Goal: Navigation & Orientation: Find specific page/section

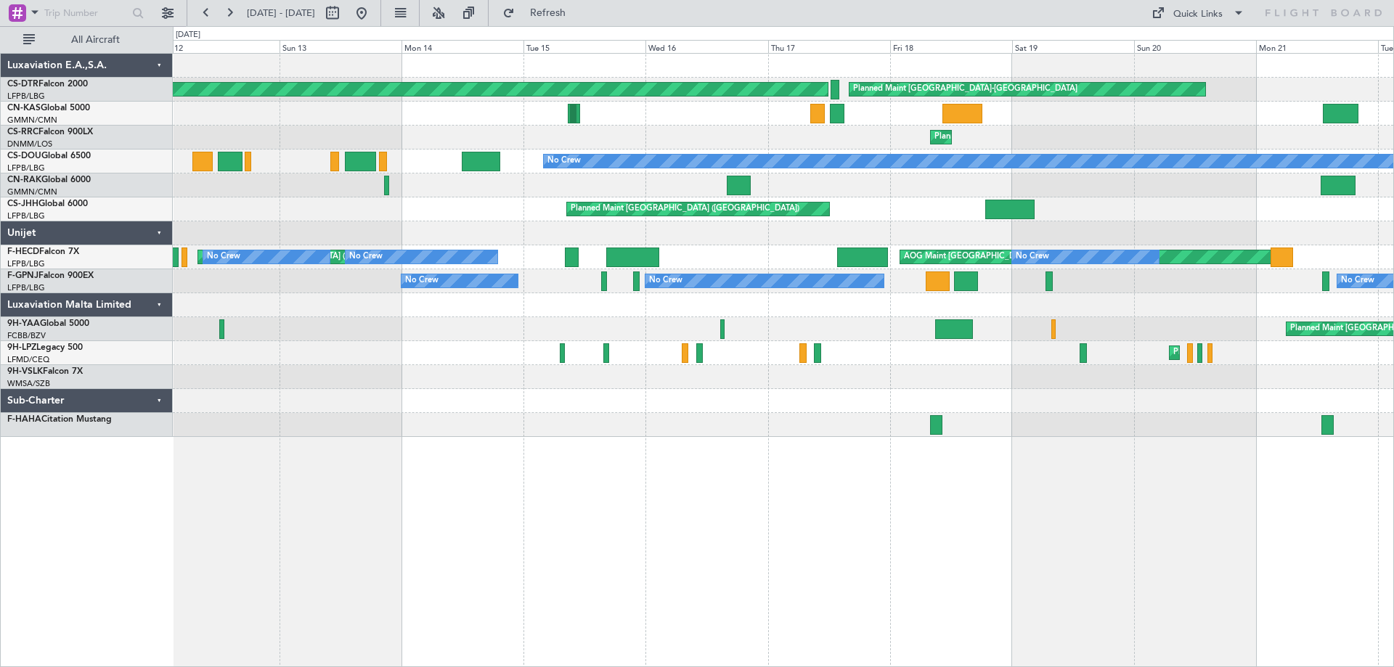
click at [773, 404] on div "Planned Maint [GEOGRAPHIC_DATA]-[GEOGRAPHIC_DATA] Planned Maint [GEOGRAPHIC_DAT…" at bounding box center [783, 245] width 1221 height 383
click at [585, 404] on div "Planned Maint [GEOGRAPHIC_DATA]-[GEOGRAPHIC_DATA] Planned Maint [GEOGRAPHIC_DAT…" at bounding box center [783, 245] width 1221 height 383
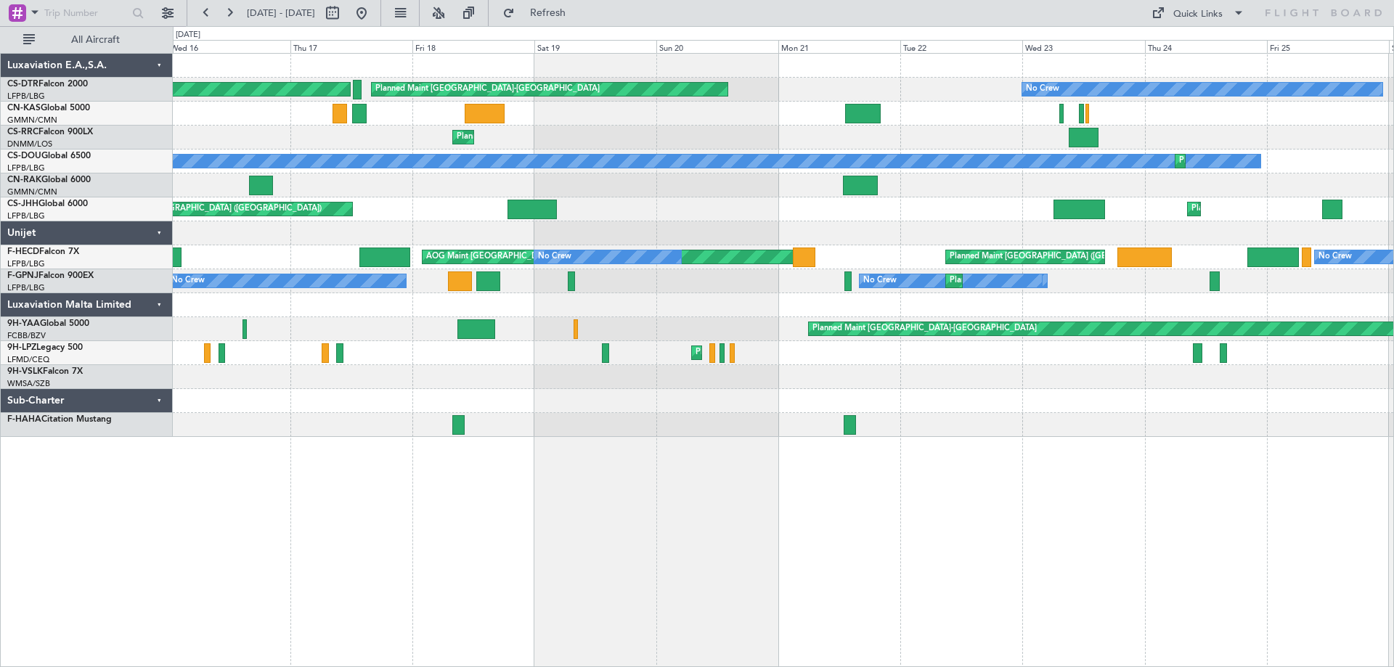
click at [645, 404] on div at bounding box center [783, 401] width 1221 height 24
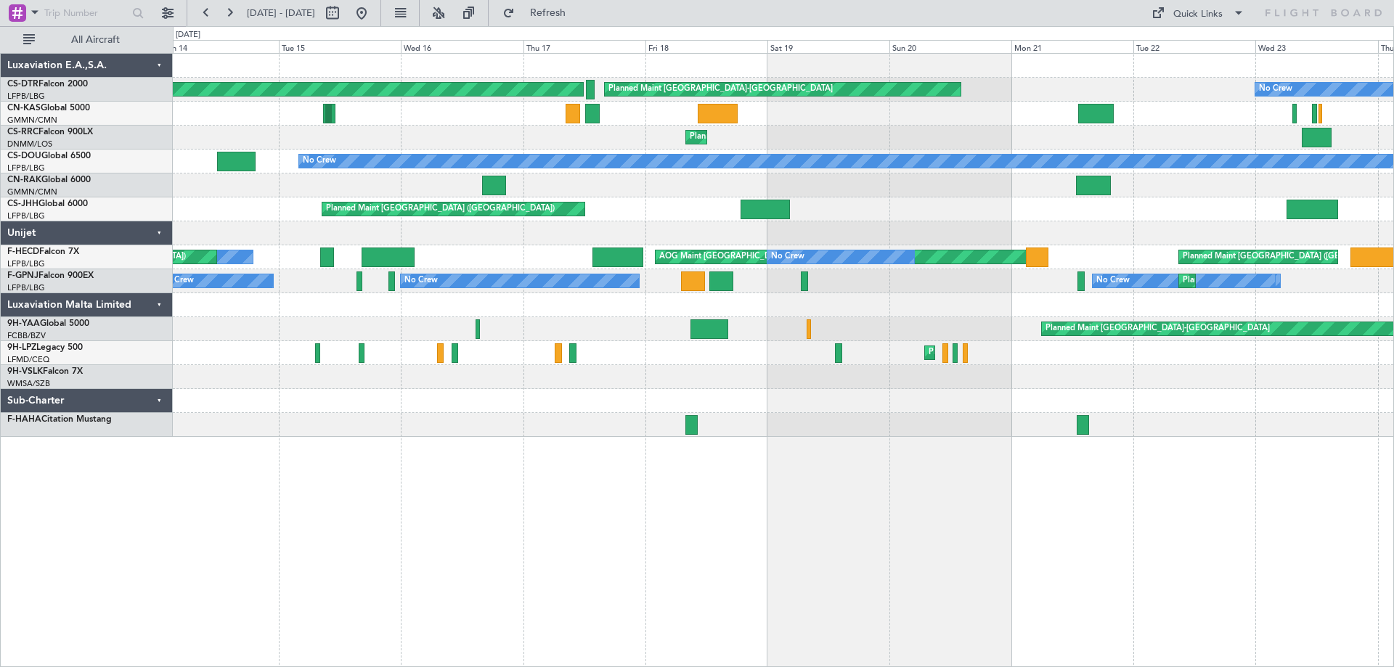
click at [823, 397] on div at bounding box center [783, 401] width 1221 height 24
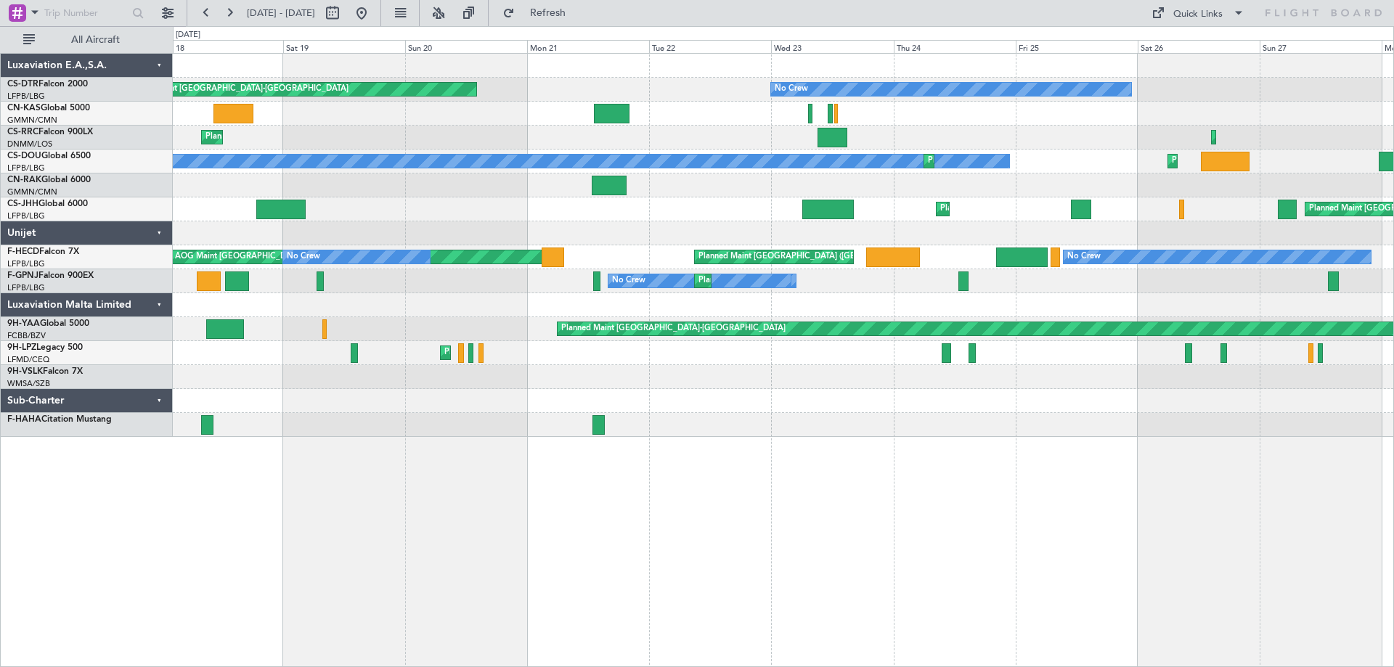
click at [712, 375] on div at bounding box center [783, 377] width 1221 height 24
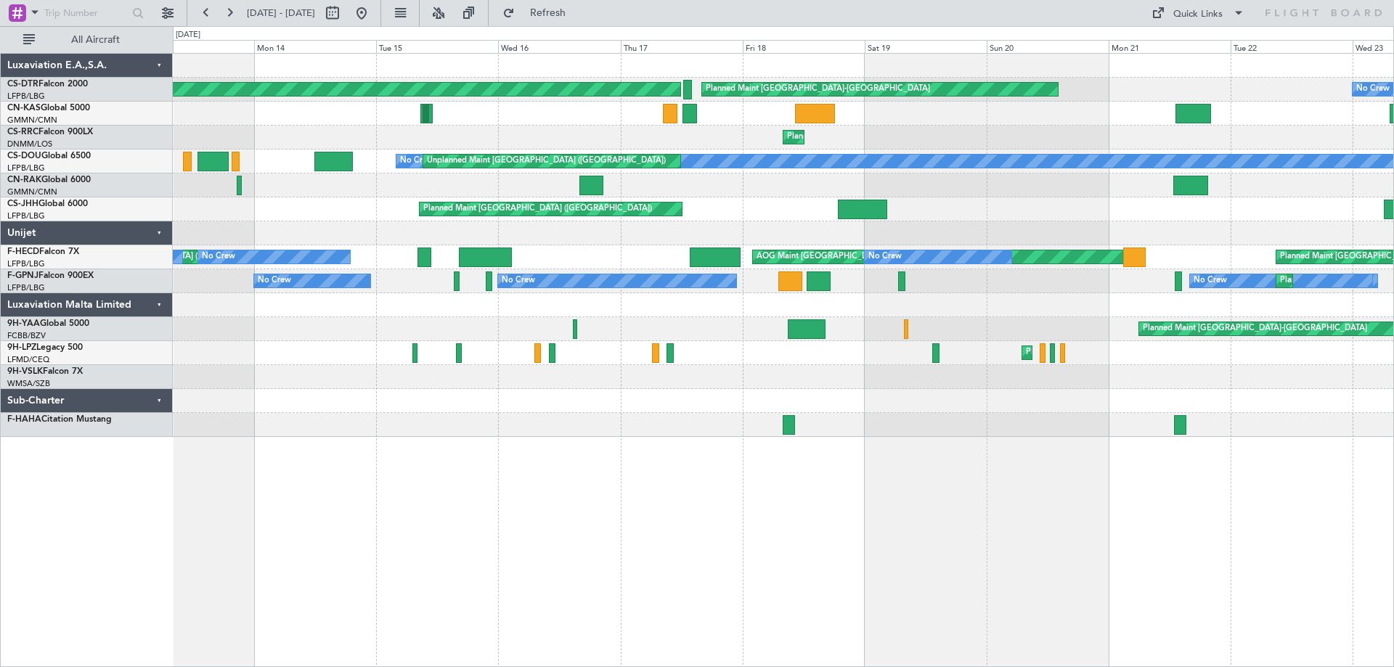
click at [977, 467] on div "Planned Maint [GEOGRAPHIC_DATA]-[GEOGRAPHIC_DATA] No Crew Planned Maint [GEOGRA…" at bounding box center [783, 360] width 1221 height 614
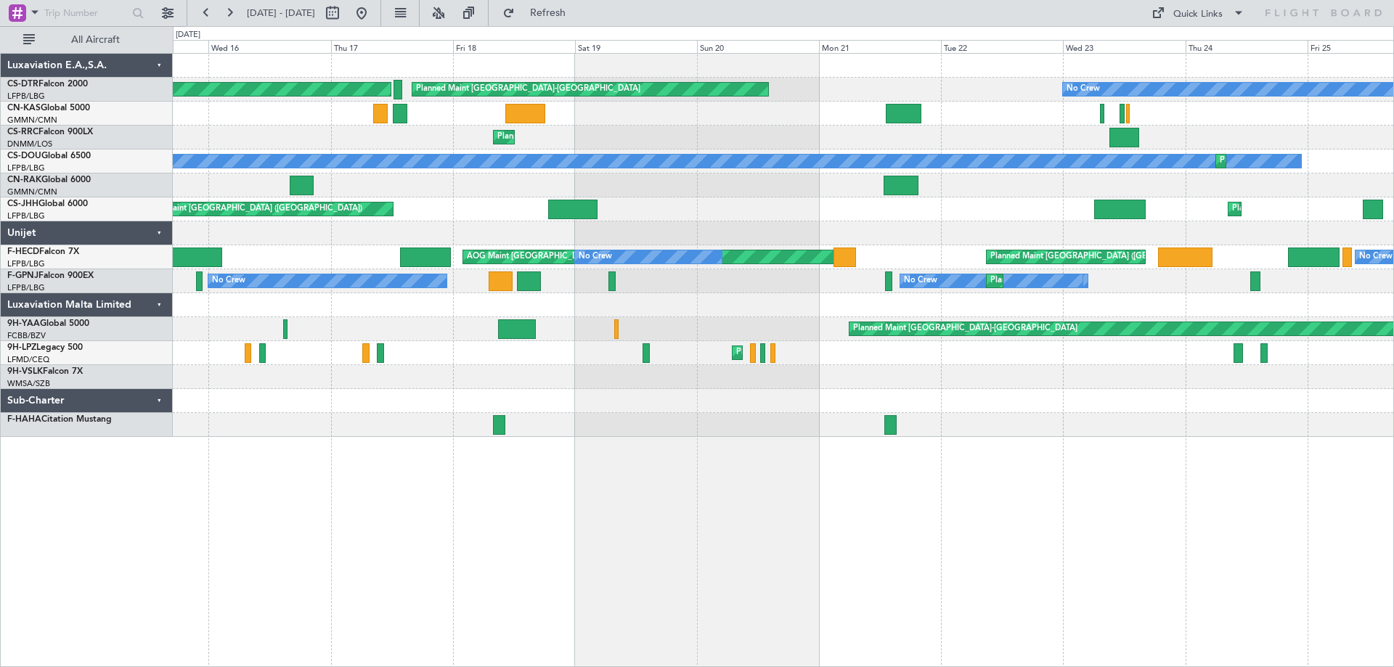
click at [831, 460] on div "Planned Maint [GEOGRAPHIC_DATA]-[GEOGRAPHIC_DATA] Planned Maint [GEOGRAPHIC_DAT…" at bounding box center [783, 360] width 1221 height 614
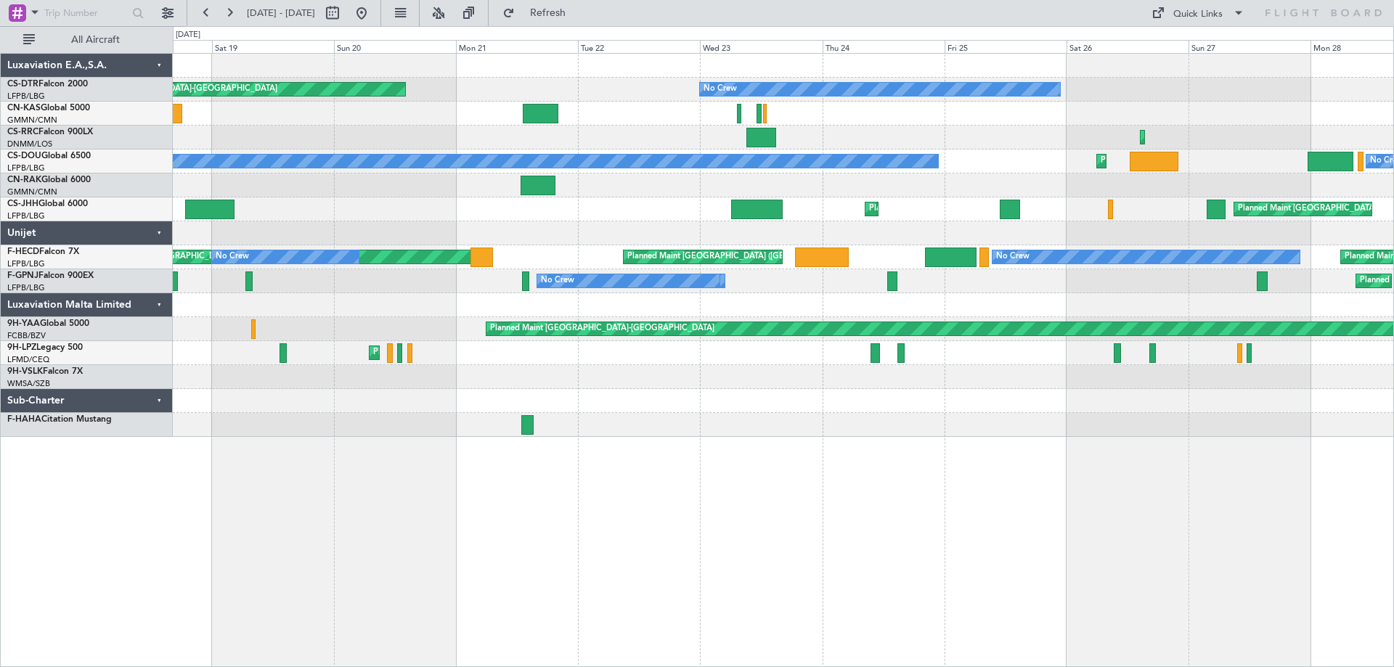
click at [577, 206] on div "No Crew Planned Maint [GEOGRAPHIC_DATA]-[GEOGRAPHIC_DATA] Planned Maint [GEOGRA…" at bounding box center [783, 245] width 1221 height 383
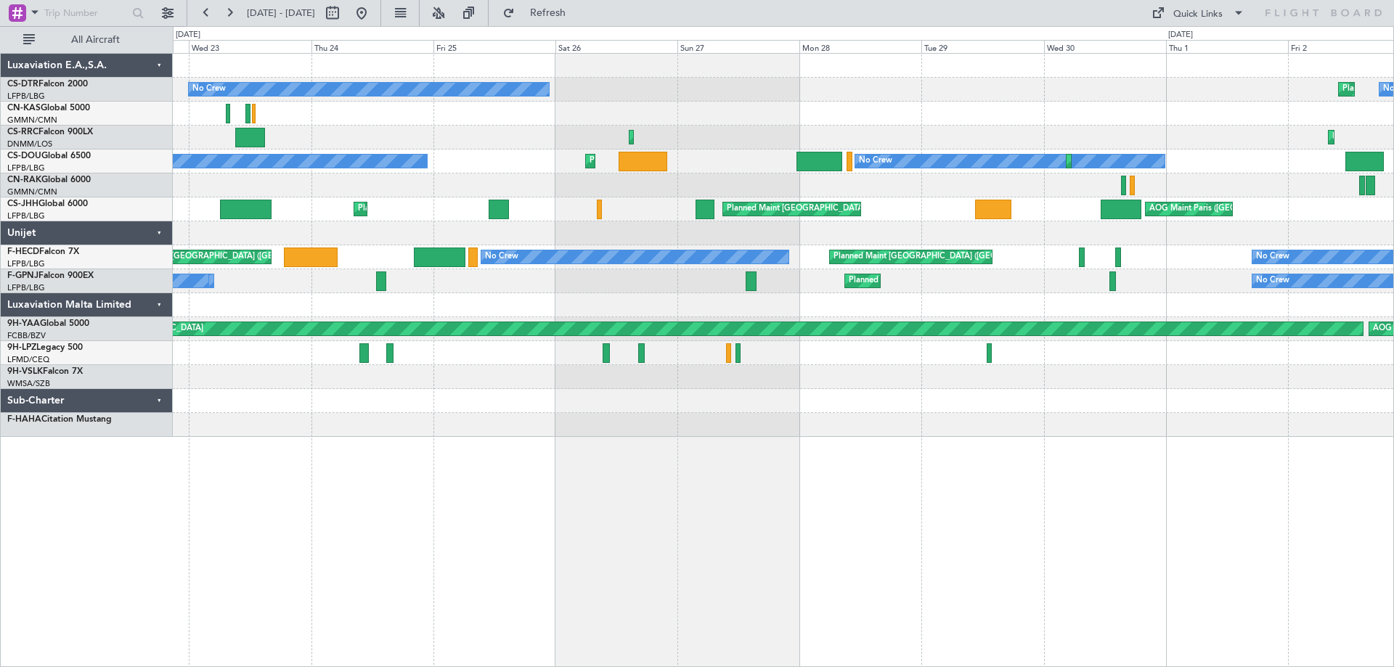
click at [262, 351] on div "No Crew Planned Maint [GEOGRAPHIC_DATA]-[GEOGRAPHIC_DATA] No Crew Planned Maint…" at bounding box center [783, 245] width 1221 height 383
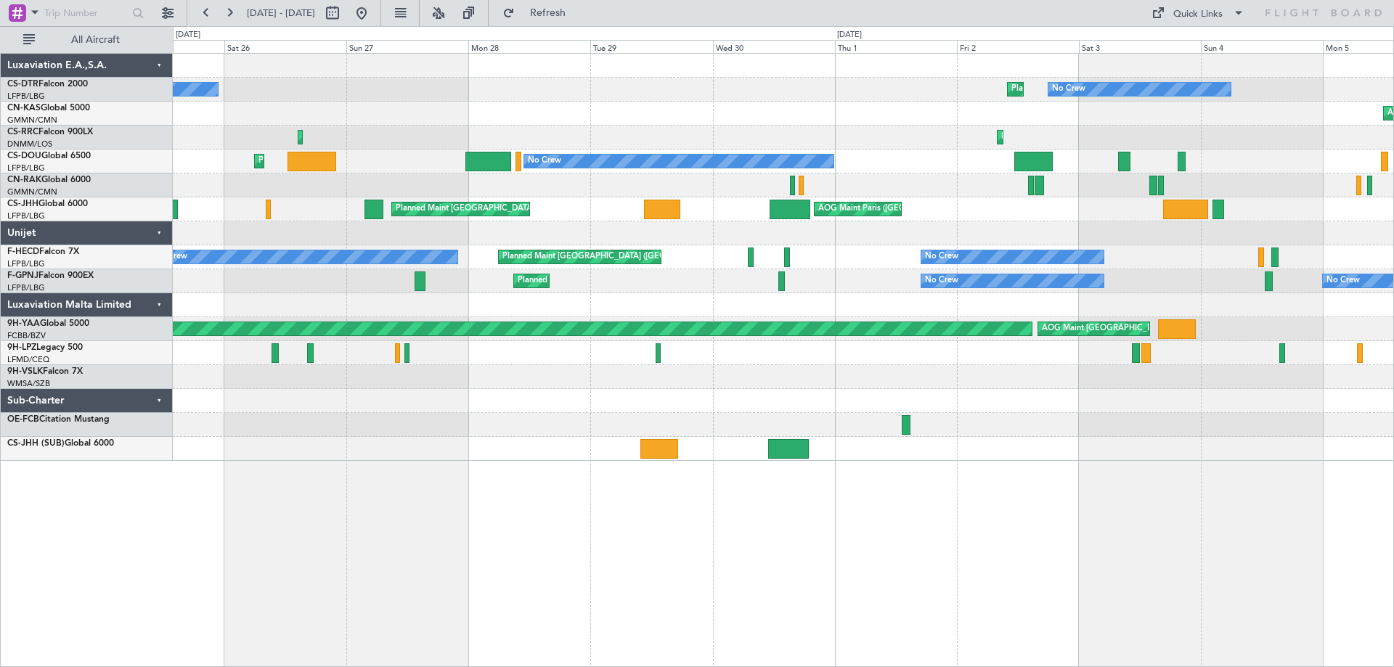
click at [820, 388] on div "No Crew Planned Maint [GEOGRAPHIC_DATA]-[GEOGRAPHIC_DATA] No Crew AOG Maint Cas…" at bounding box center [783, 257] width 1221 height 407
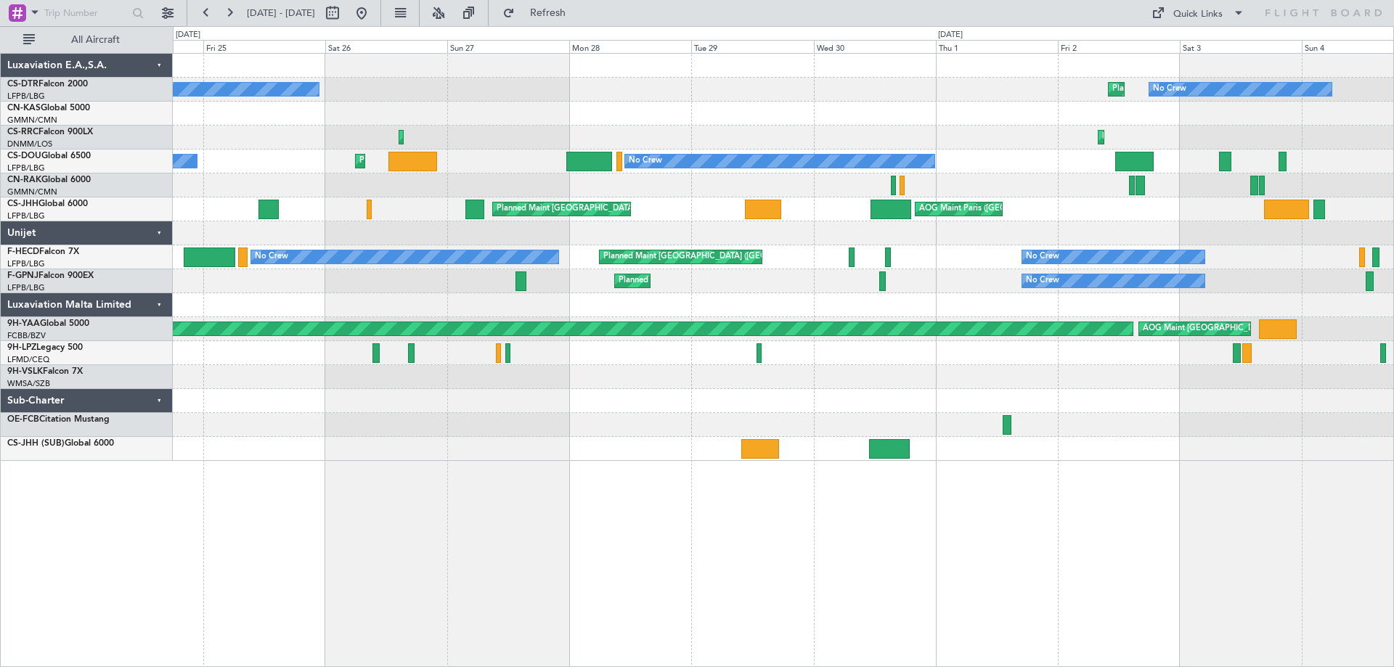
click at [916, 408] on div "No Crew Planned Maint [GEOGRAPHIC_DATA]-[GEOGRAPHIC_DATA] No Crew AOG Maint Cas…" at bounding box center [783, 257] width 1221 height 407
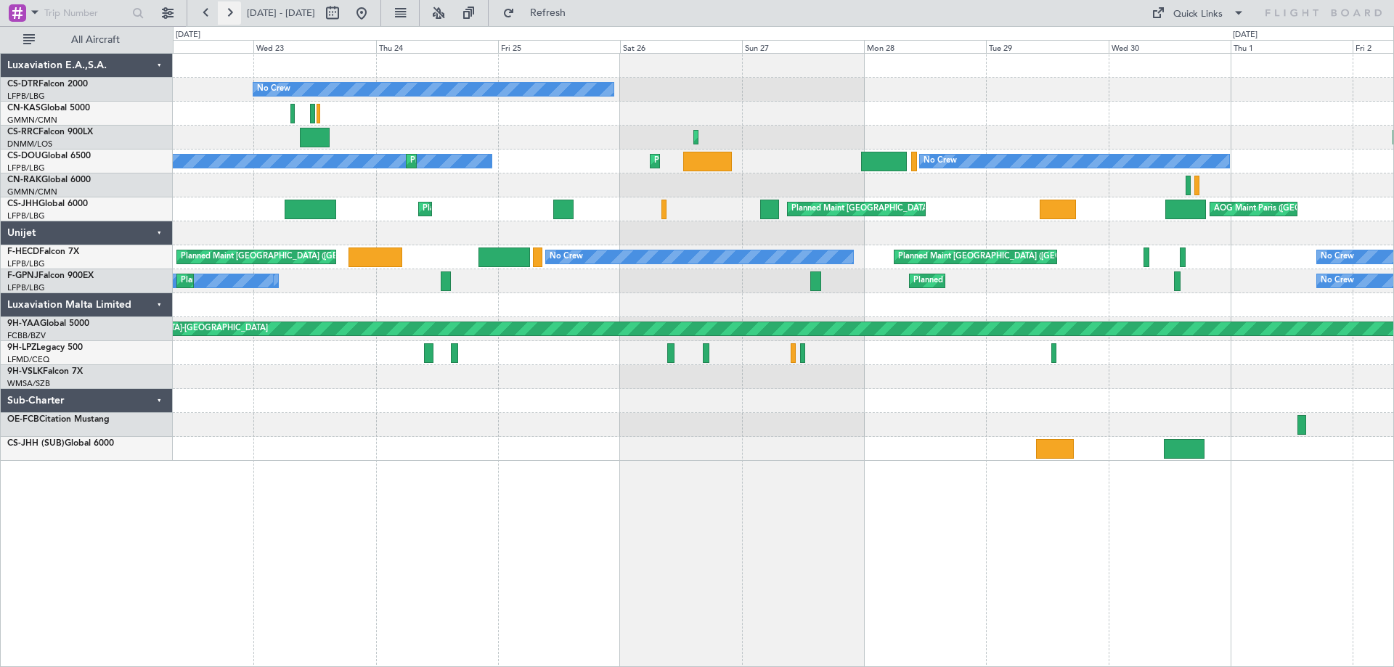
click at [228, 11] on button at bounding box center [229, 12] width 23 height 23
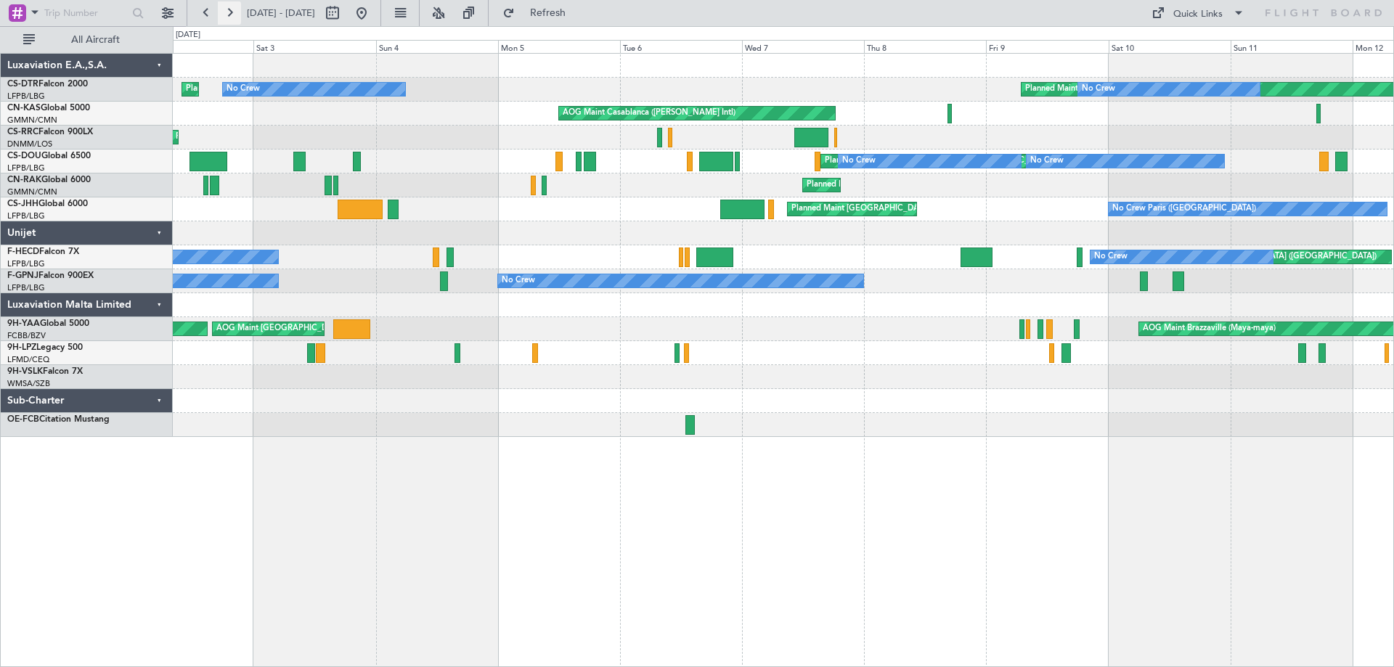
click at [226, 9] on button at bounding box center [229, 12] width 23 height 23
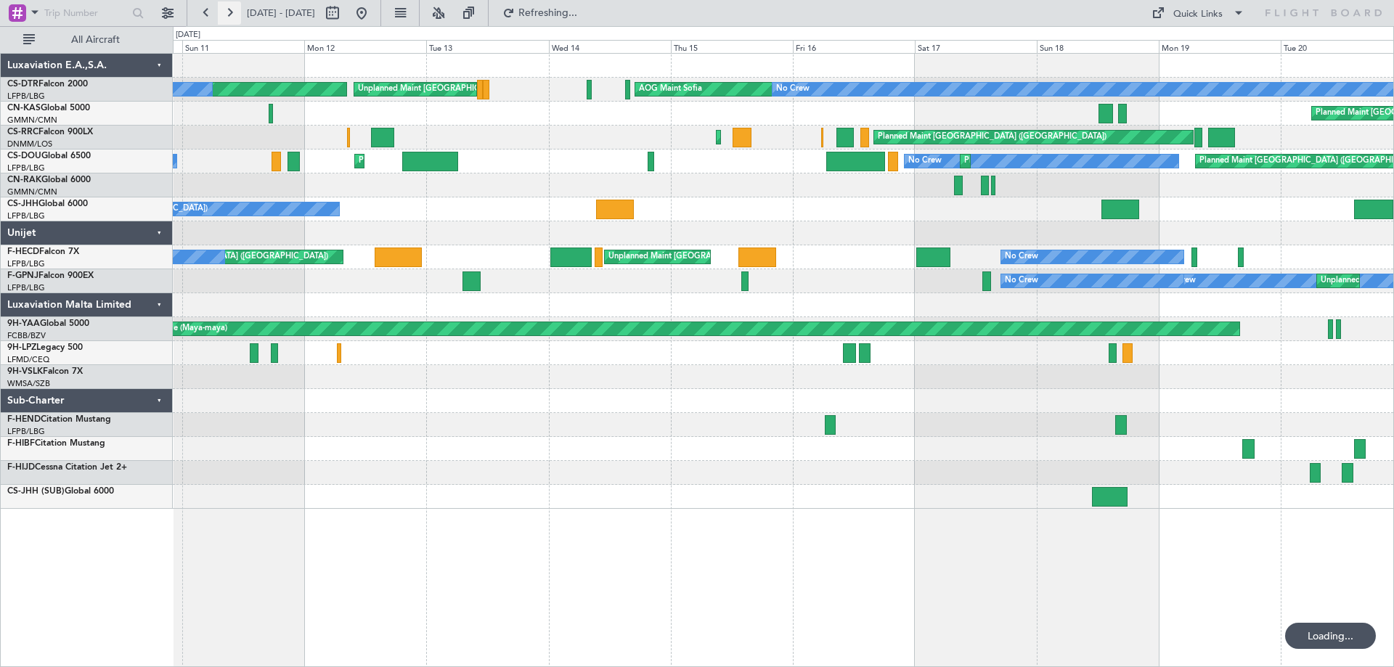
click at [225, 9] on button at bounding box center [229, 12] width 23 height 23
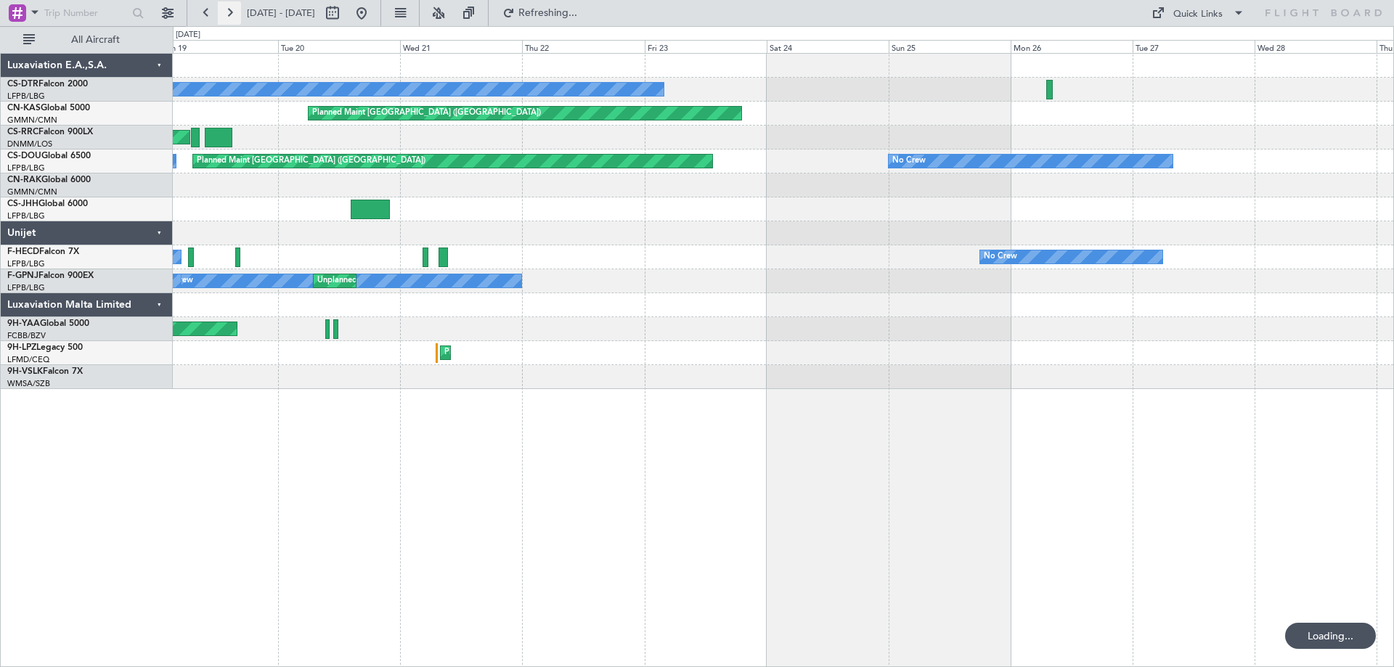
click at [225, 9] on button at bounding box center [229, 12] width 23 height 23
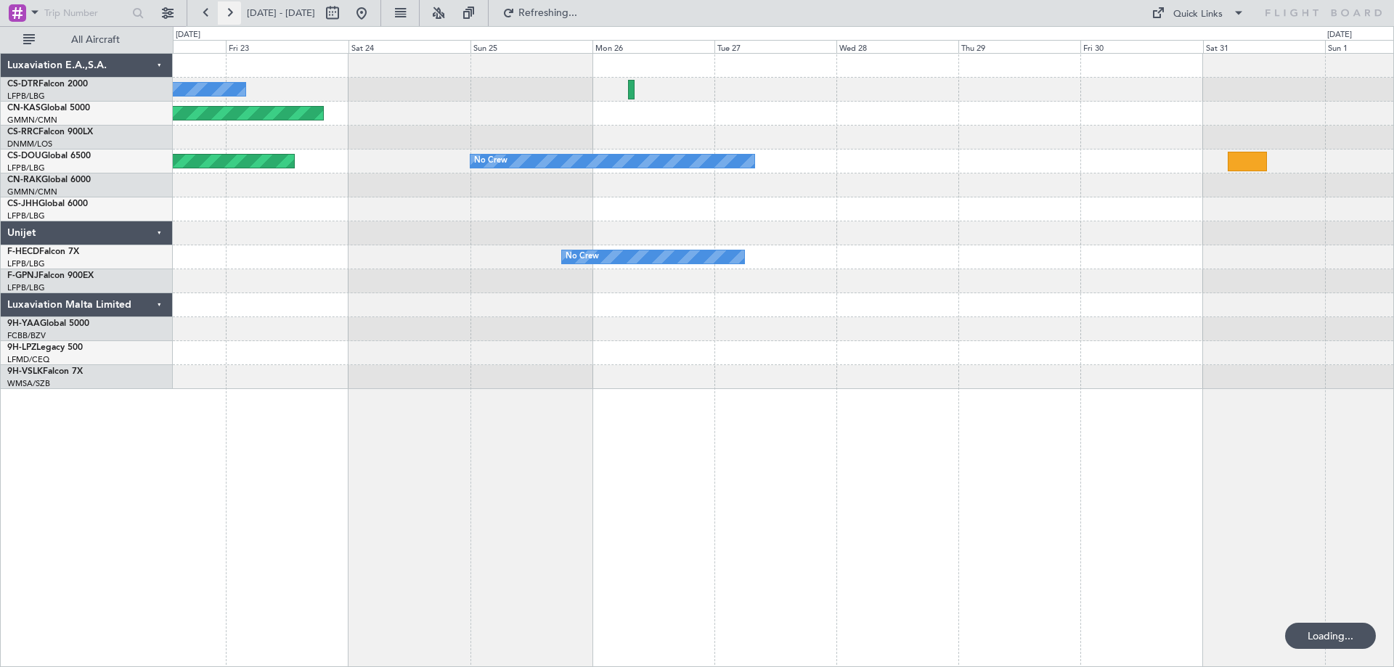
click at [224, 9] on button at bounding box center [229, 12] width 23 height 23
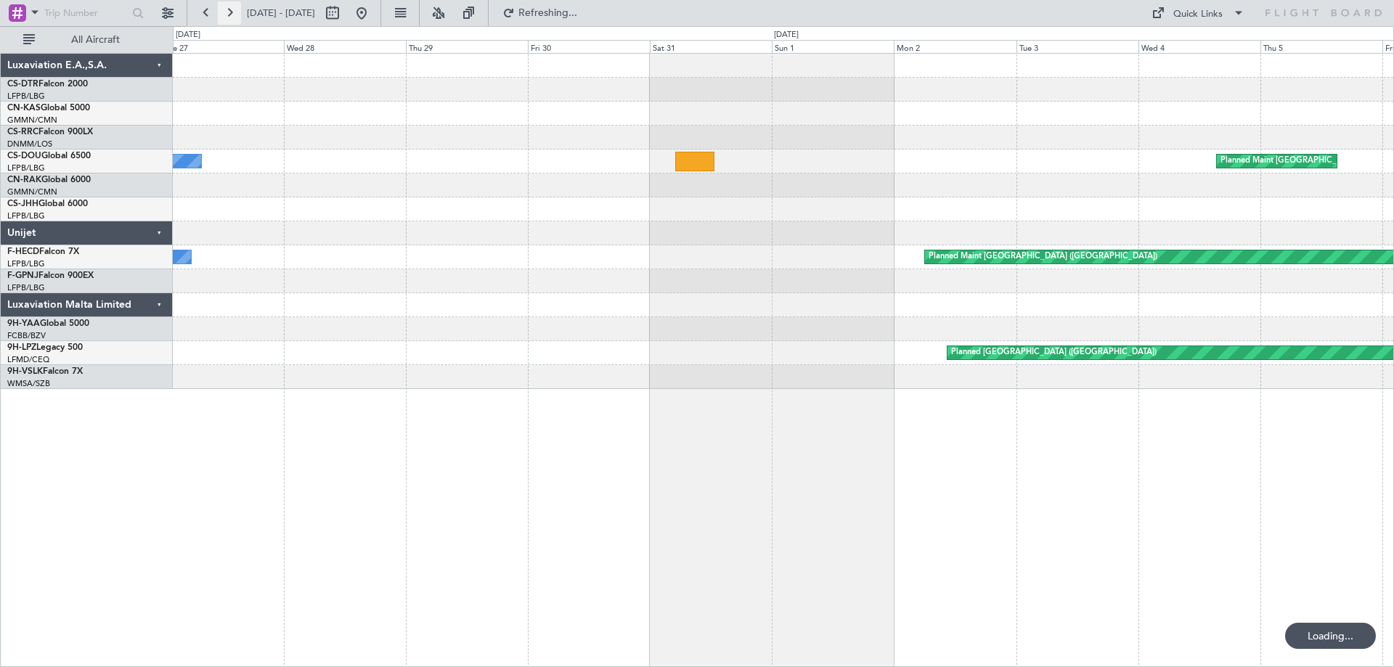
click at [224, 11] on button at bounding box center [229, 12] width 23 height 23
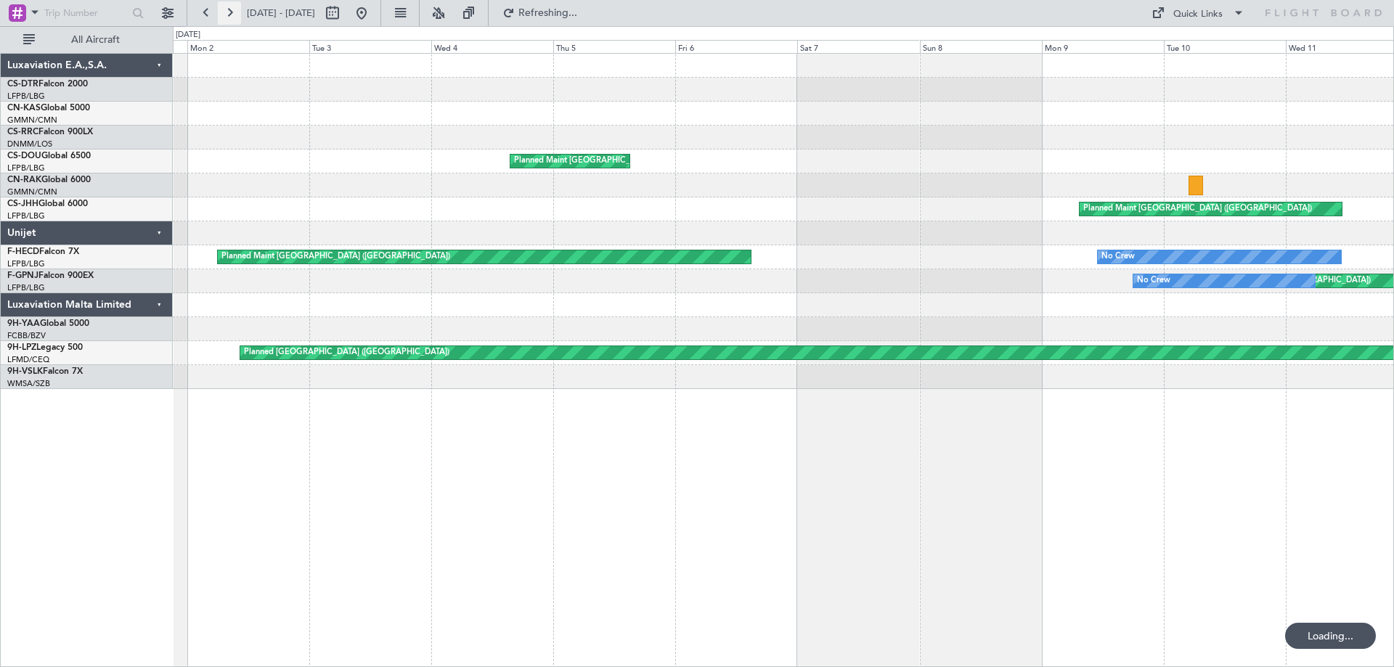
click at [224, 11] on button at bounding box center [229, 12] width 23 height 23
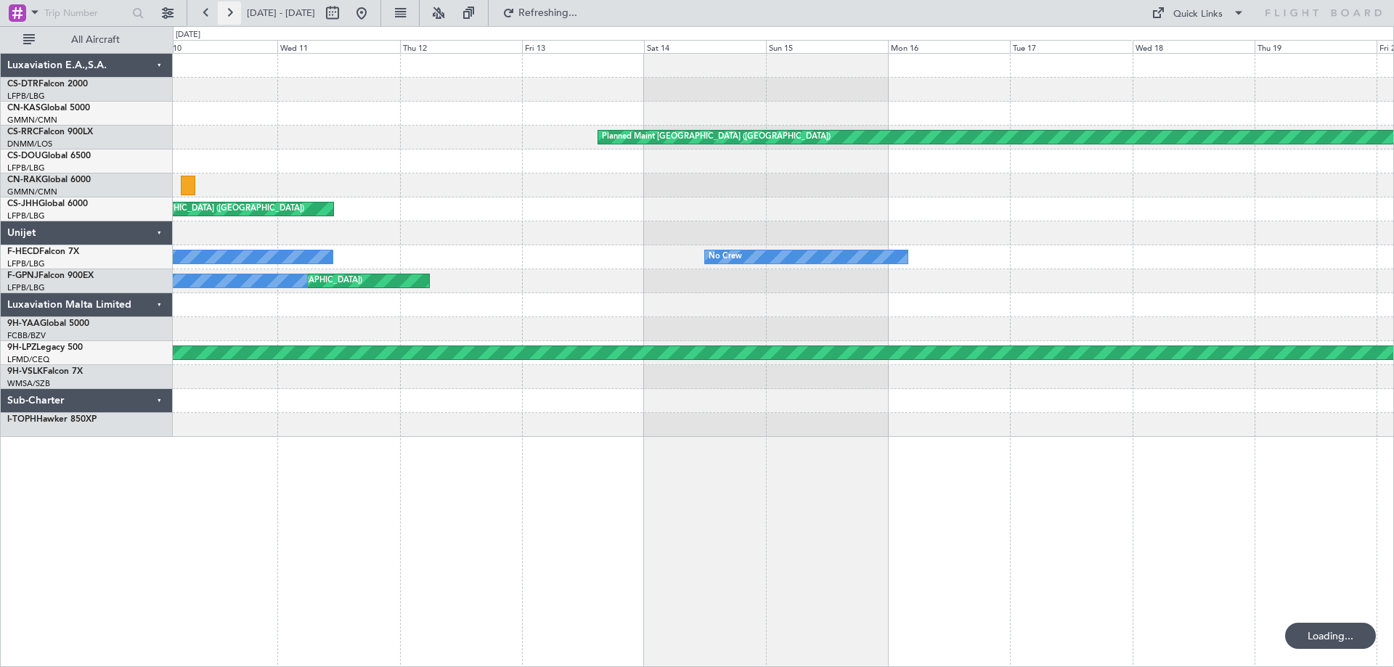
click at [224, 11] on button at bounding box center [229, 12] width 23 height 23
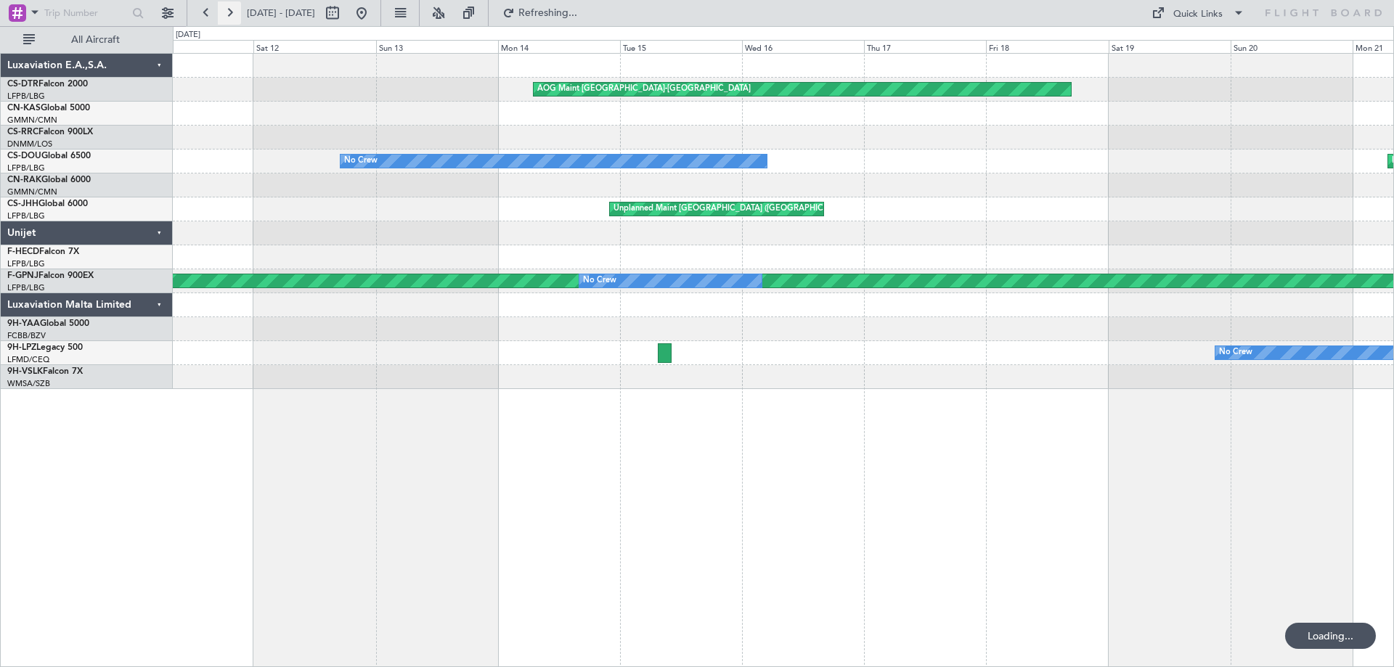
click at [224, 11] on button at bounding box center [229, 12] width 23 height 23
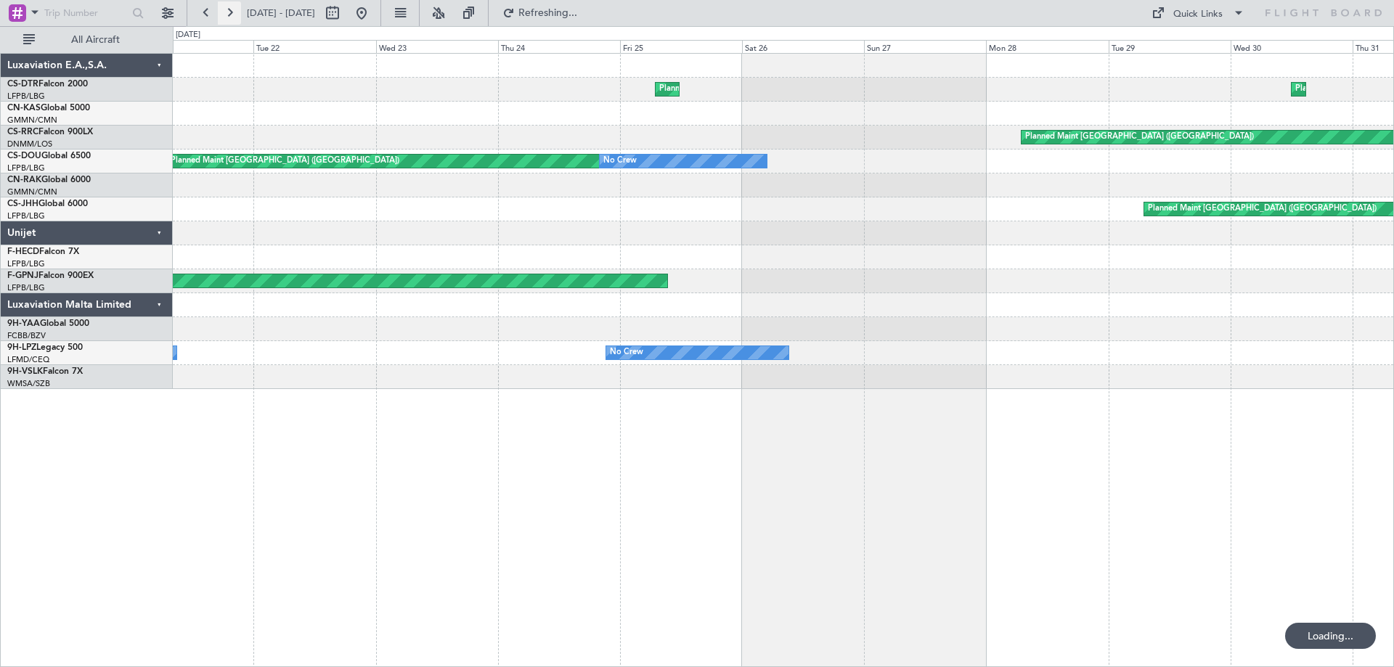
click at [224, 11] on button at bounding box center [229, 12] width 23 height 23
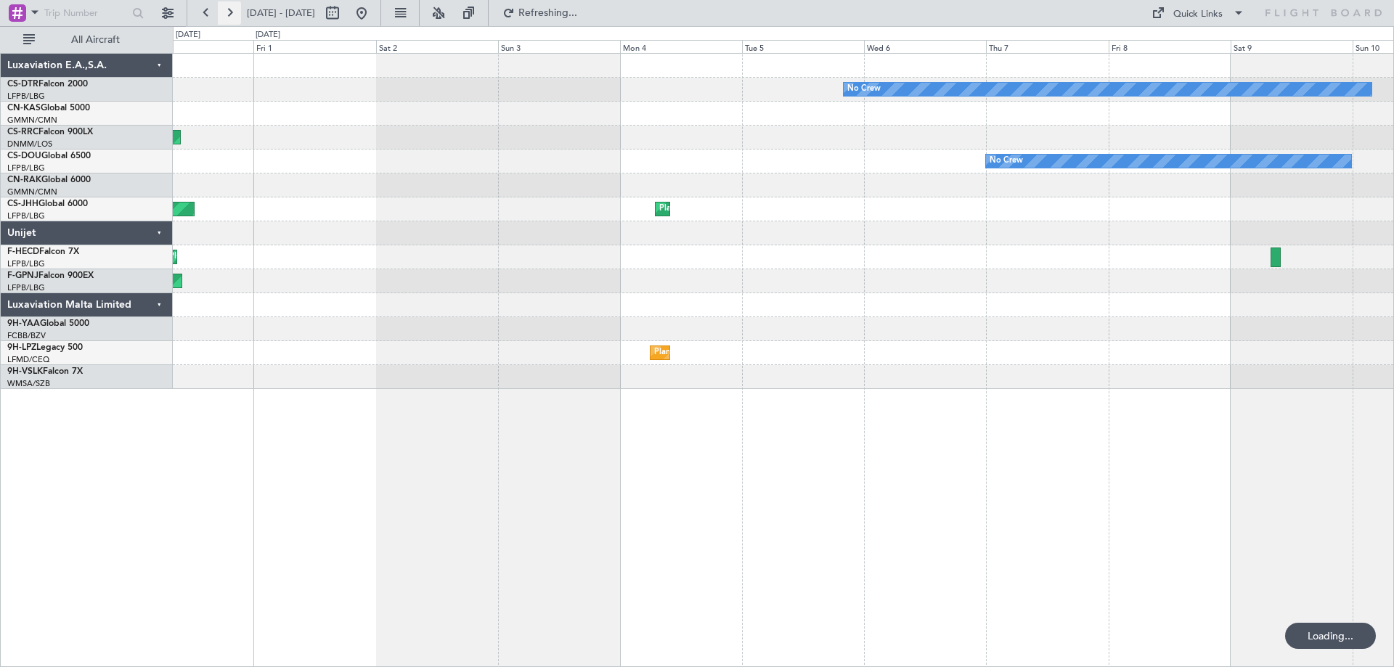
click at [224, 11] on button at bounding box center [229, 12] width 23 height 23
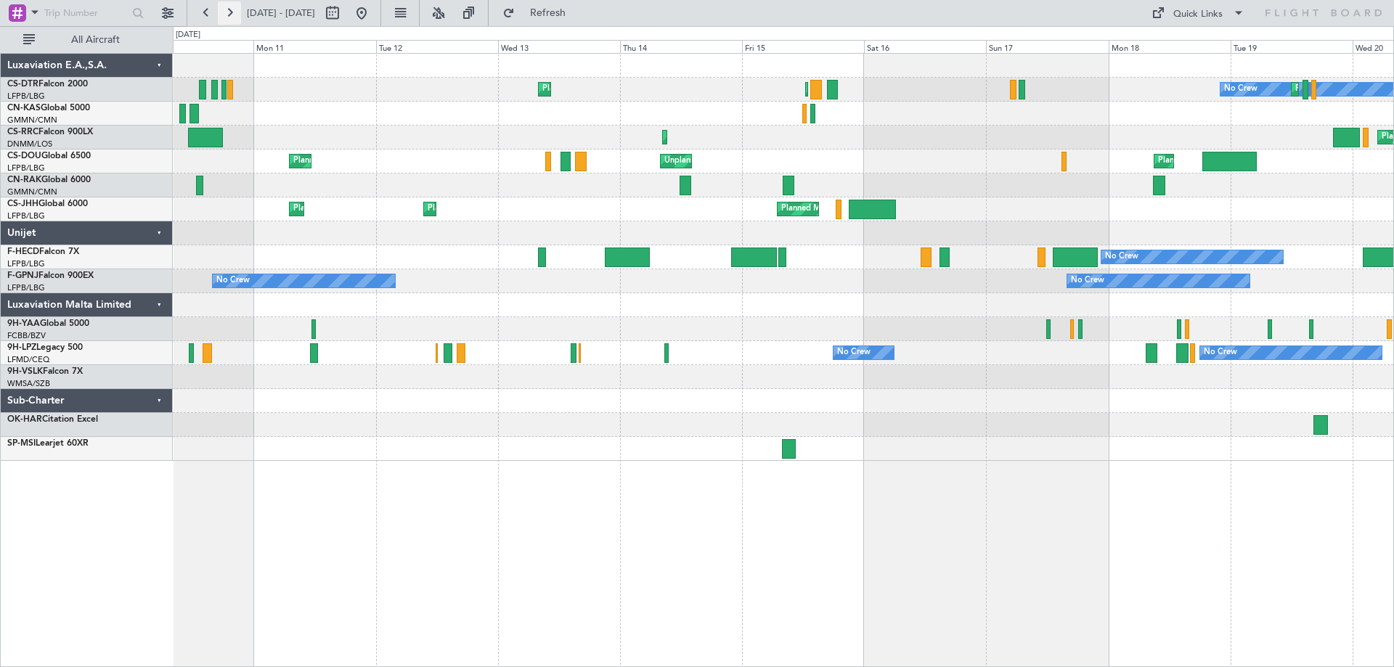
click at [224, 11] on button at bounding box center [229, 12] width 23 height 23
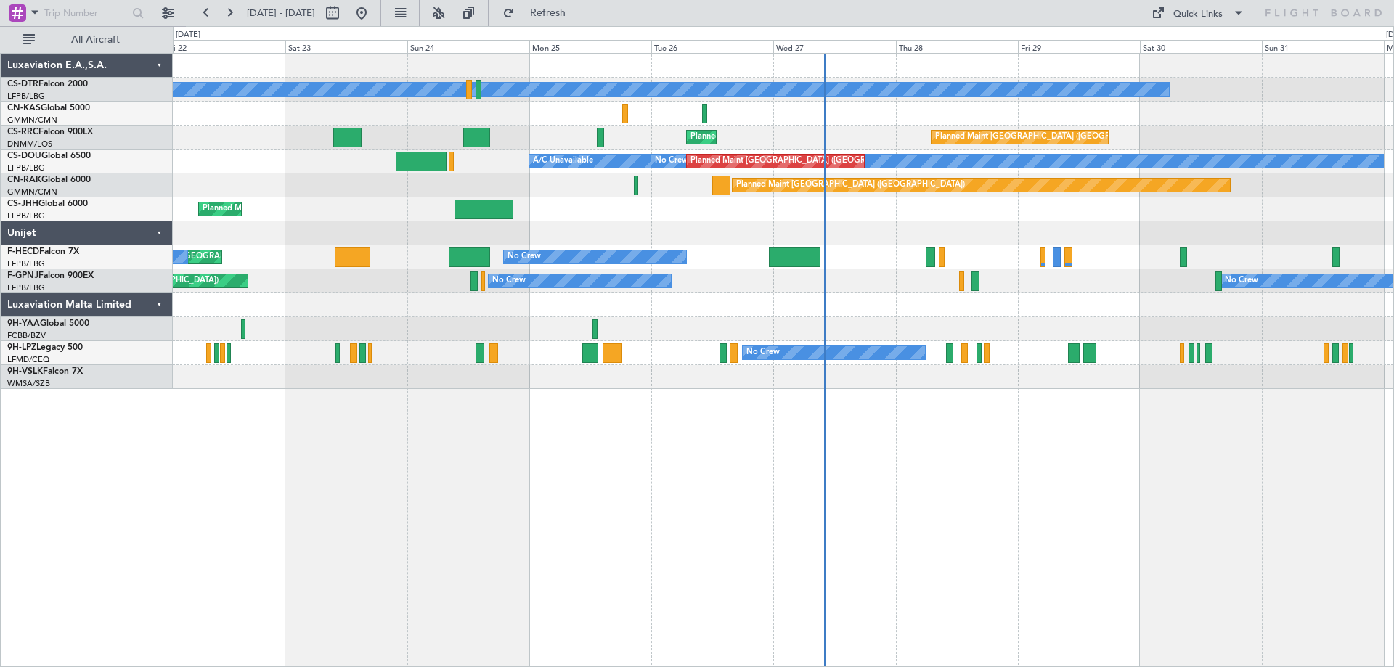
click at [792, 346] on div "No Crew Planned Maint [GEOGRAPHIC_DATA] ([GEOGRAPHIC_DATA]) Planned Maint [GEOG…" at bounding box center [783, 221] width 1221 height 335
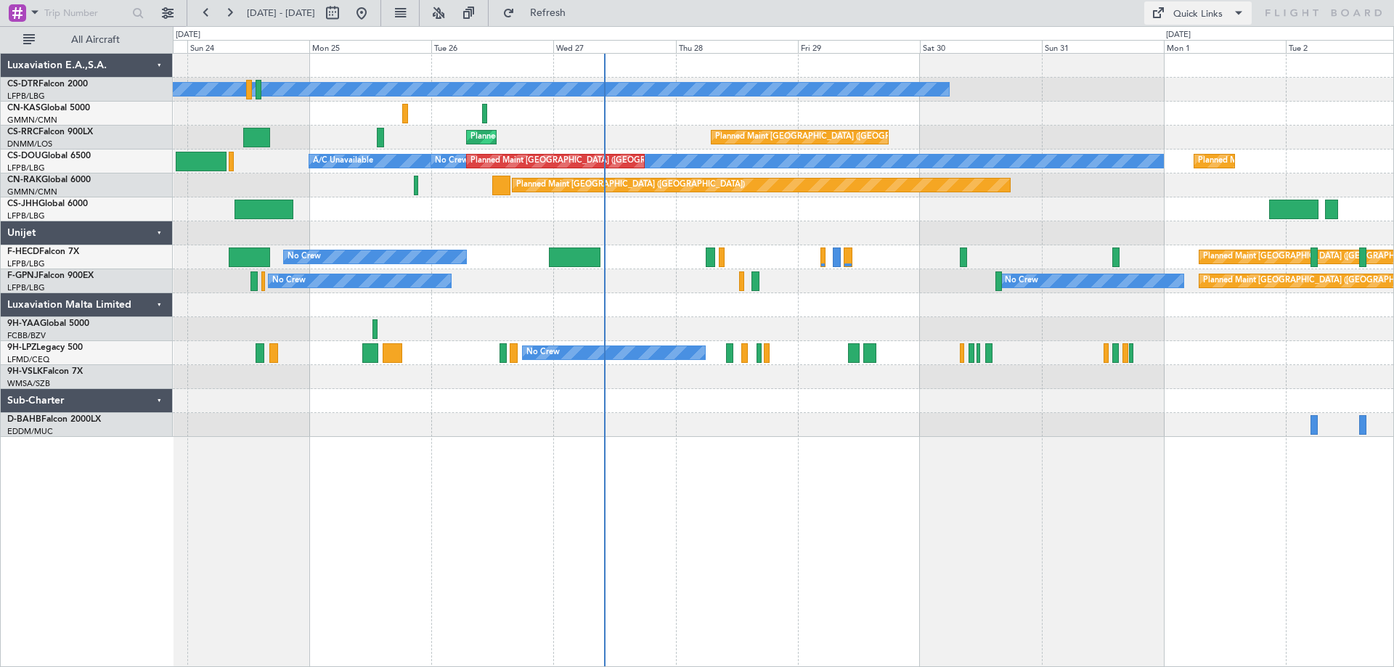
click at [1239, 17] on span at bounding box center [1238, 12] width 17 height 17
click at [1197, 49] on button "Trip Builder" at bounding box center [1198, 47] width 109 height 35
click at [205, 15] on button at bounding box center [206, 12] width 23 height 23
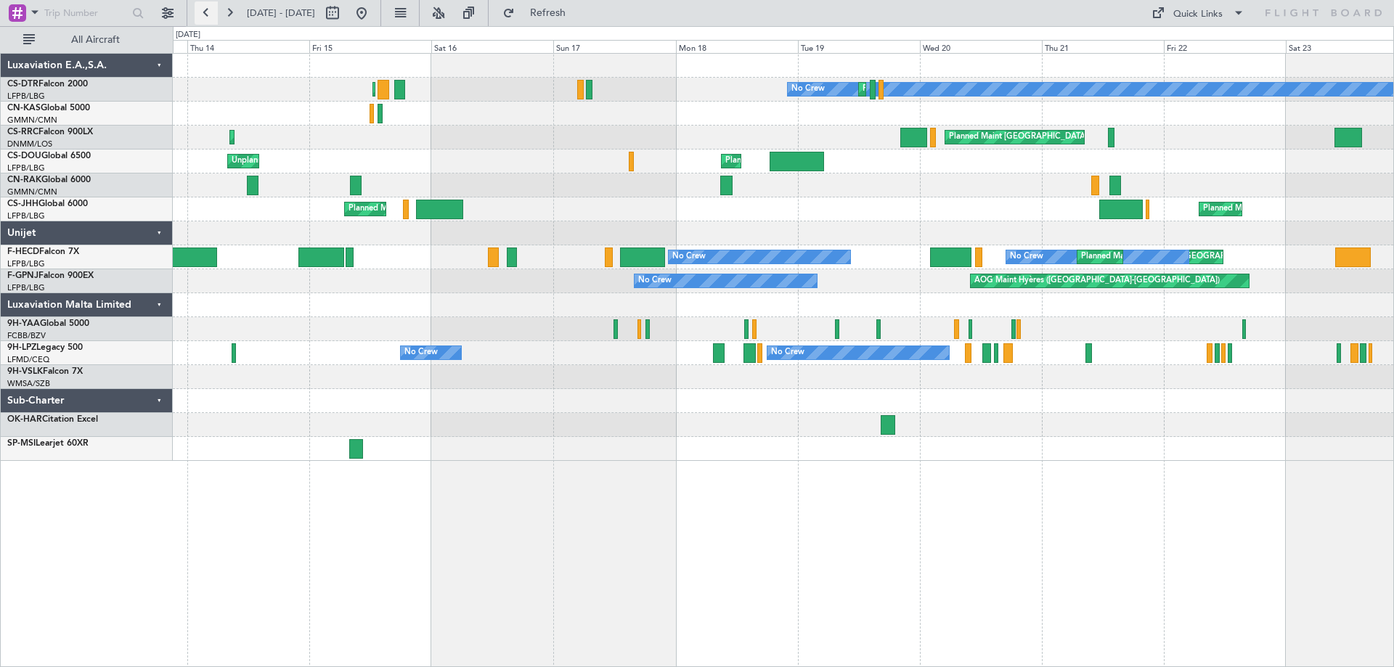
click at [204, 15] on button at bounding box center [206, 12] width 23 height 23
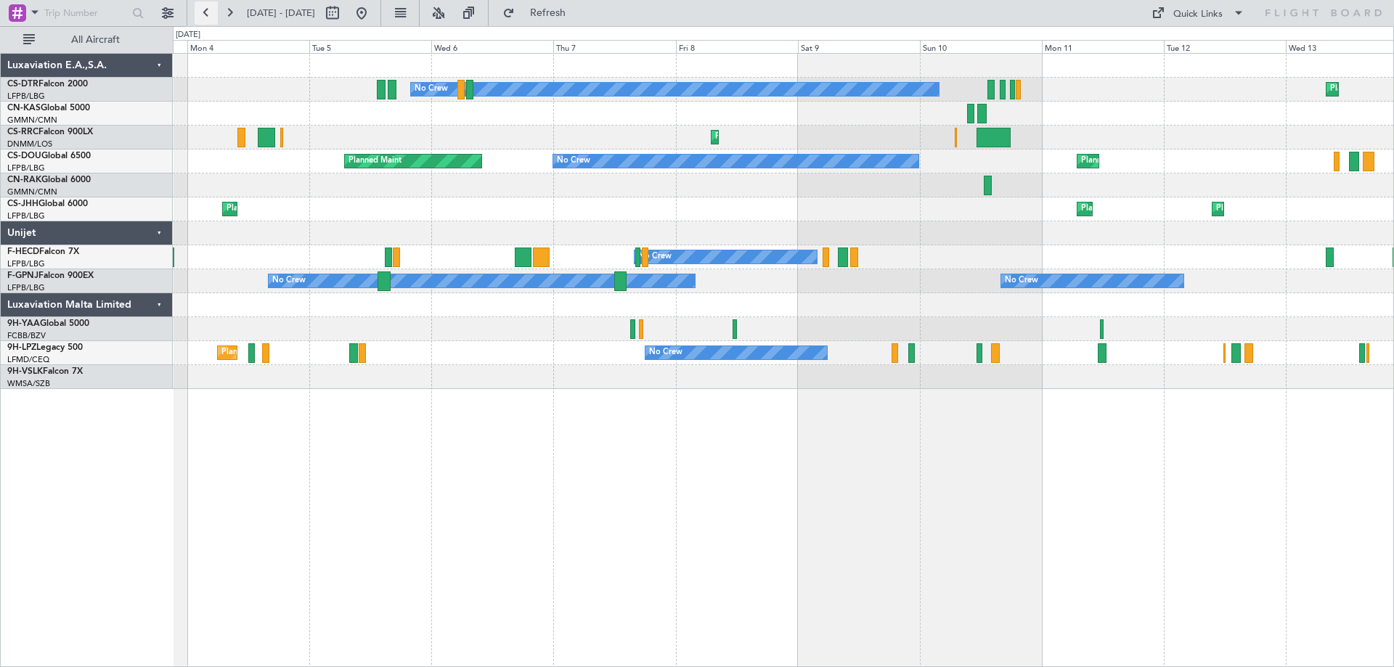
click at [200, 12] on button at bounding box center [206, 12] width 23 height 23
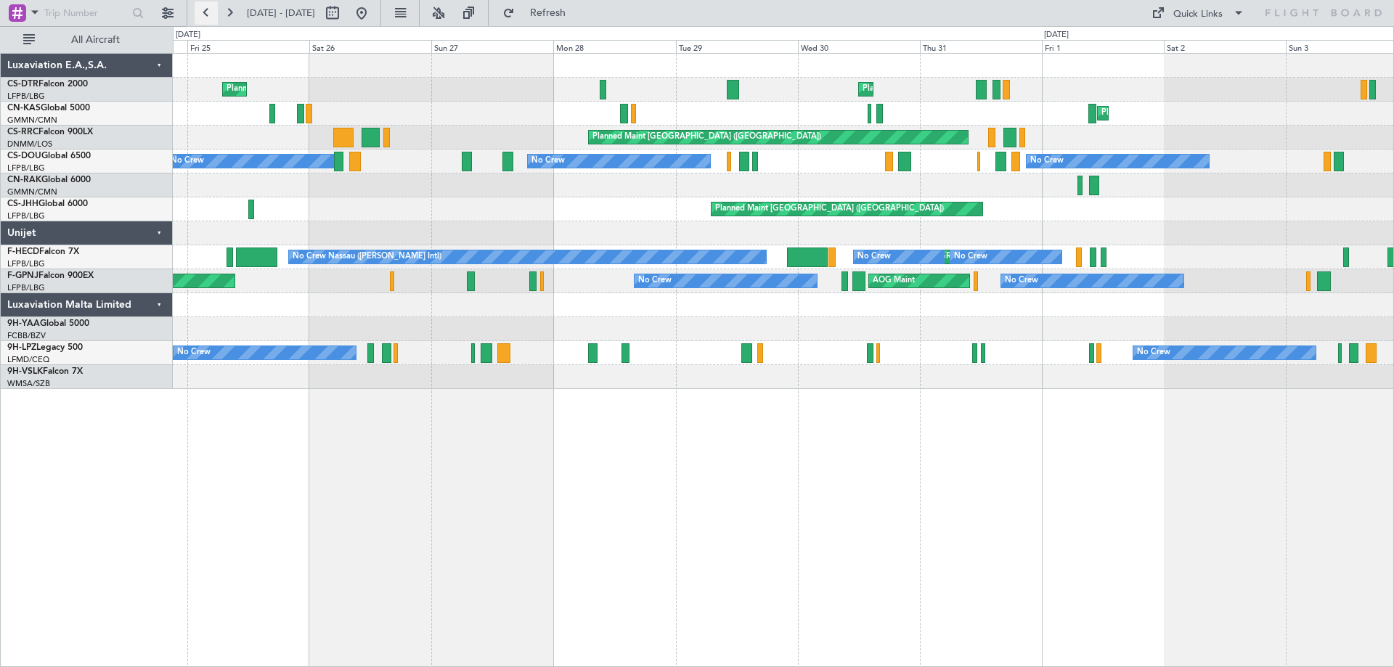
click at [205, 14] on button at bounding box center [206, 12] width 23 height 23
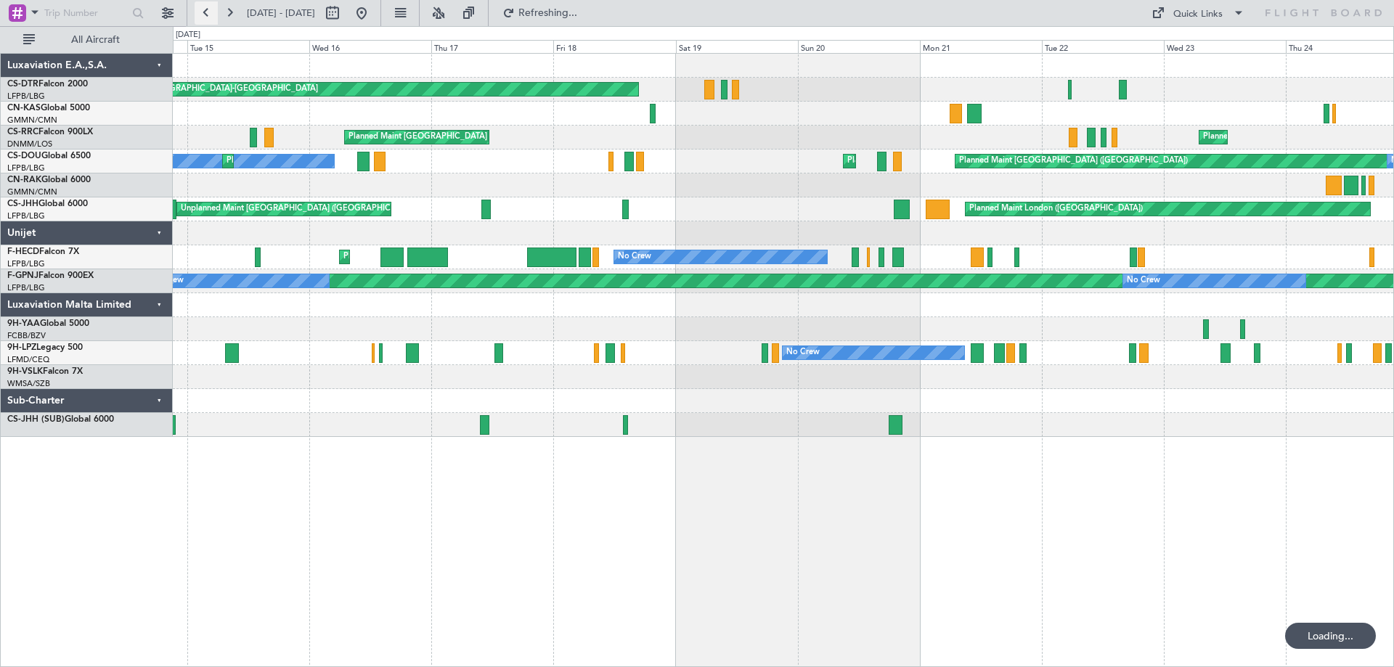
click at [205, 14] on button at bounding box center [206, 12] width 23 height 23
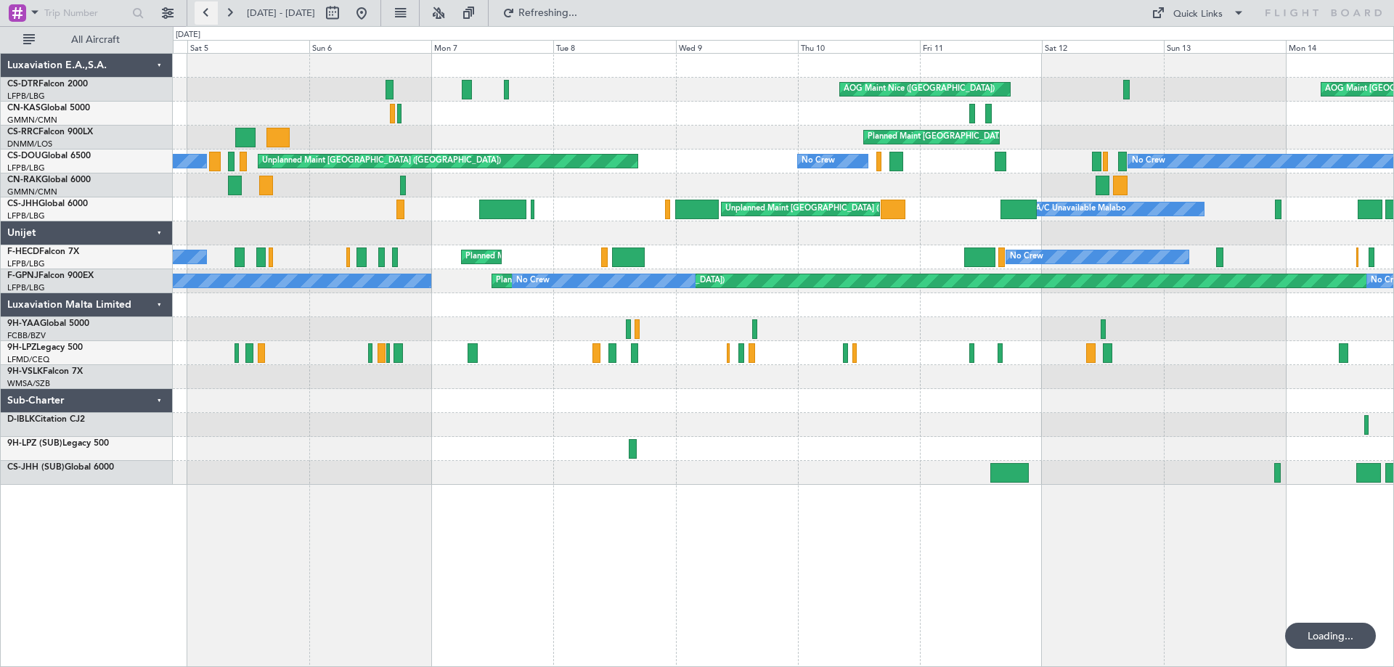
click at [205, 14] on button at bounding box center [206, 12] width 23 height 23
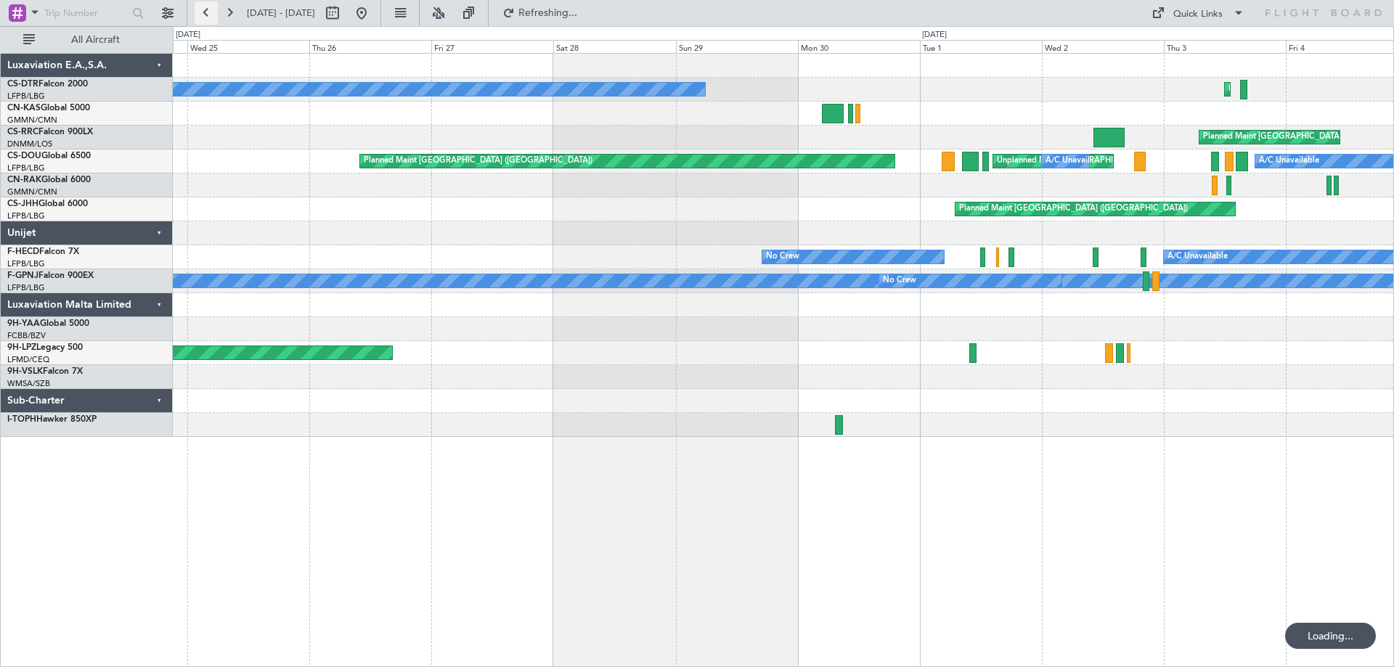
click at [205, 14] on button at bounding box center [206, 12] width 23 height 23
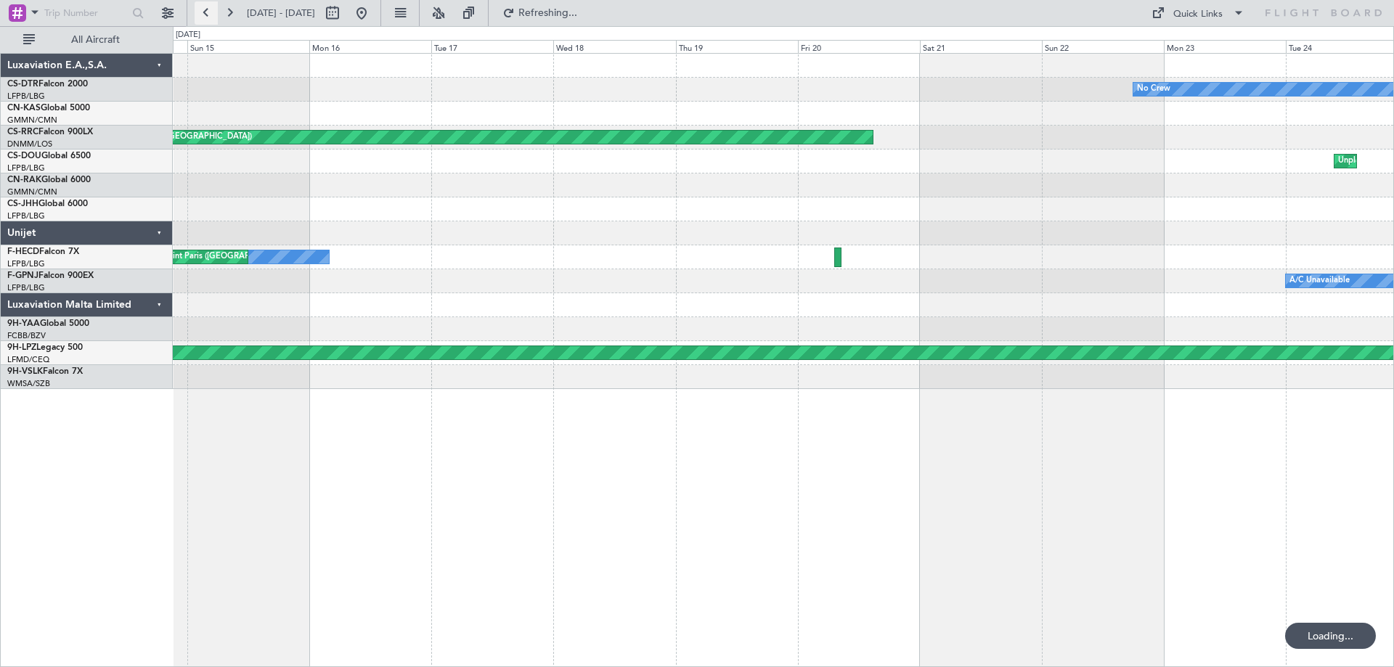
click at [205, 14] on button at bounding box center [206, 12] width 23 height 23
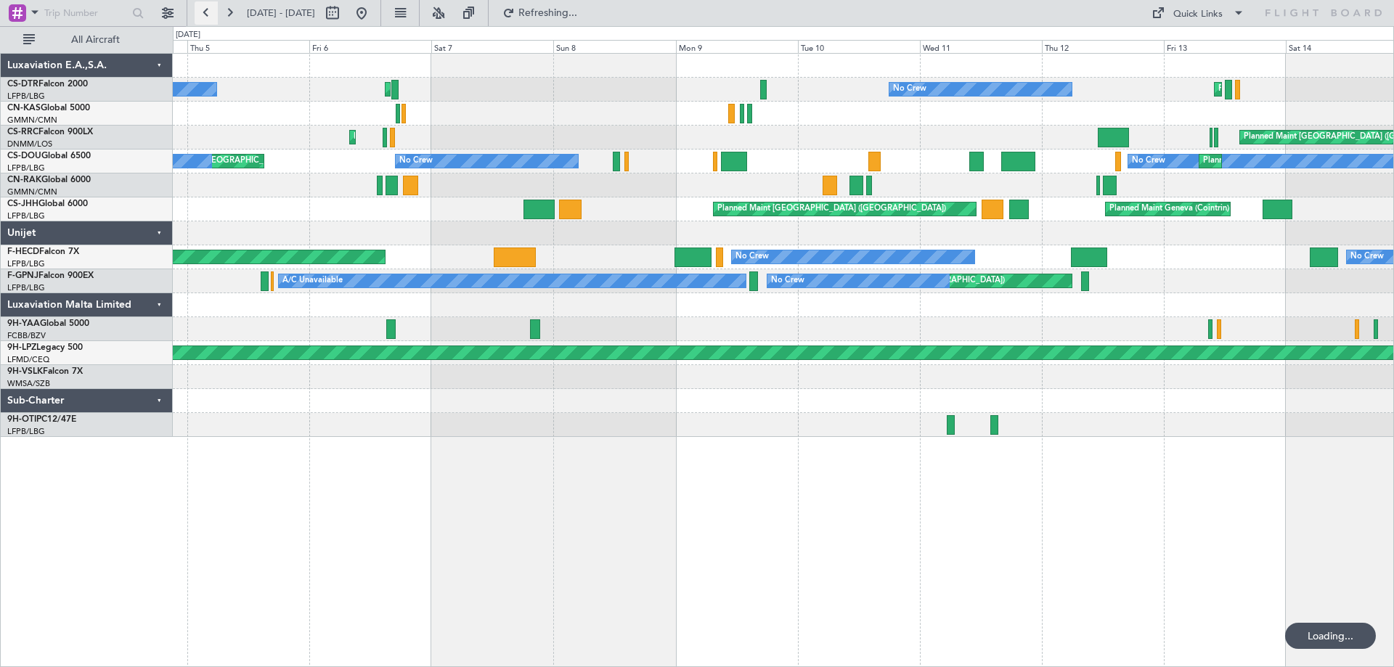
click at [205, 14] on button at bounding box center [206, 12] width 23 height 23
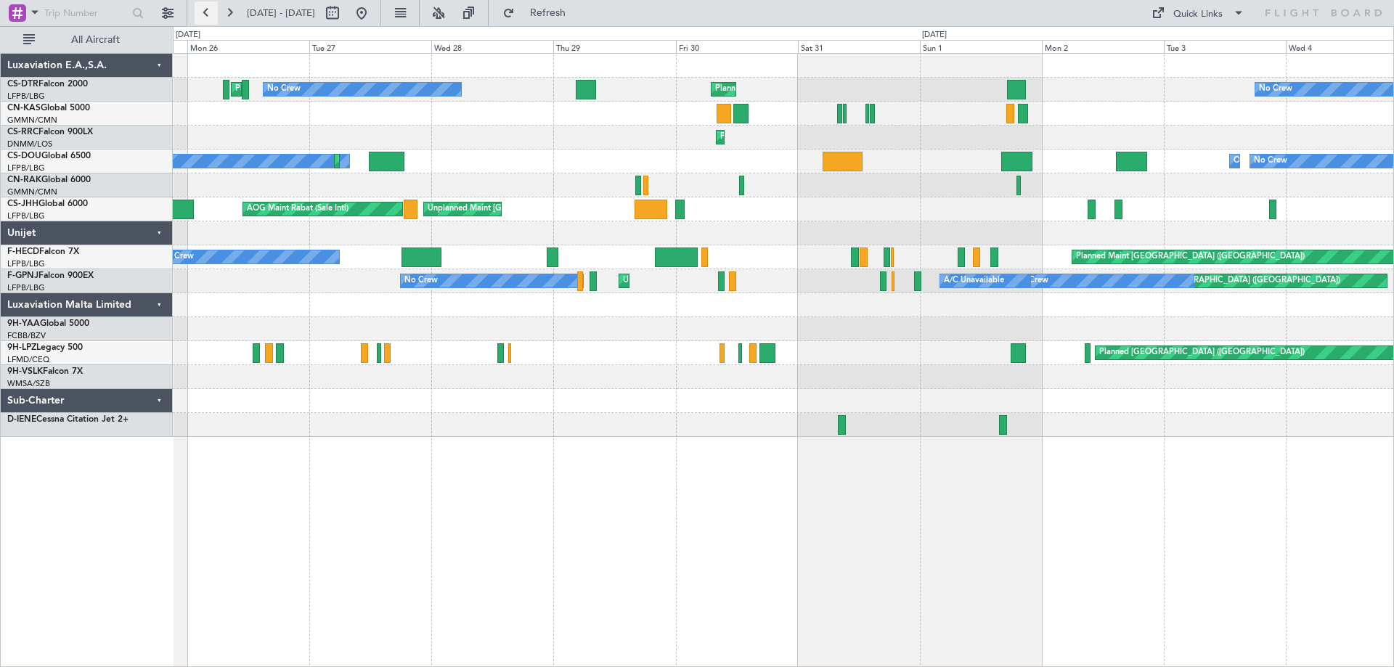
click at [202, 10] on button at bounding box center [206, 12] width 23 height 23
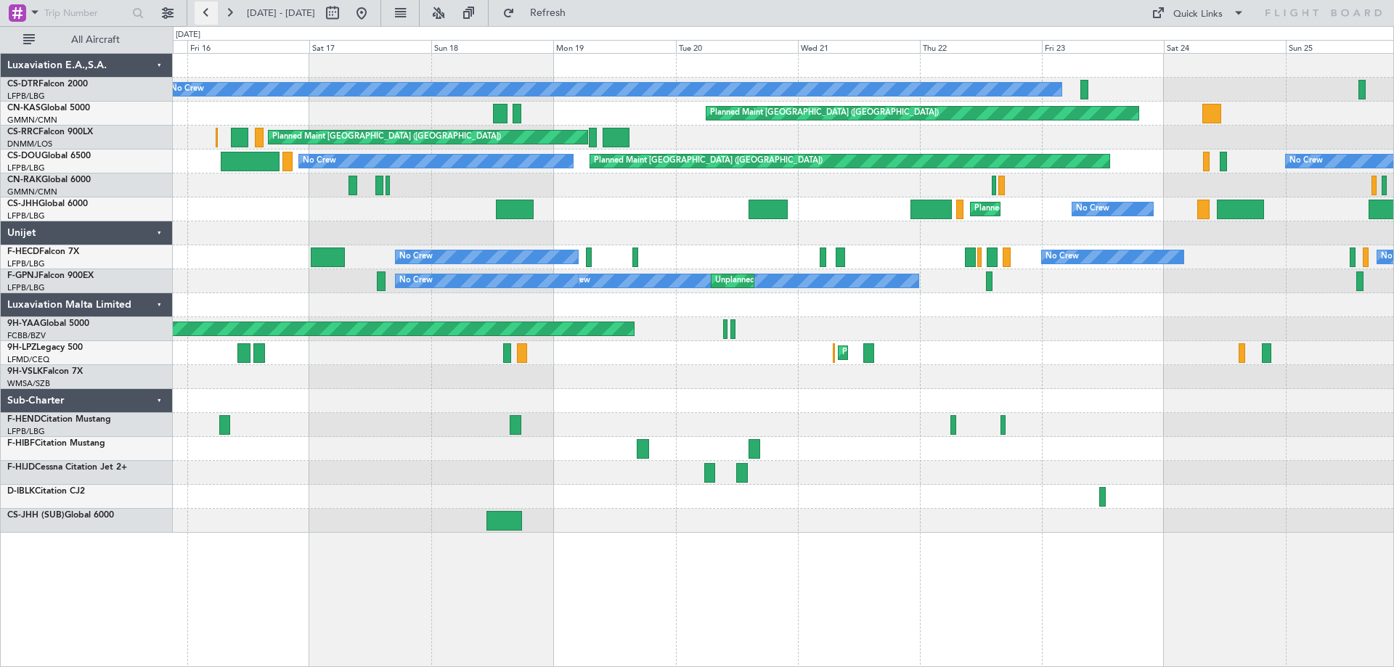
click at [203, 12] on button at bounding box center [206, 12] width 23 height 23
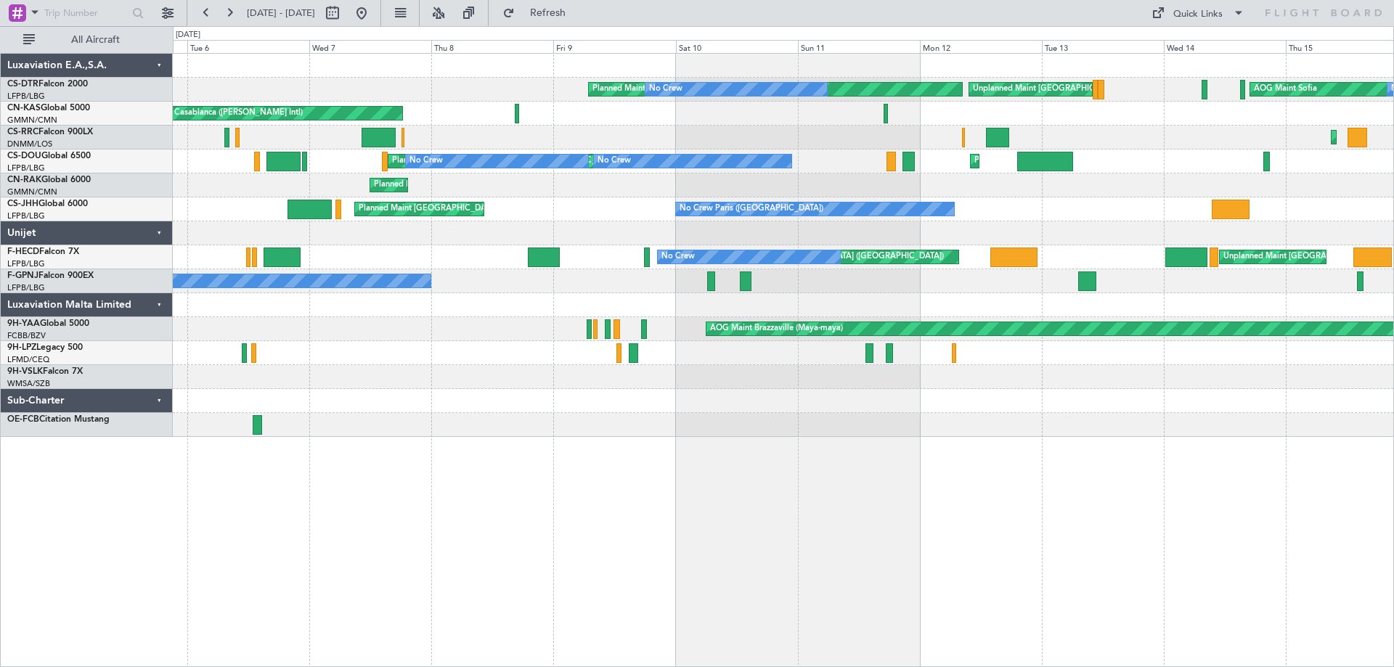
click at [1162, 375] on div at bounding box center [783, 377] width 1221 height 24
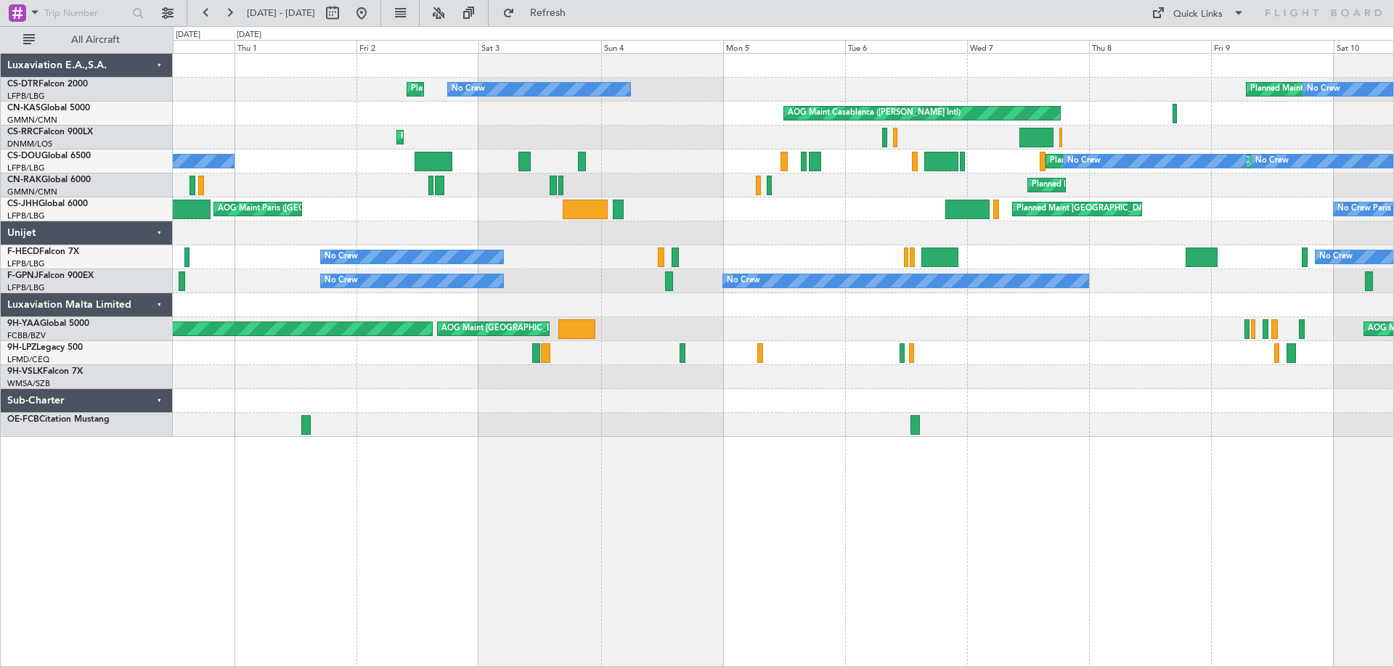
click at [1010, 421] on div "Planned Maint [GEOGRAPHIC_DATA]-[GEOGRAPHIC_DATA] No Crew No Crew Planned Maint…" at bounding box center [783, 245] width 1221 height 383
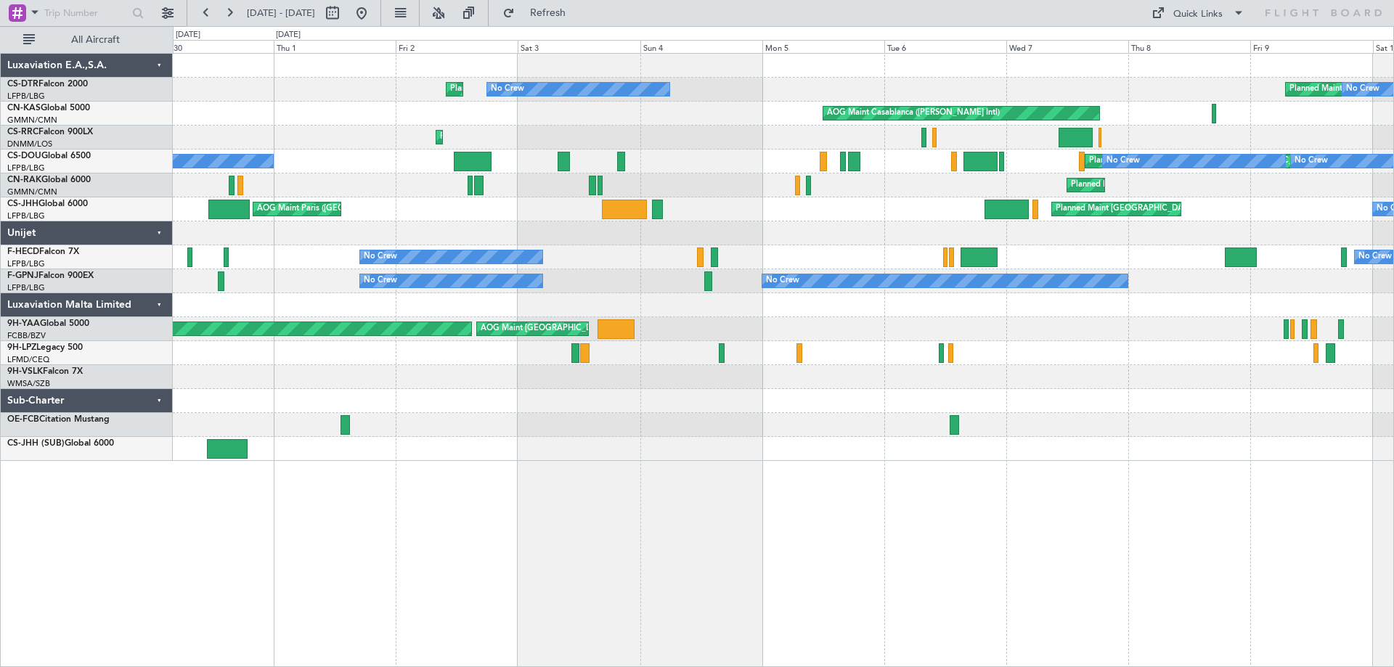
click at [569, 392] on div at bounding box center [783, 401] width 1221 height 24
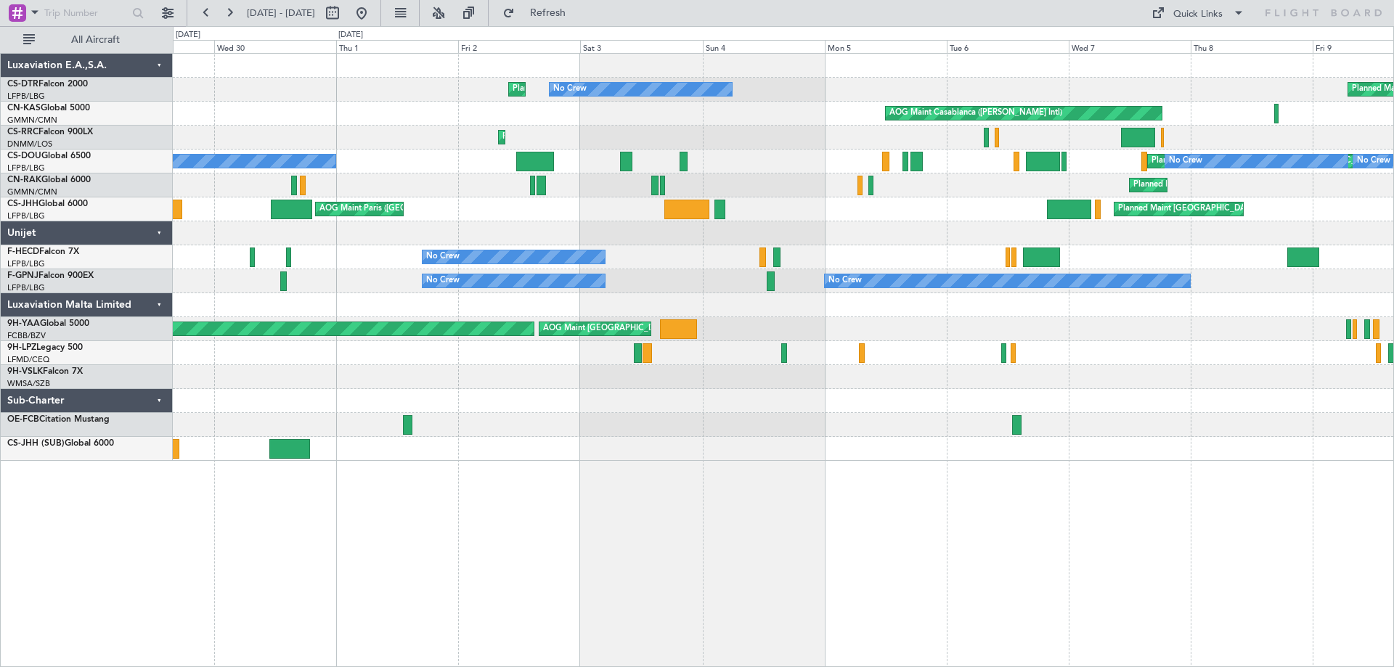
click at [679, 431] on div at bounding box center [783, 425] width 1221 height 24
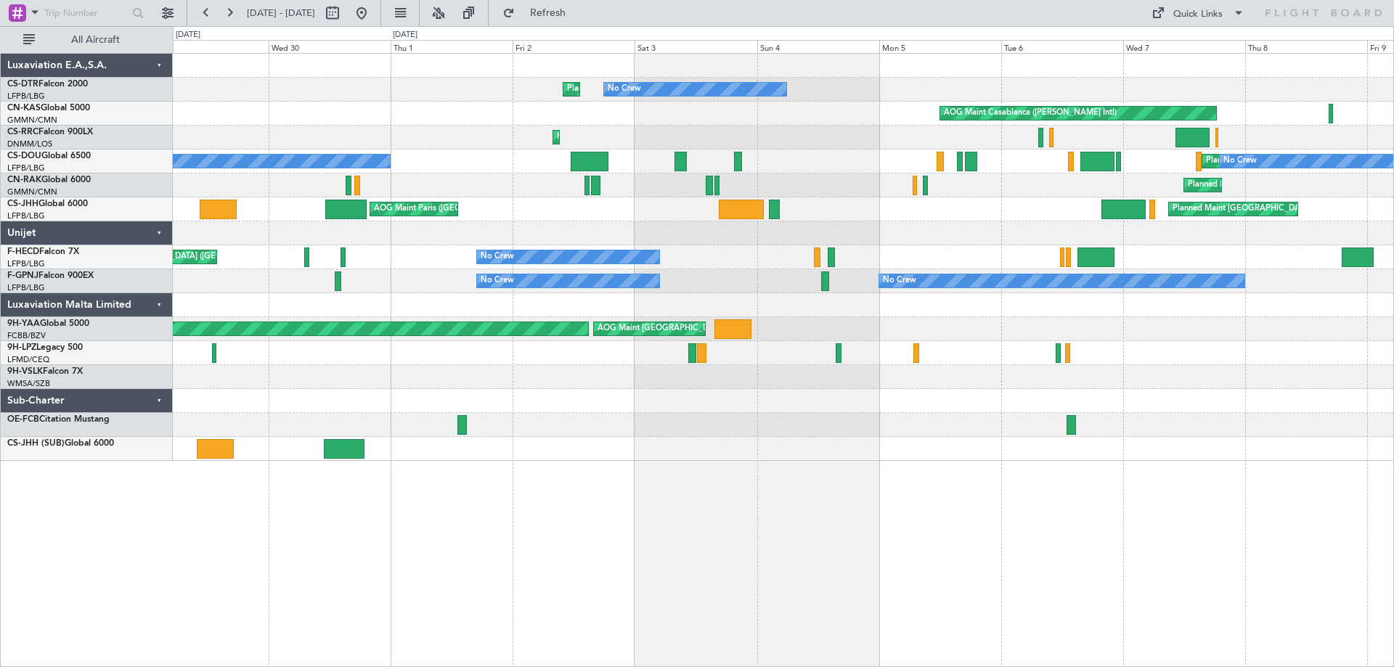
click at [671, 415] on div "Planned Maint [GEOGRAPHIC_DATA]-[GEOGRAPHIC_DATA] No Crew No Crew Planned Maint…" at bounding box center [783, 257] width 1221 height 407
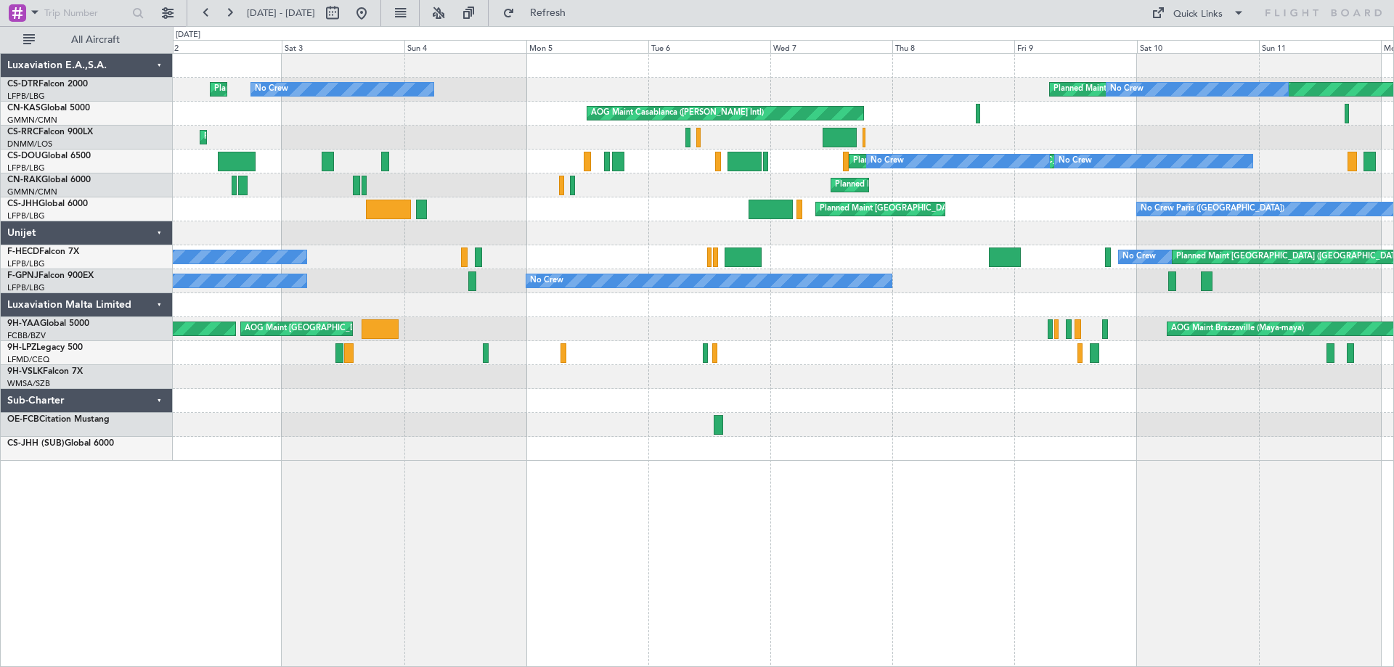
click at [641, 402] on div "Planned Maint [GEOGRAPHIC_DATA]-[GEOGRAPHIC_DATA] Planned Maint [GEOGRAPHIC_DAT…" at bounding box center [783, 257] width 1221 height 407
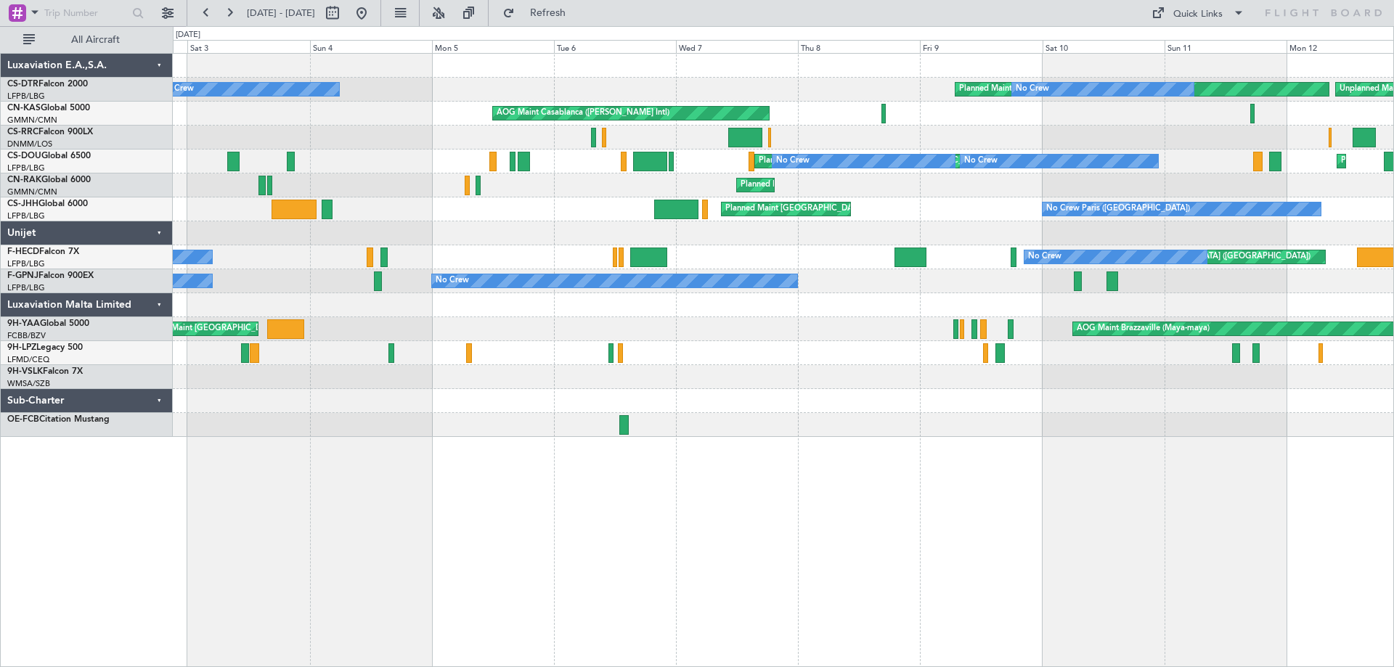
click at [648, 514] on div "Planned Maint [GEOGRAPHIC_DATA]-[GEOGRAPHIC_DATA] No Crew No Crew Unplanned Mai…" at bounding box center [783, 360] width 1221 height 614
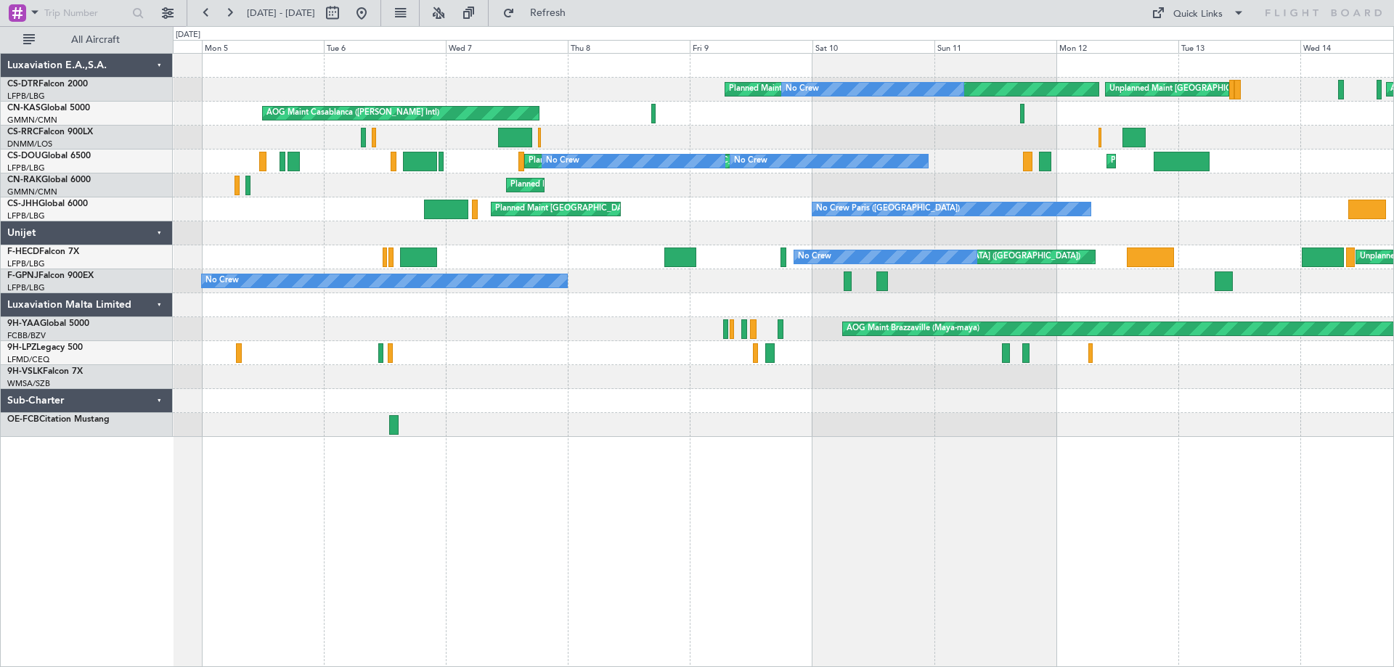
click at [636, 371] on div "Planned Maint [GEOGRAPHIC_DATA]-[GEOGRAPHIC_DATA] No Crew Unplanned Maint [GEOG…" at bounding box center [783, 245] width 1221 height 383
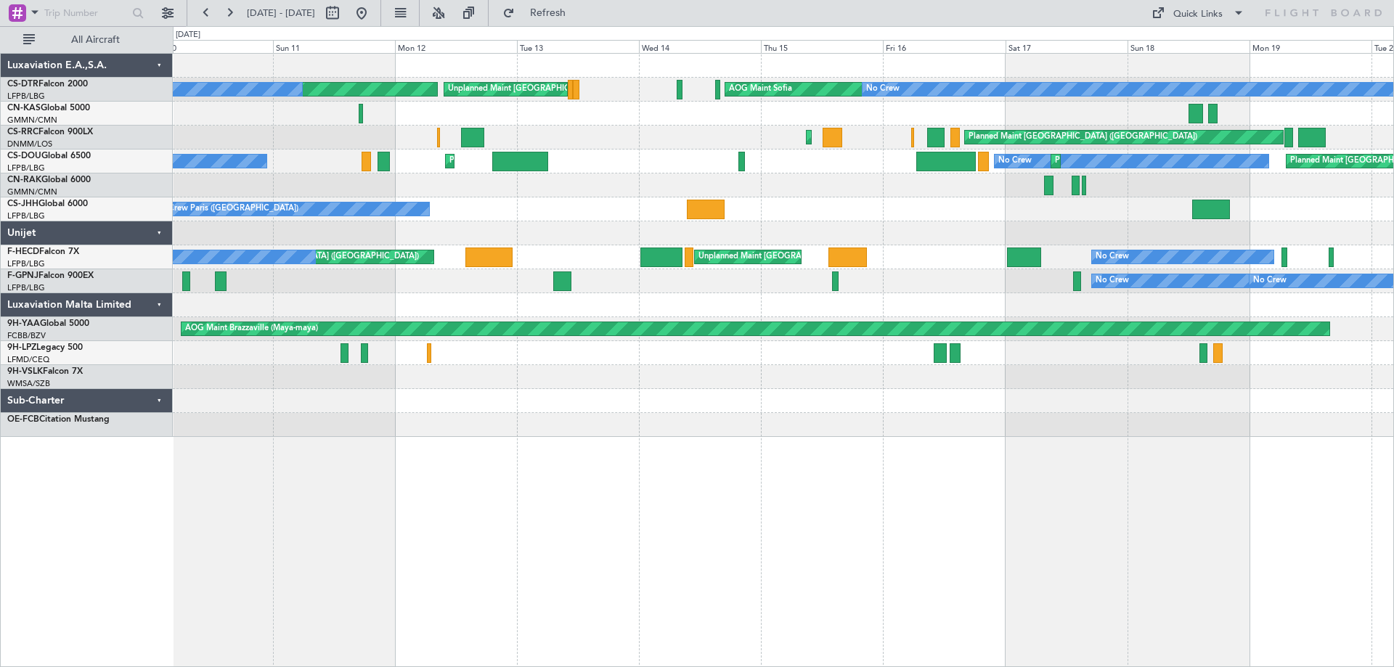
click at [603, 386] on div "Planned Maint [GEOGRAPHIC_DATA]-[GEOGRAPHIC_DATA] No Crew Unplanned Maint [GEOG…" at bounding box center [783, 245] width 1221 height 383
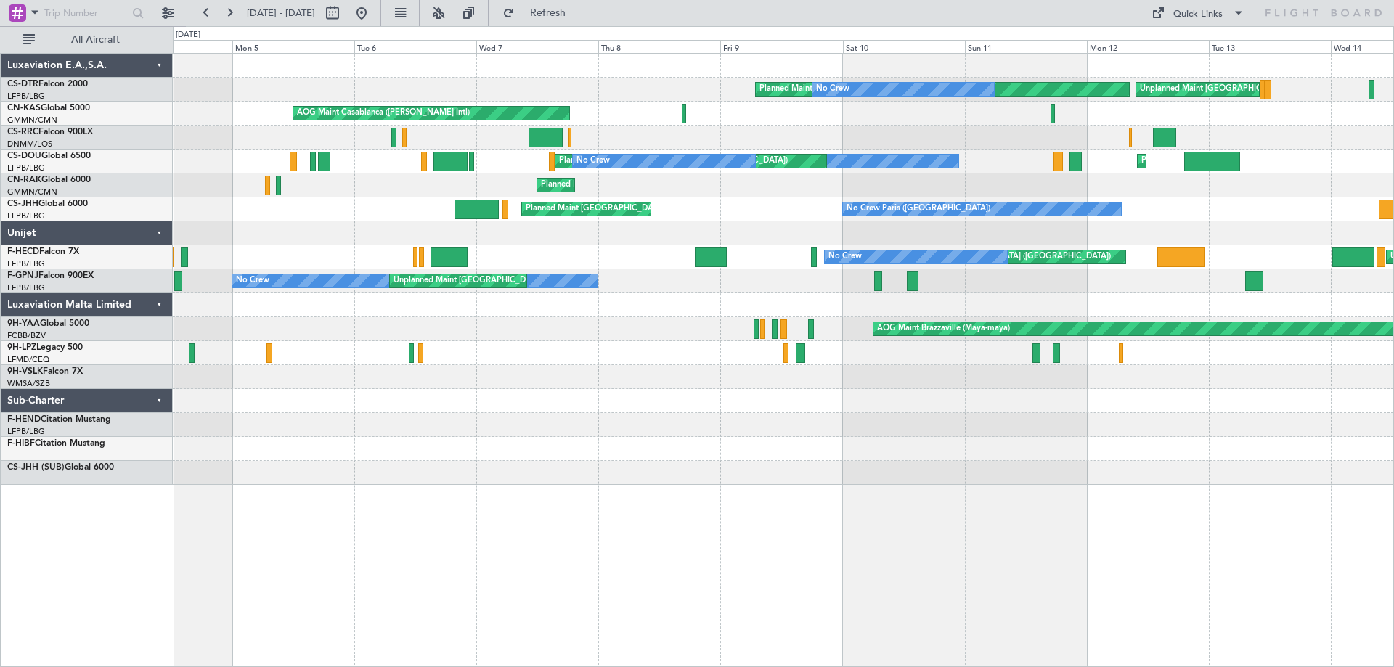
click at [1316, 433] on div "Planned Maint [GEOGRAPHIC_DATA]-[GEOGRAPHIC_DATA] No Crew Unplanned Maint [GEOG…" at bounding box center [783, 269] width 1221 height 431
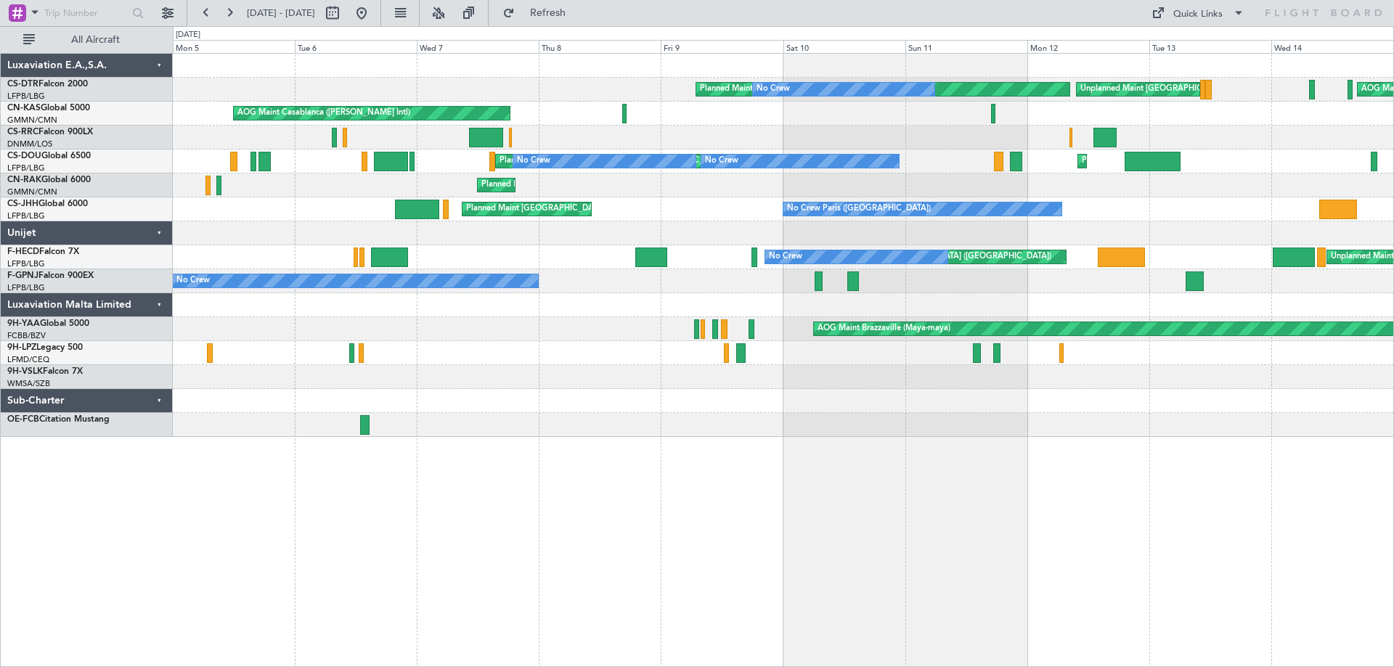
click at [819, 451] on div "Planned Maint [GEOGRAPHIC_DATA]-[GEOGRAPHIC_DATA] Unplanned Maint [GEOGRAPHIC_D…" at bounding box center [783, 360] width 1221 height 614
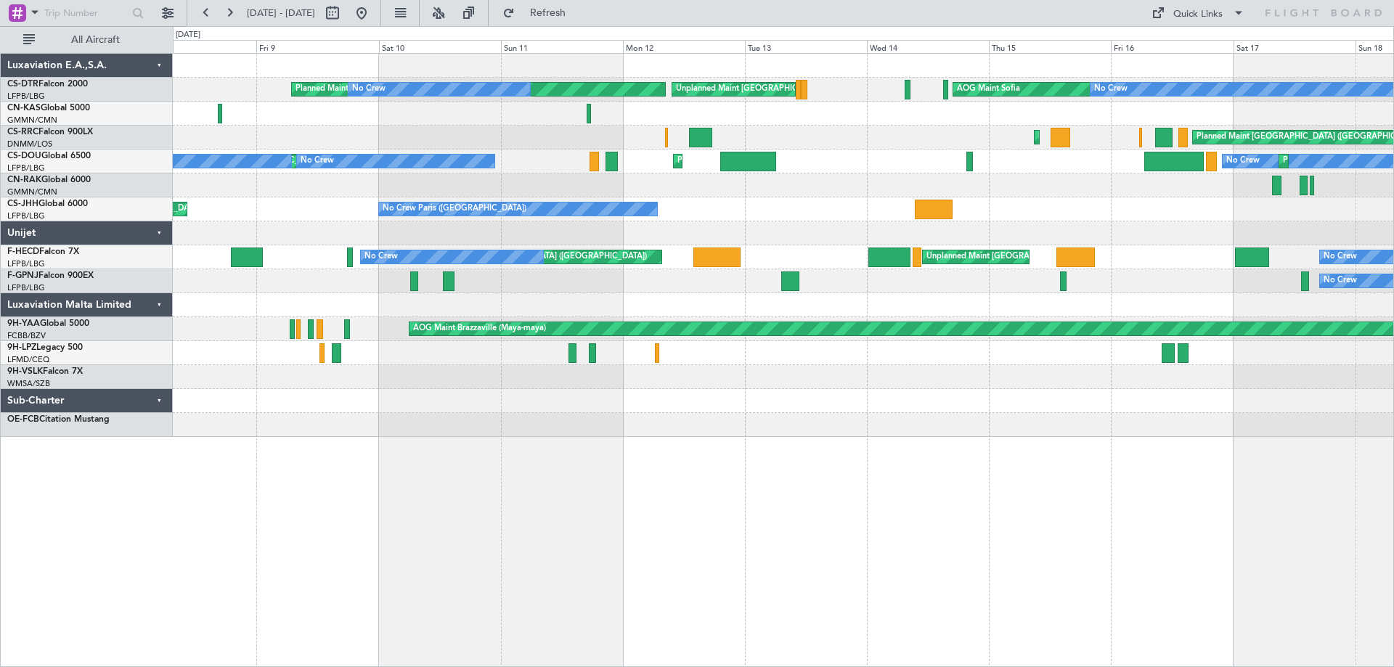
click at [789, 407] on div at bounding box center [783, 401] width 1221 height 24
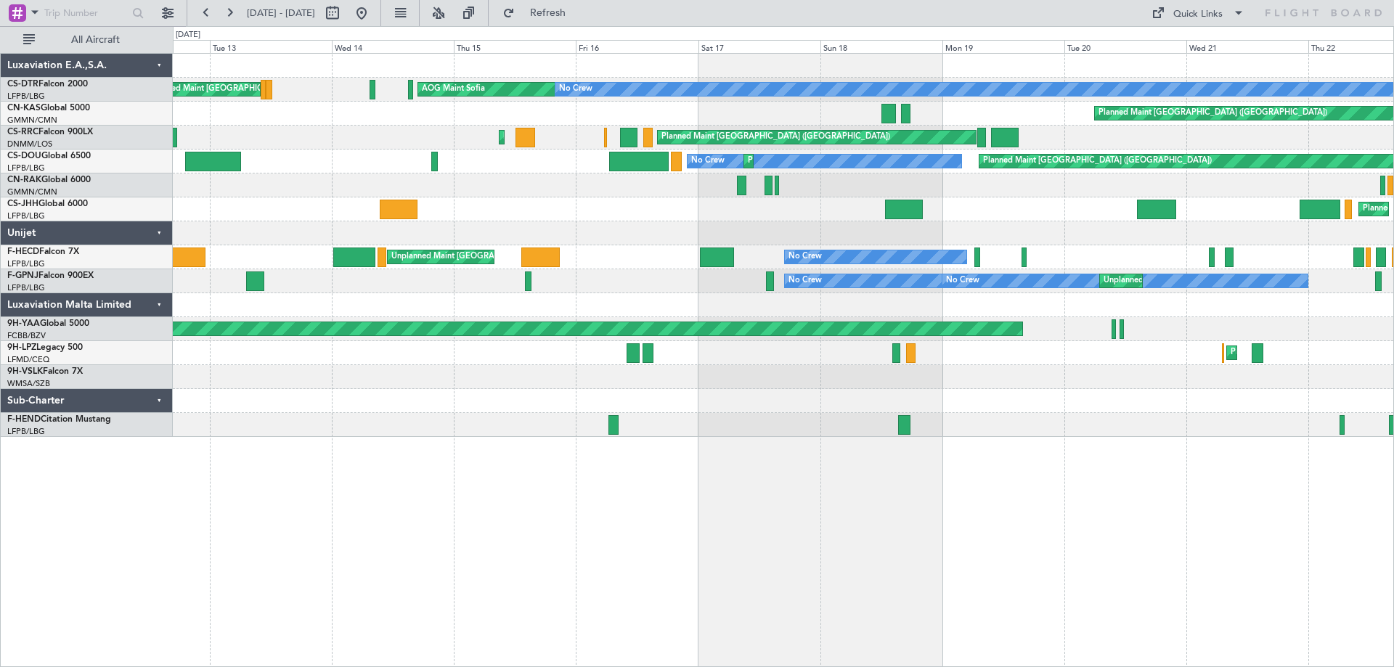
click at [209, 412] on div at bounding box center [783, 401] width 1221 height 24
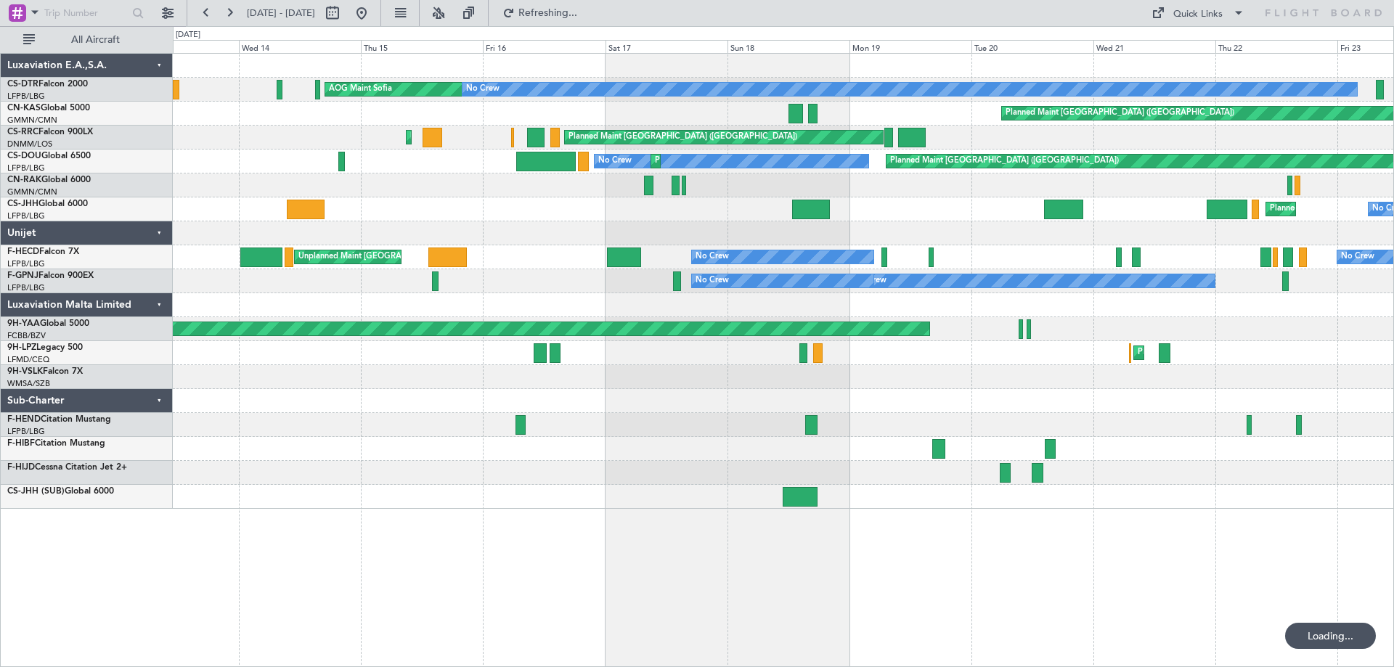
click at [211, 396] on div at bounding box center [783, 401] width 1221 height 24
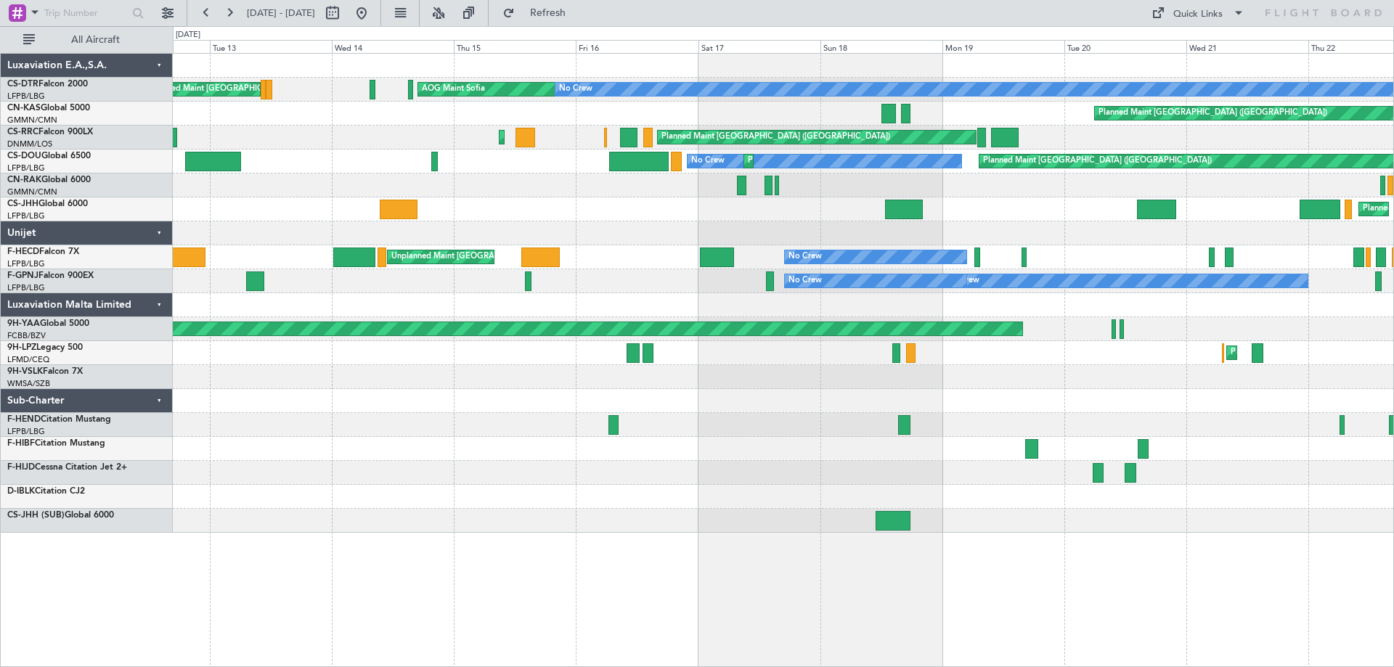
click at [680, 430] on div "AOG Maint Sofia No Crew Unplanned Maint [GEOGRAPHIC_DATA]-[GEOGRAPHIC_DATA] Pla…" at bounding box center [783, 293] width 1221 height 479
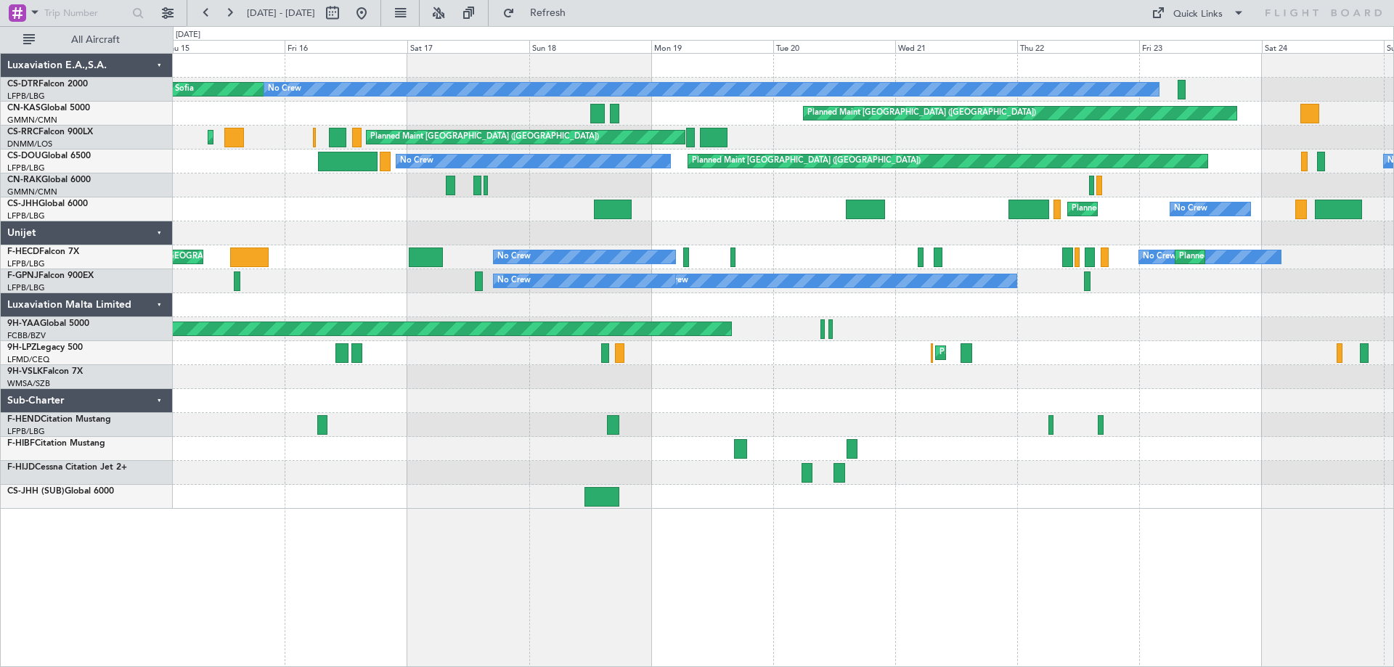
click at [600, 383] on div at bounding box center [783, 377] width 1221 height 24
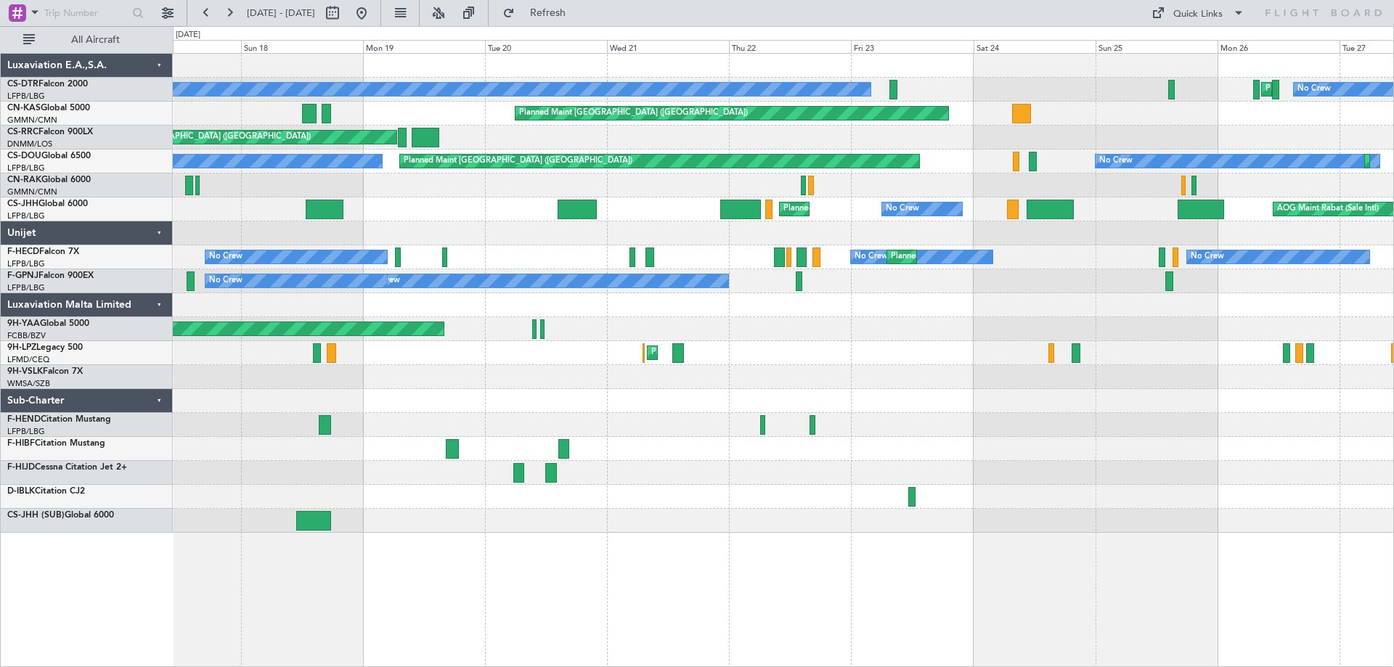
click at [847, 373] on div at bounding box center [783, 377] width 1221 height 24
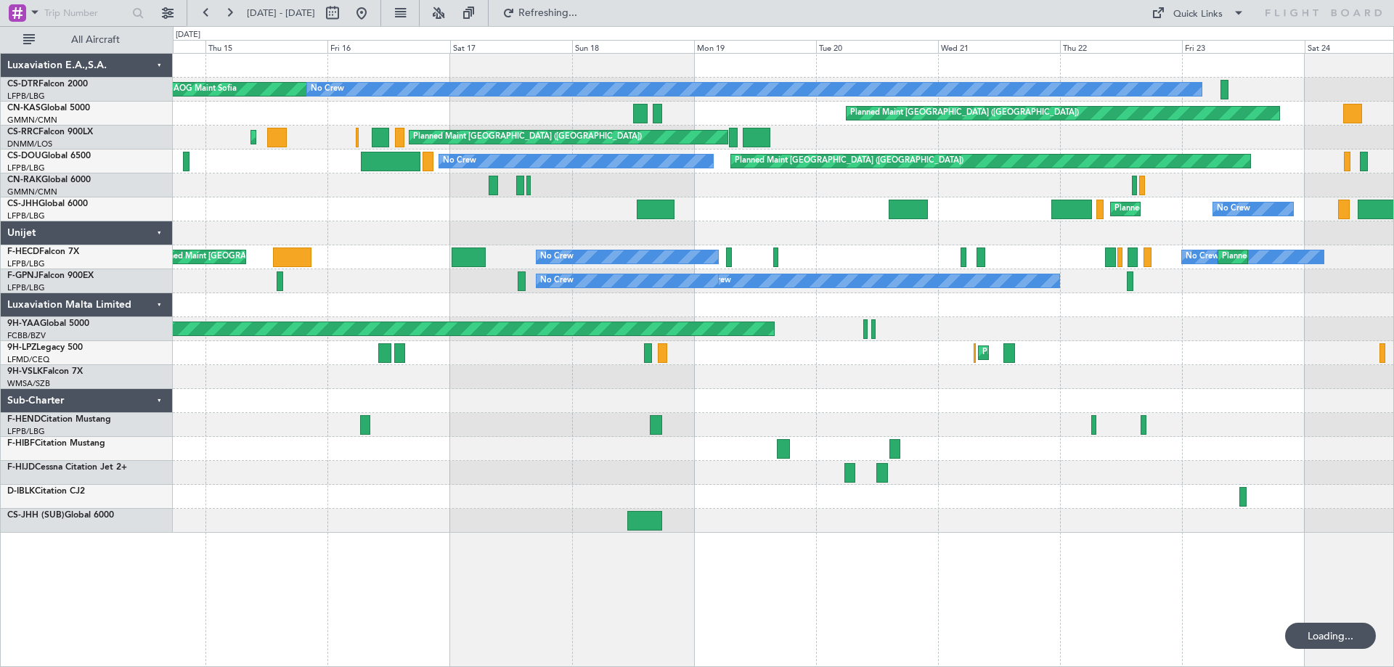
click at [1067, 423] on div "AOG Maint Sofia No Crew Unplanned Maint [GEOGRAPHIC_DATA]-[GEOGRAPHIC_DATA] Pla…" at bounding box center [783, 293] width 1221 height 479
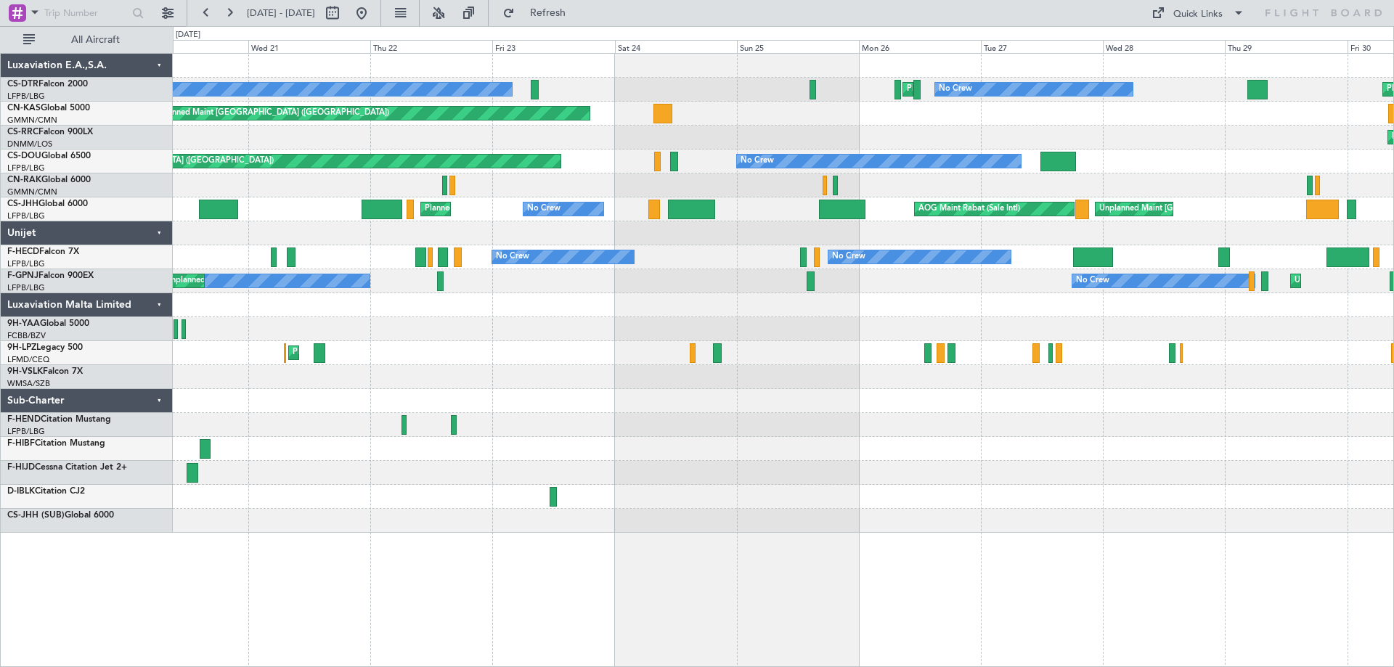
click at [905, 416] on div "Planned Maint [GEOGRAPHIC_DATA] (Ataturk) No Crew AOG Maint Sofia No Crew Plann…" at bounding box center [783, 293] width 1221 height 479
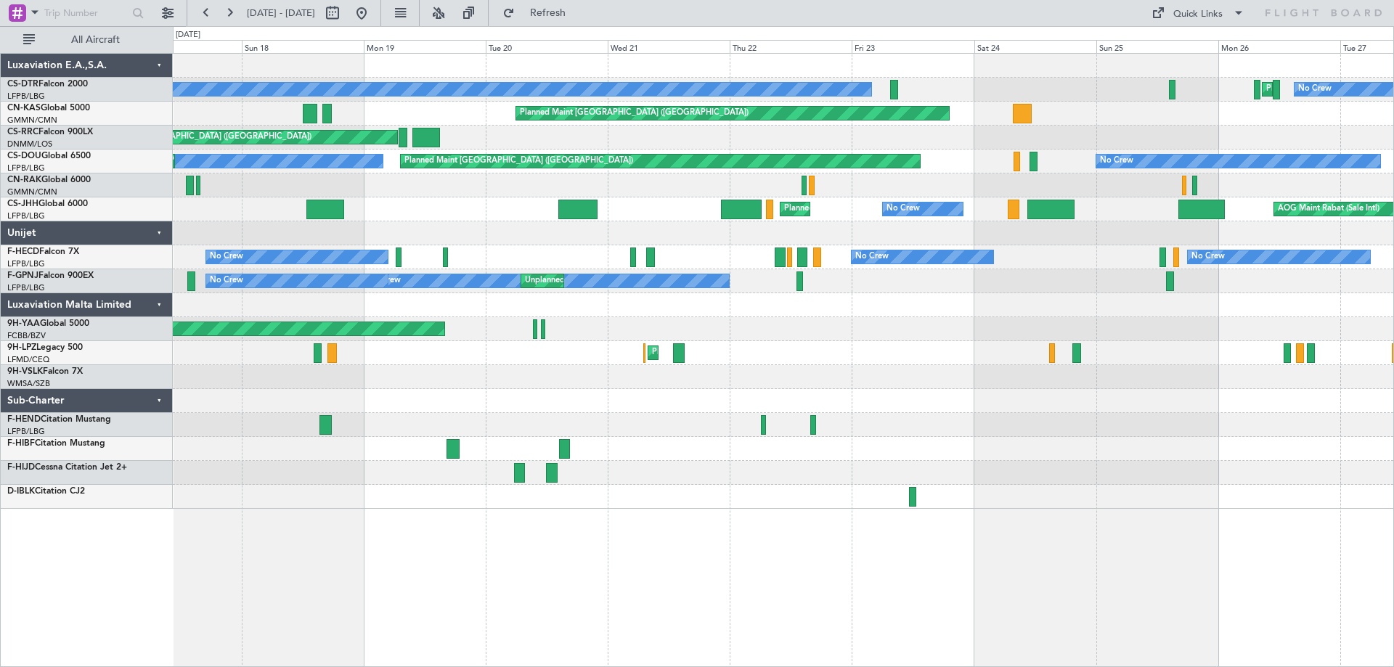
click at [901, 428] on div at bounding box center [783, 425] width 1221 height 24
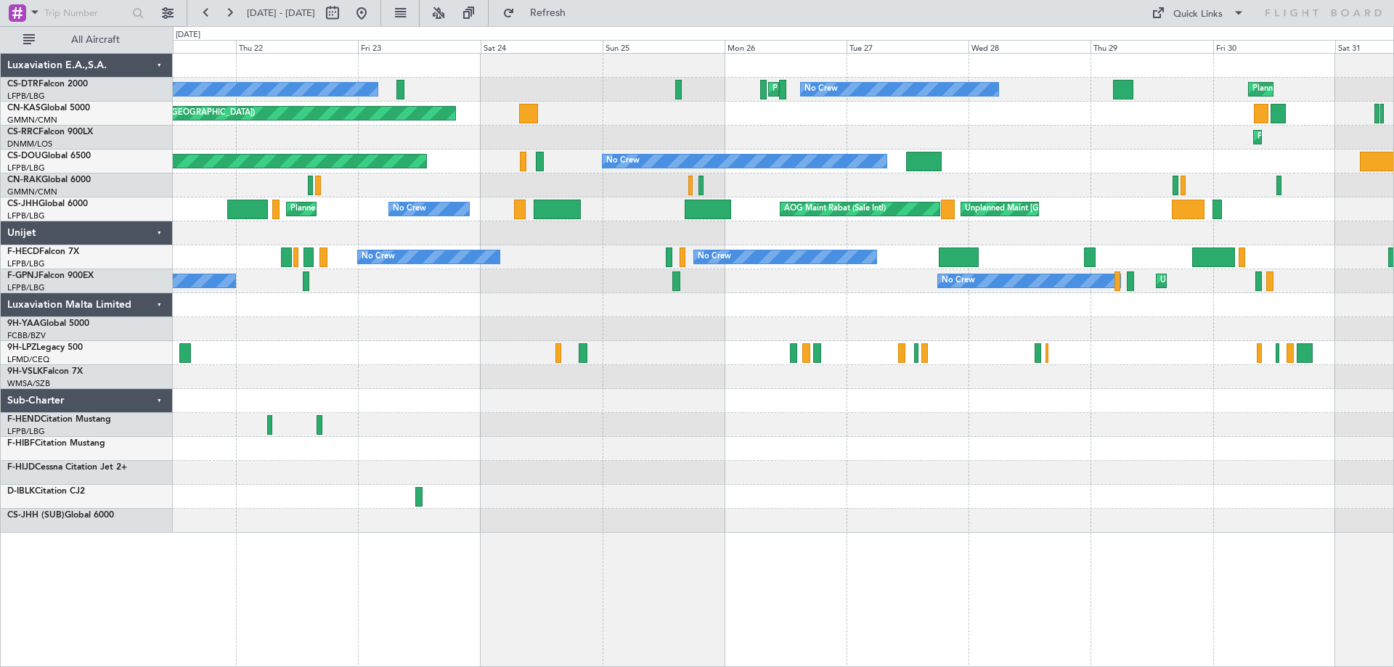
click at [531, 383] on div at bounding box center [783, 377] width 1221 height 24
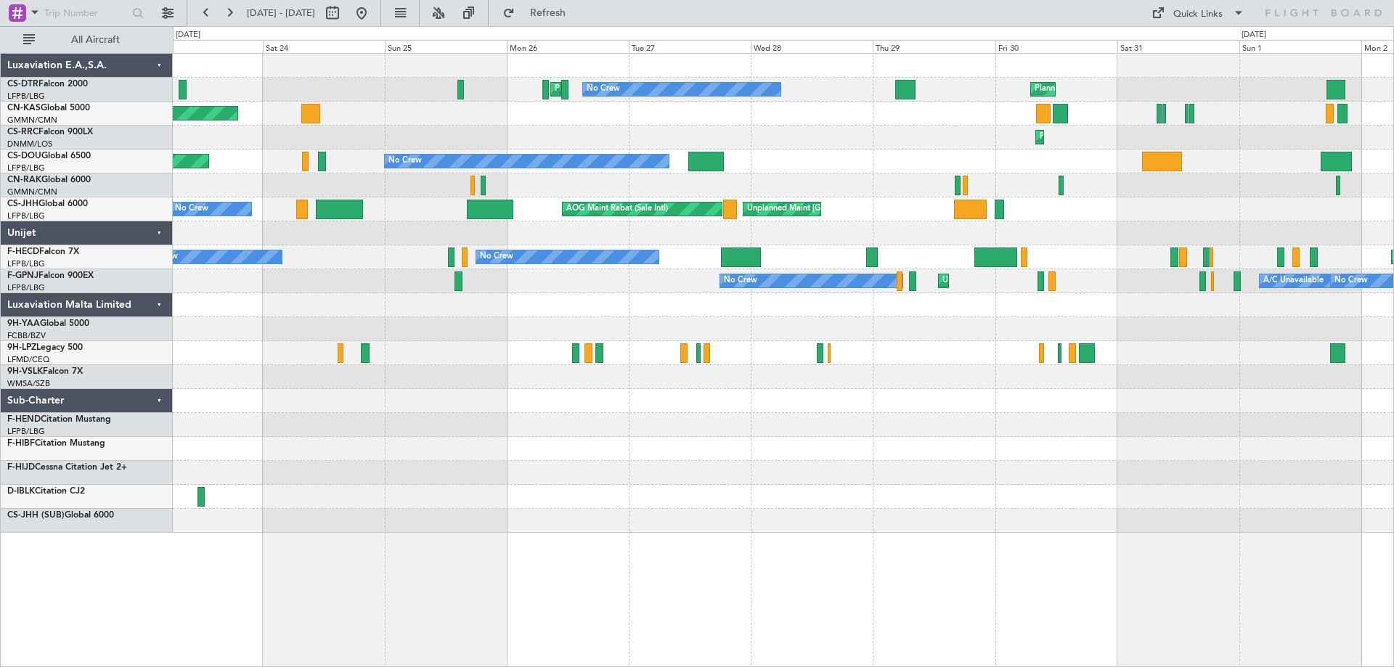
click at [445, 399] on div "Planned Maint [GEOGRAPHIC_DATA] (Ataturk) No Crew Planned Maint No Crew No Crew…" at bounding box center [783, 293] width 1221 height 479
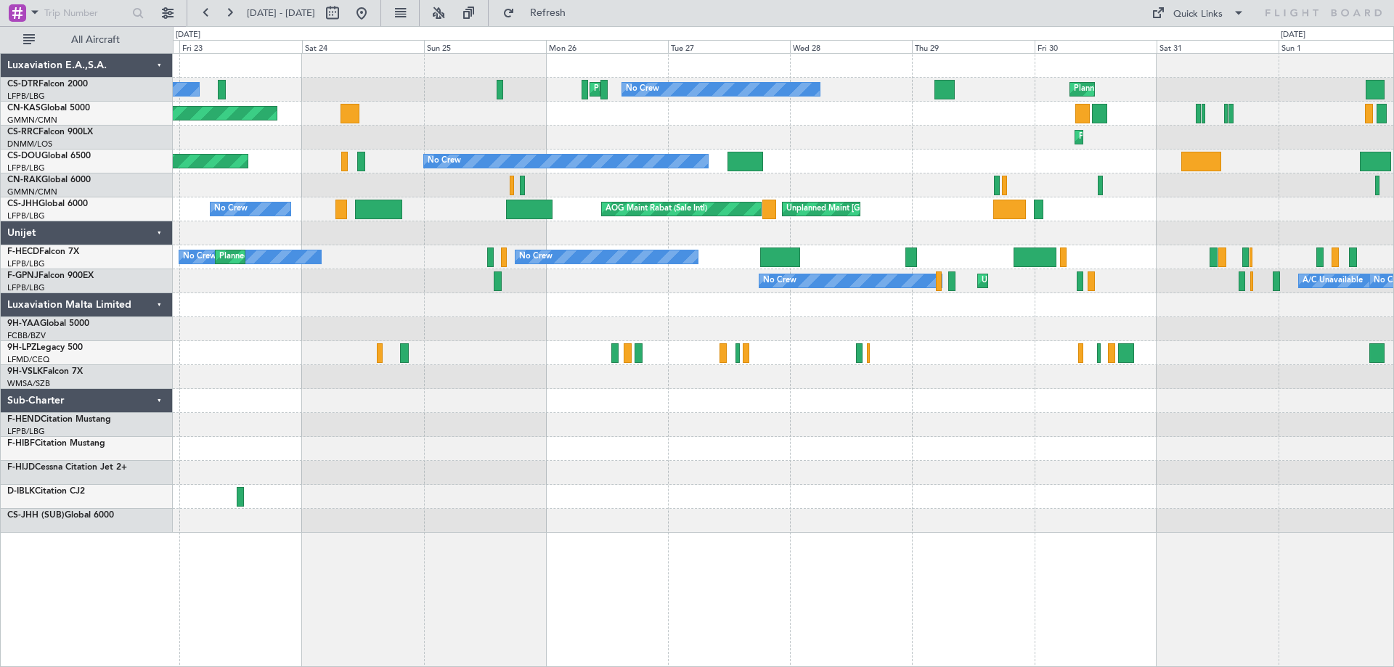
click at [753, 456] on div "Planned Maint [GEOGRAPHIC_DATA] (Ataturk) No Crew Planned Maint No Crew No Crew…" at bounding box center [783, 293] width 1221 height 479
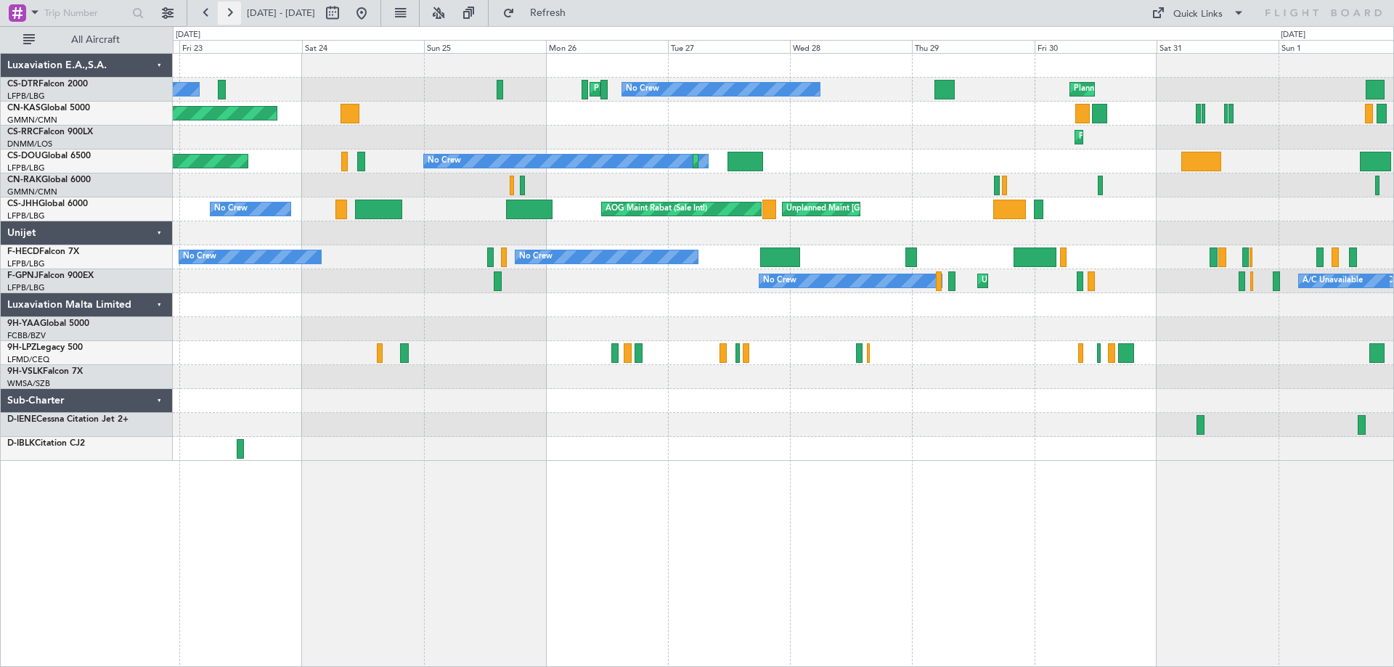
click at [228, 16] on button at bounding box center [229, 12] width 23 height 23
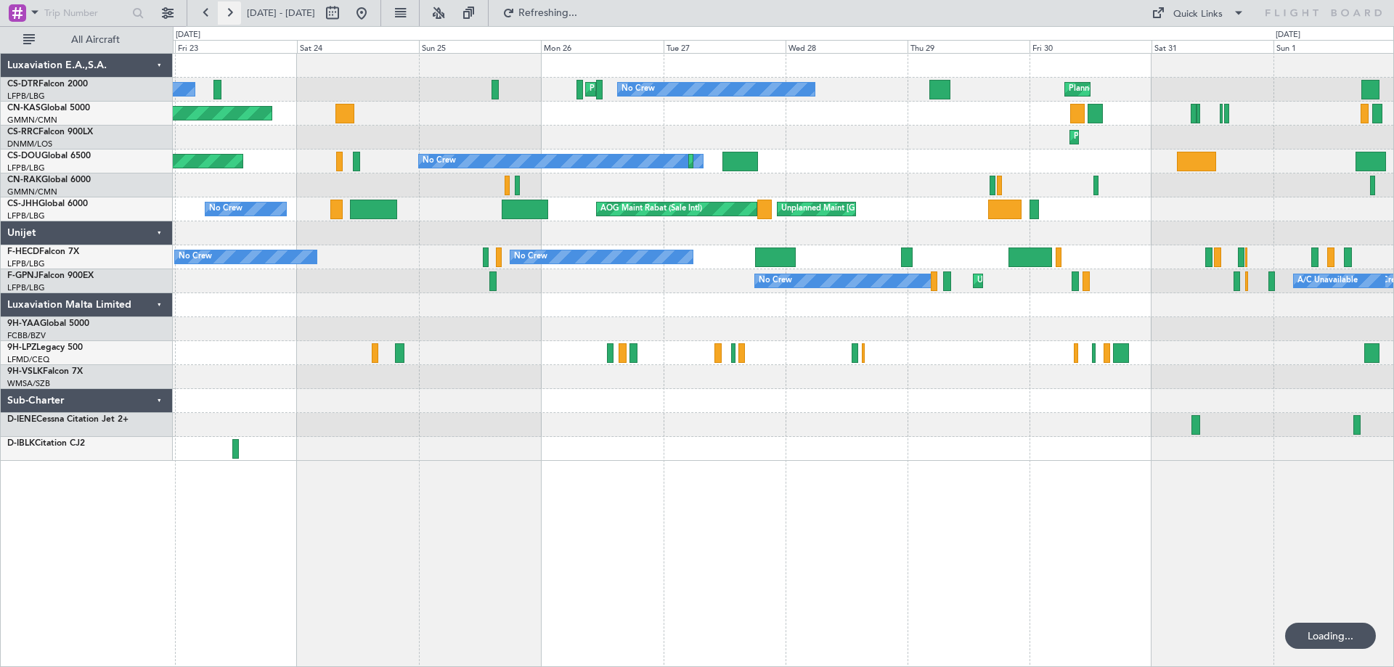
click at [228, 16] on button at bounding box center [229, 12] width 23 height 23
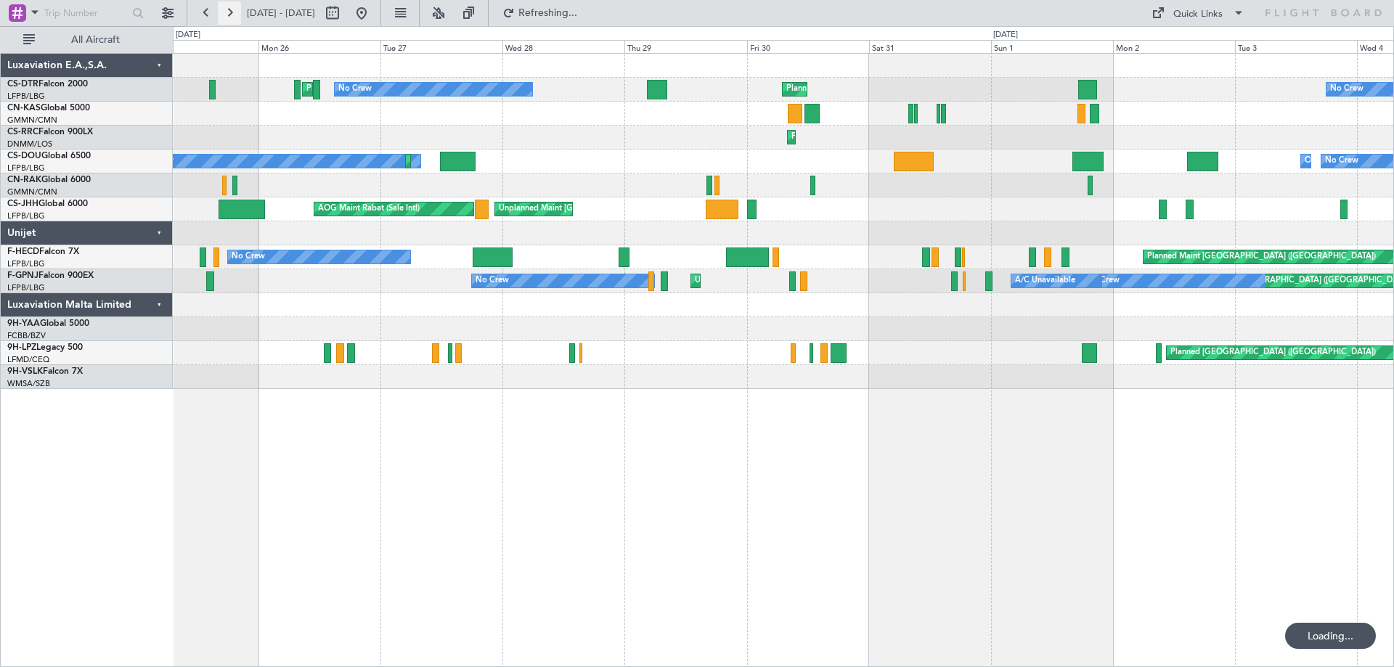
click at [228, 16] on button at bounding box center [229, 12] width 23 height 23
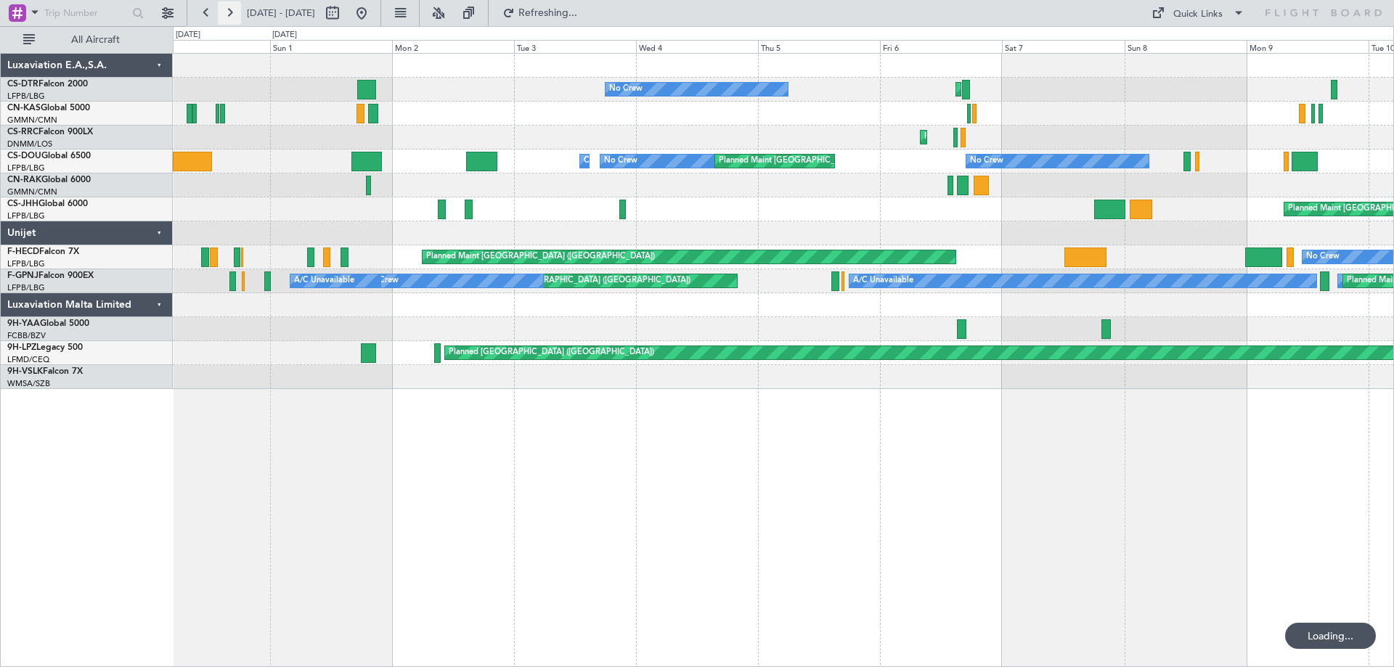
click at [228, 16] on button at bounding box center [229, 12] width 23 height 23
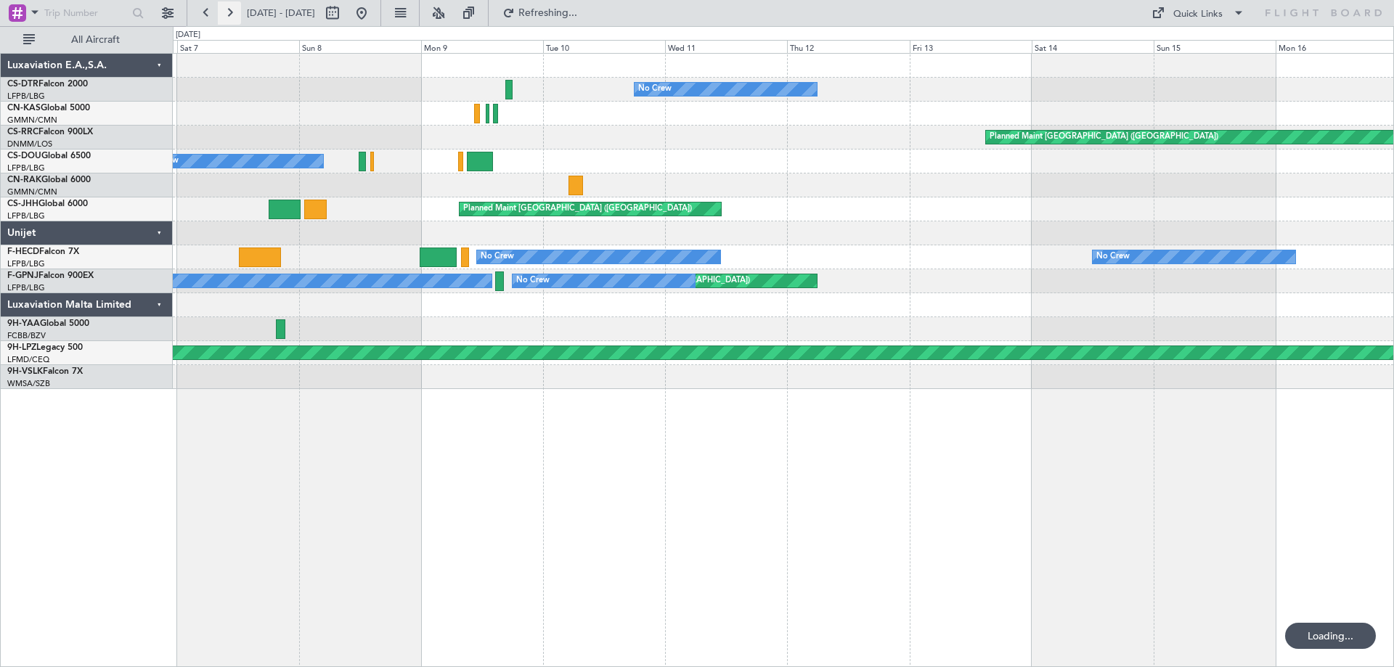
click at [229, 16] on button at bounding box center [229, 12] width 23 height 23
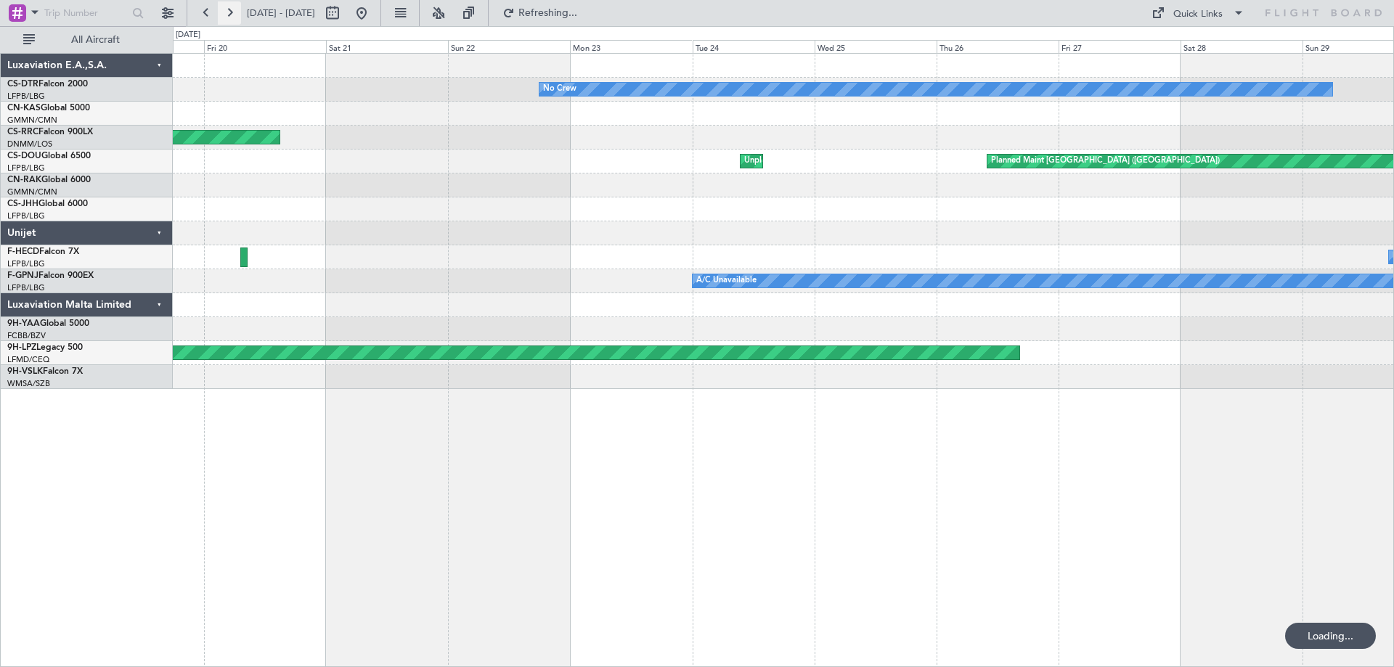
click at [229, 16] on button at bounding box center [229, 12] width 23 height 23
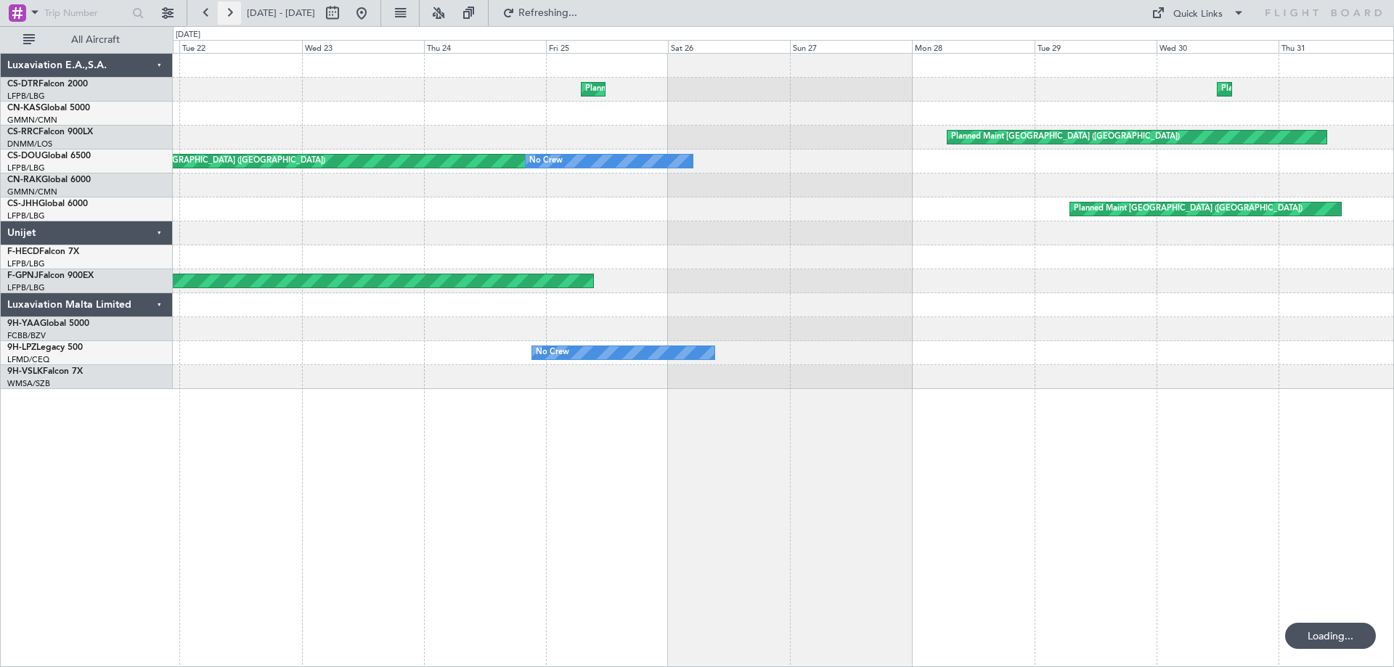
click at [229, 16] on button at bounding box center [229, 12] width 23 height 23
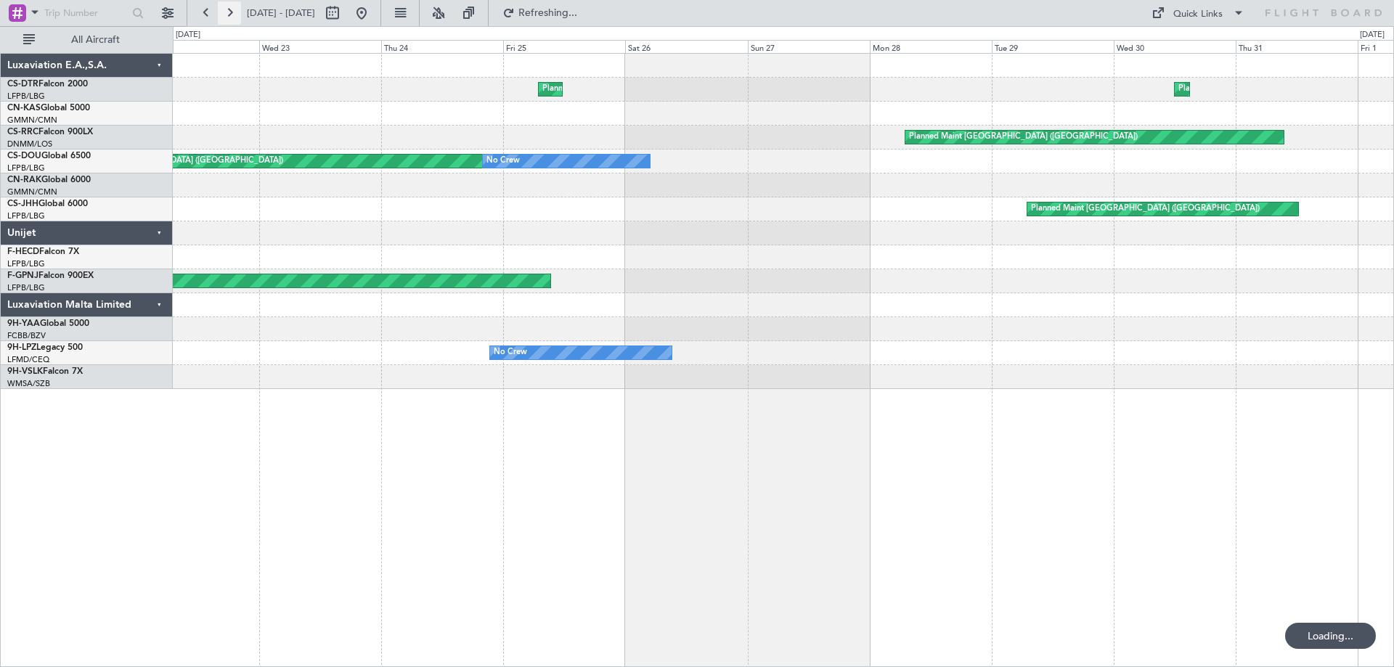
click at [229, 16] on button at bounding box center [229, 12] width 23 height 23
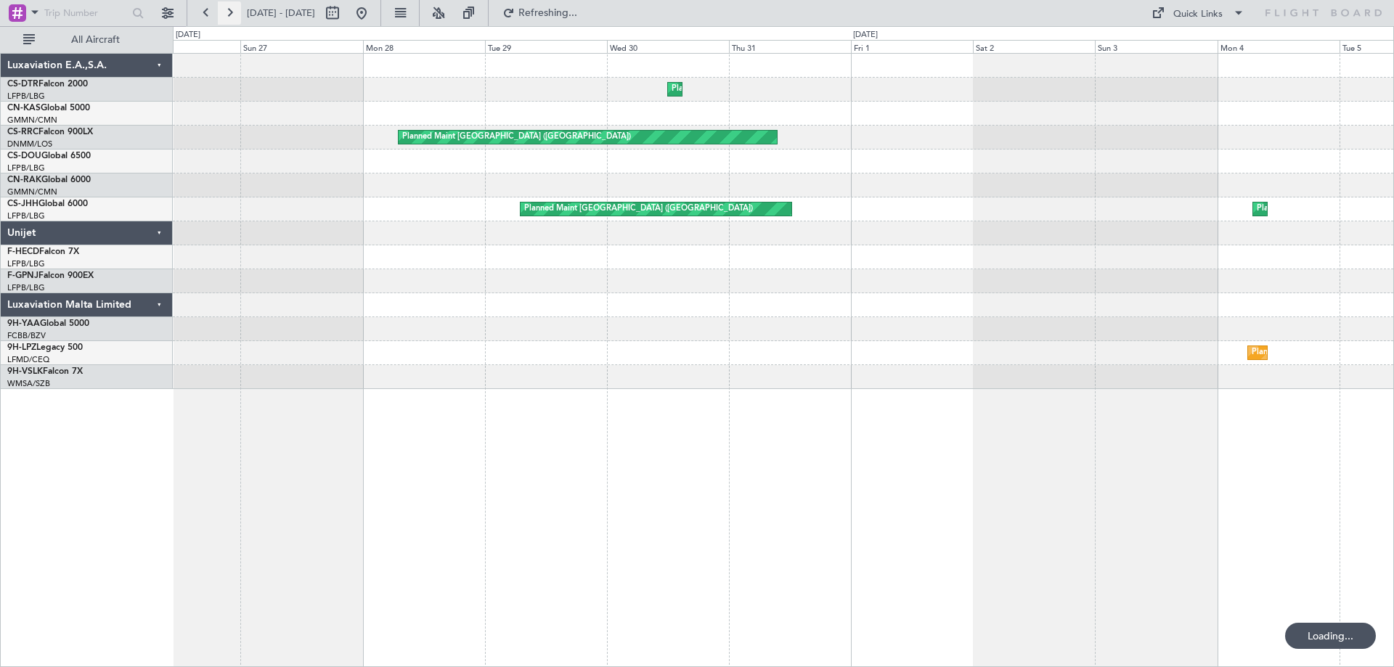
click at [229, 16] on button at bounding box center [229, 12] width 23 height 23
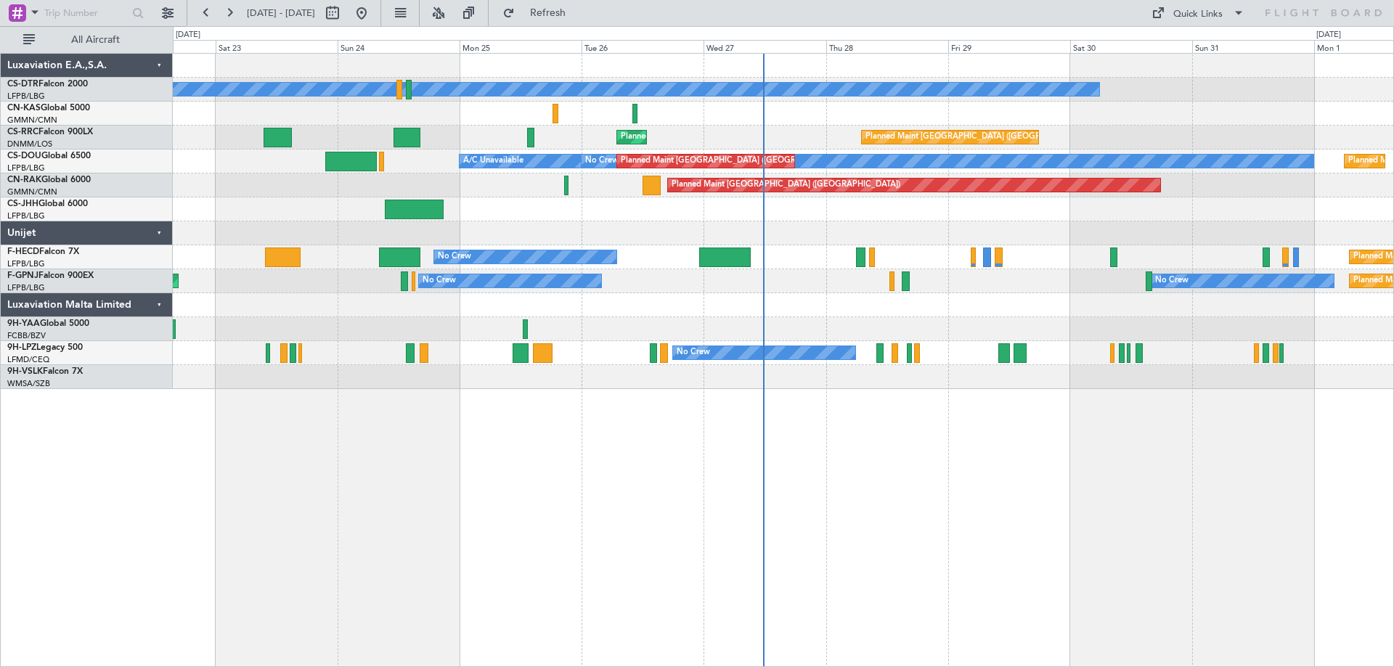
click at [693, 405] on div "No Crew Planned Maint [GEOGRAPHIC_DATA] ([GEOGRAPHIC_DATA]) Planned Maint [GEOG…" at bounding box center [783, 360] width 1221 height 614
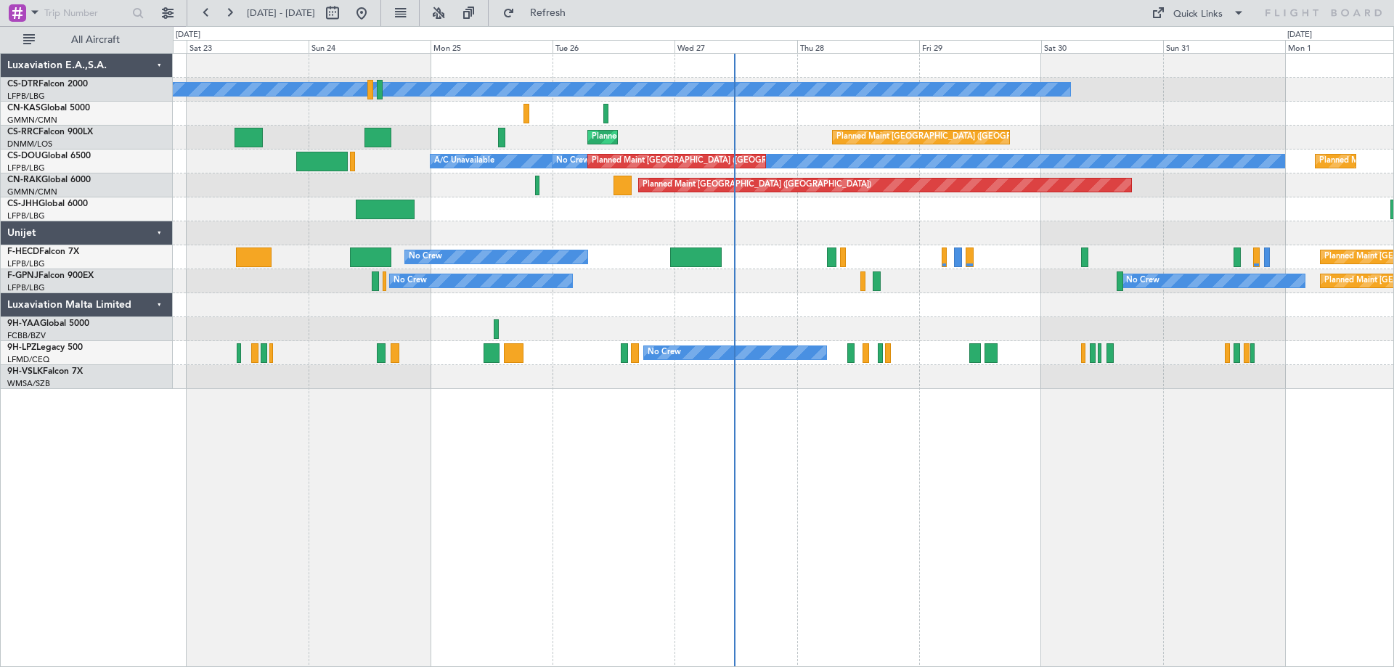
click at [656, 415] on div "No Crew Planned Maint [GEOGRAPHIC_DATA] ([GEOGRAPHIC_DATA]) Planned Maint [GEOG…" at bounding box center [783, 360] width 1221 height 614
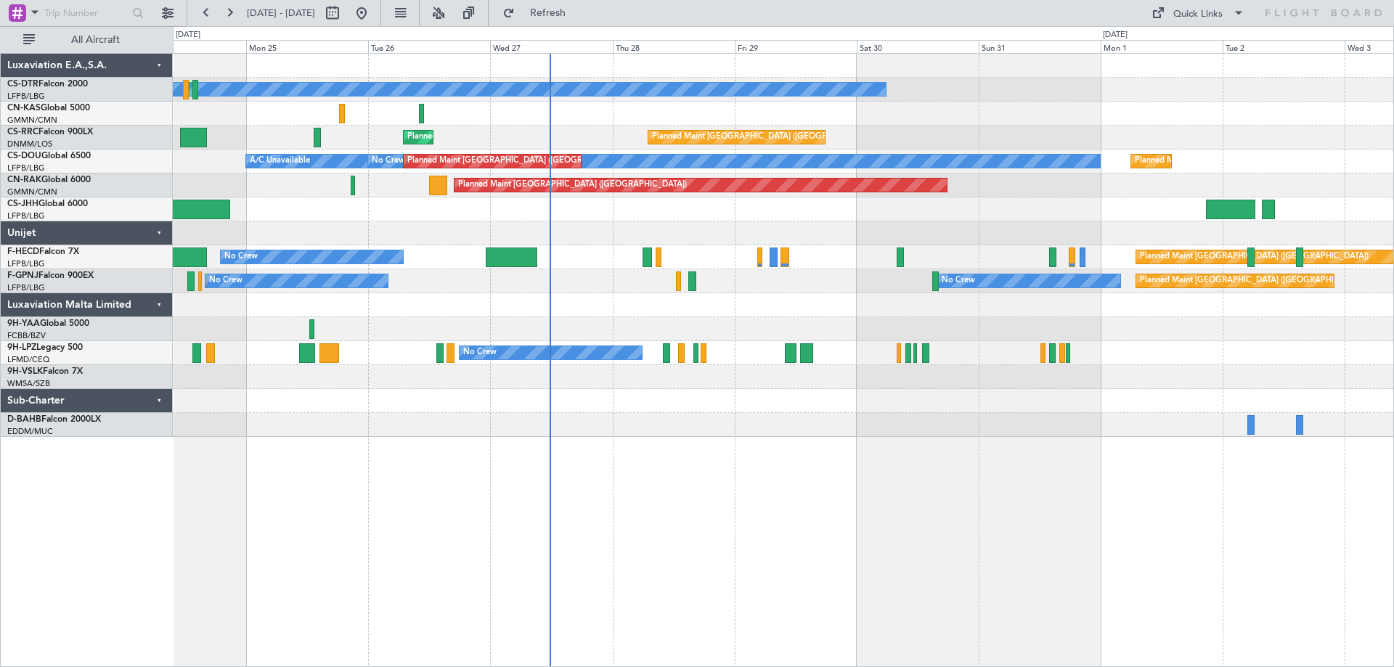
click at [886, 306] on div at bounding box center [783, 305] width 1221 height 24
click at [210, 14] on button at bounding box center [206, 12] width 23 height 23
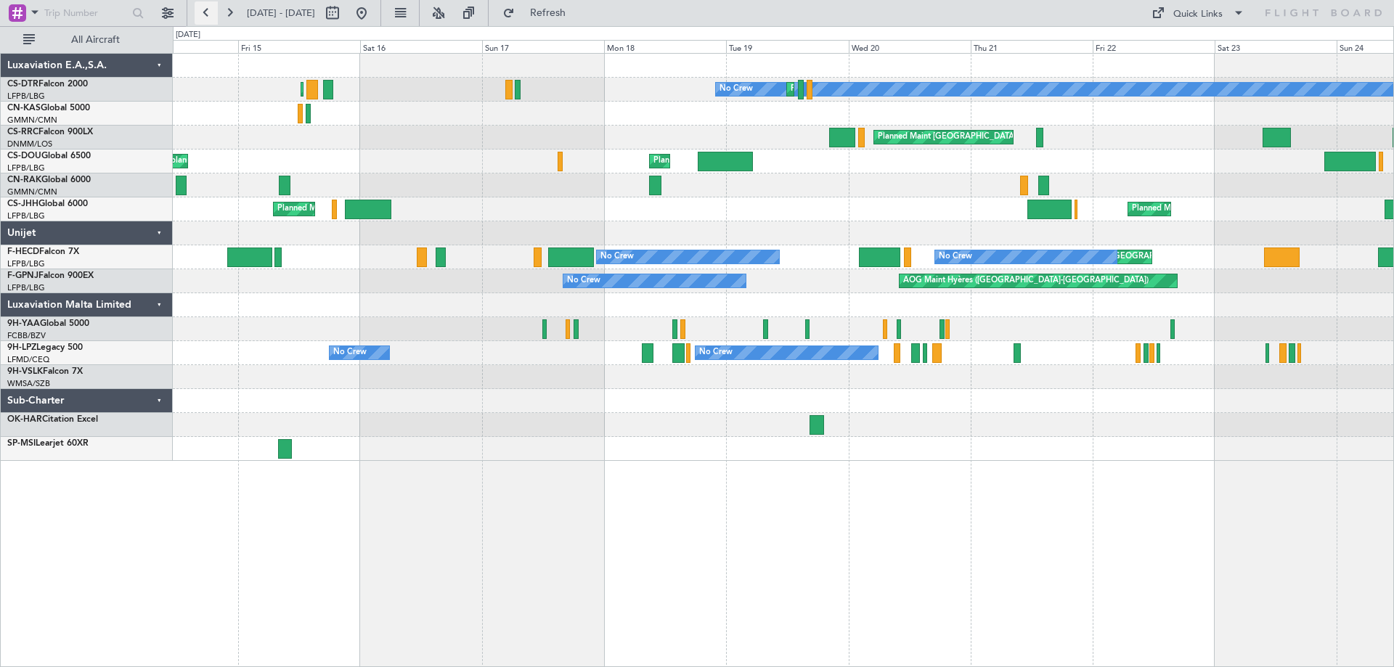
click at [210, 14] on button at bounding box center [206, 12] width 23 height 23
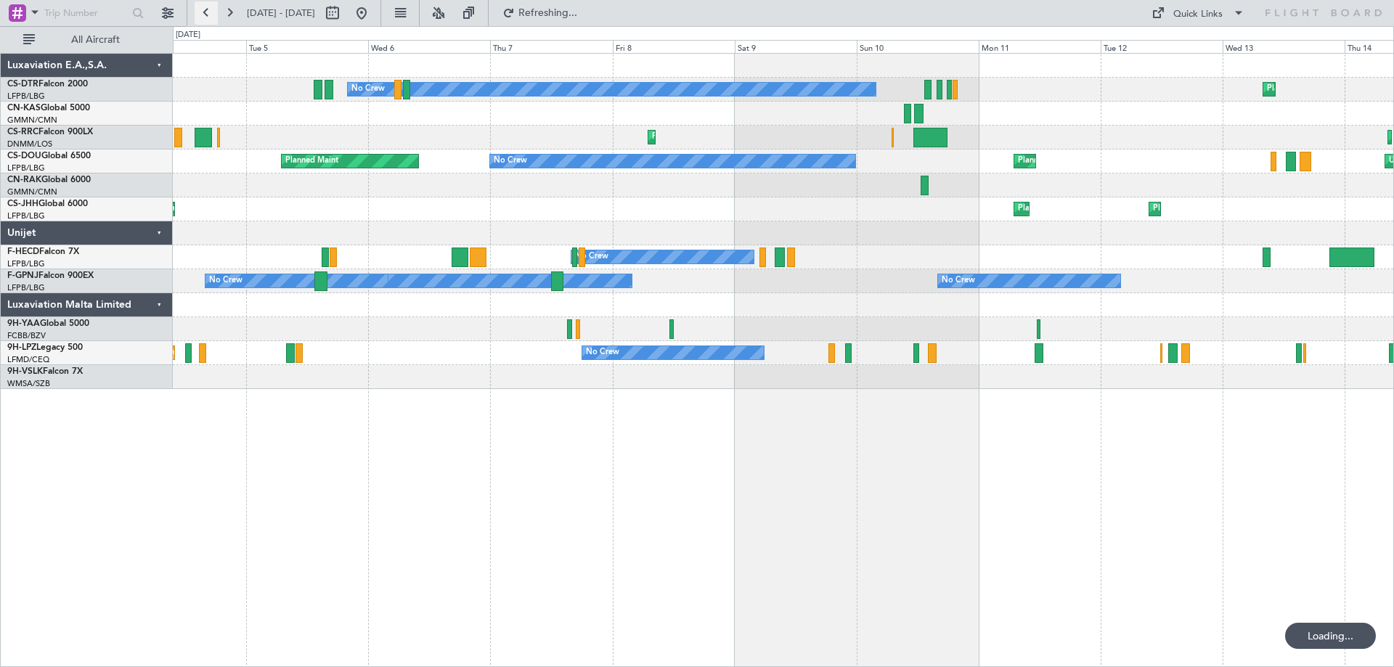
click at [210, 14] on button at bounding box center [206, 12] width 23 height 23
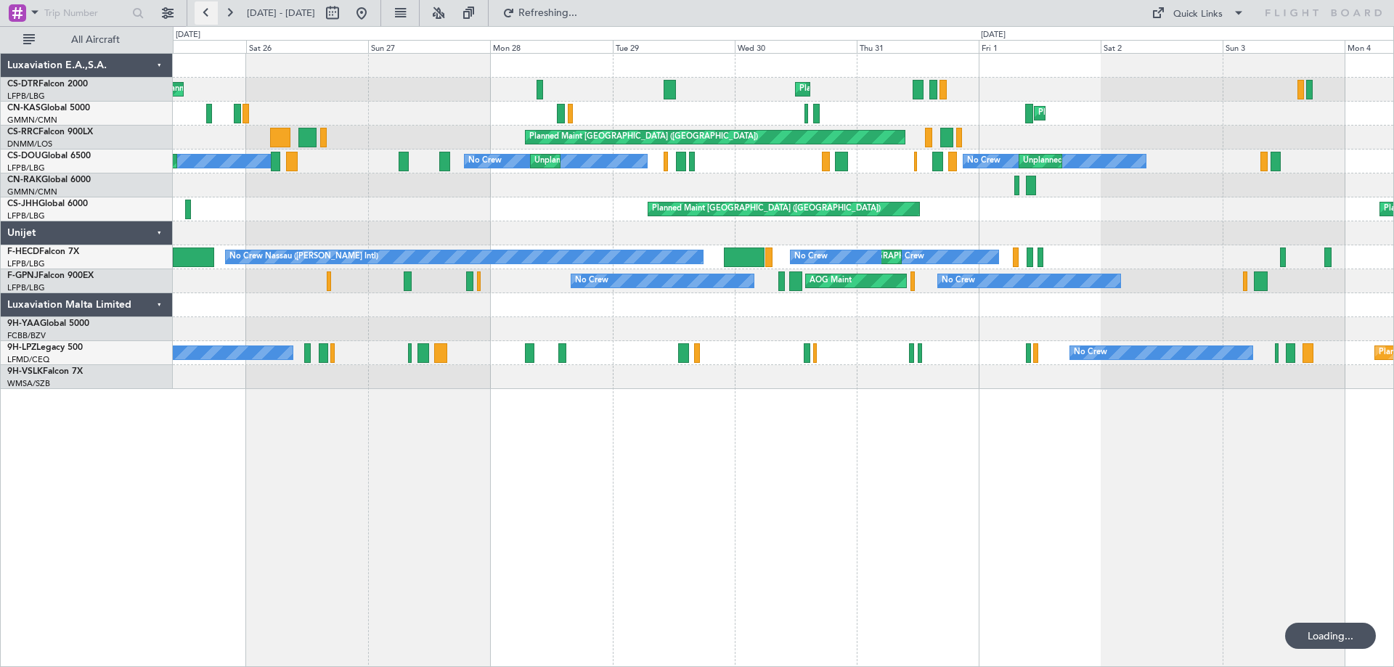
click at [210, 14] on button at bounding box center [206, 12] width 23 height 23
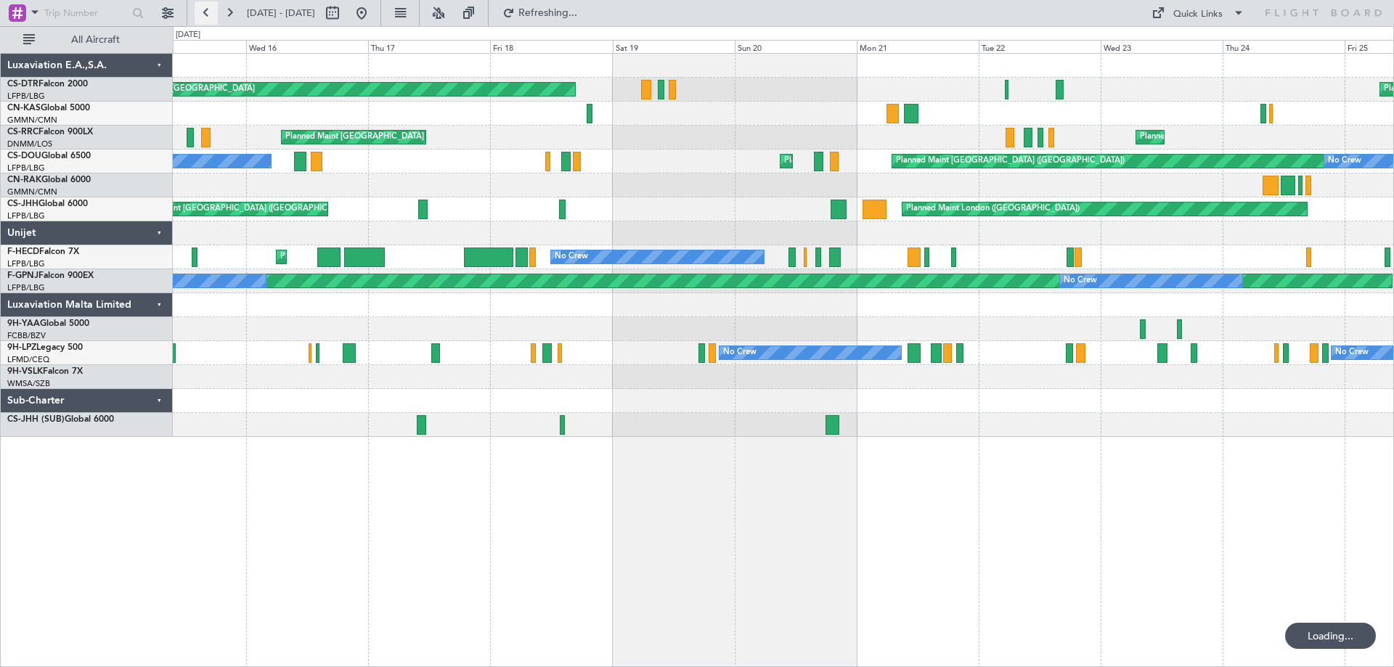
click at [210, 14] on button at bounding box center [206, 12] width 23 height 23
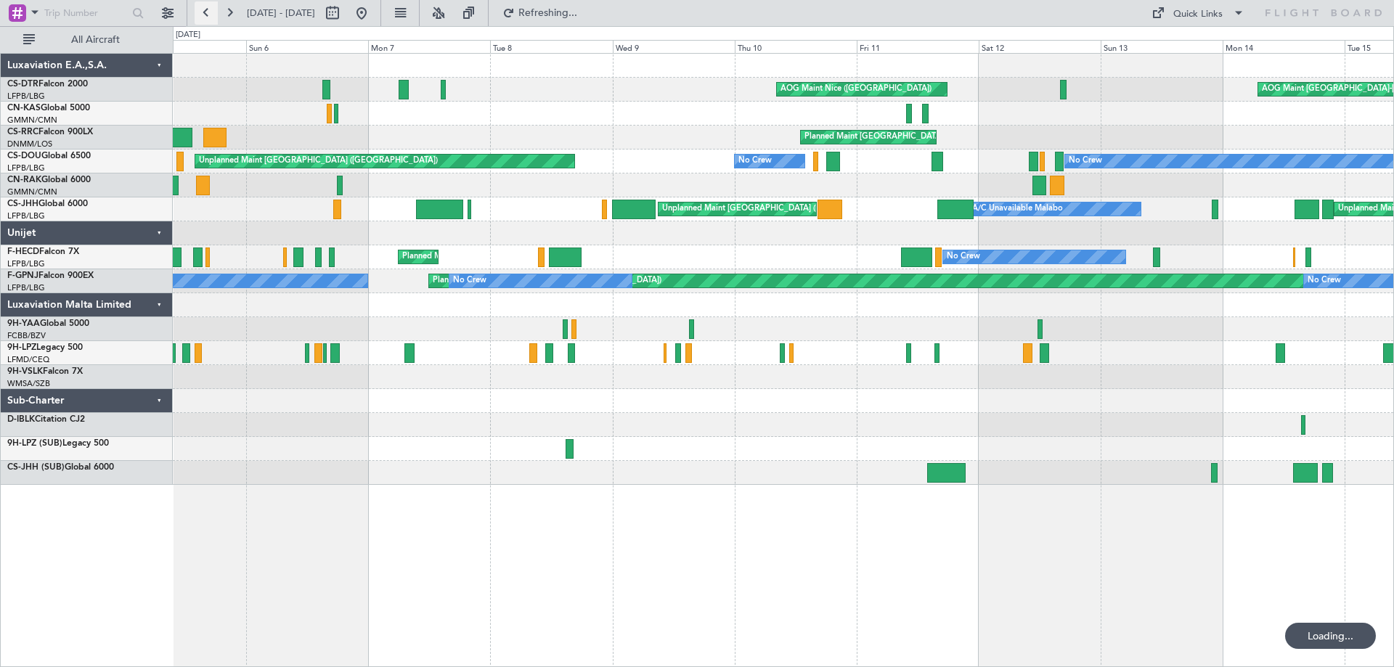
click at [210, 14] on button at bounding box center [206, 12] width 23 height 23
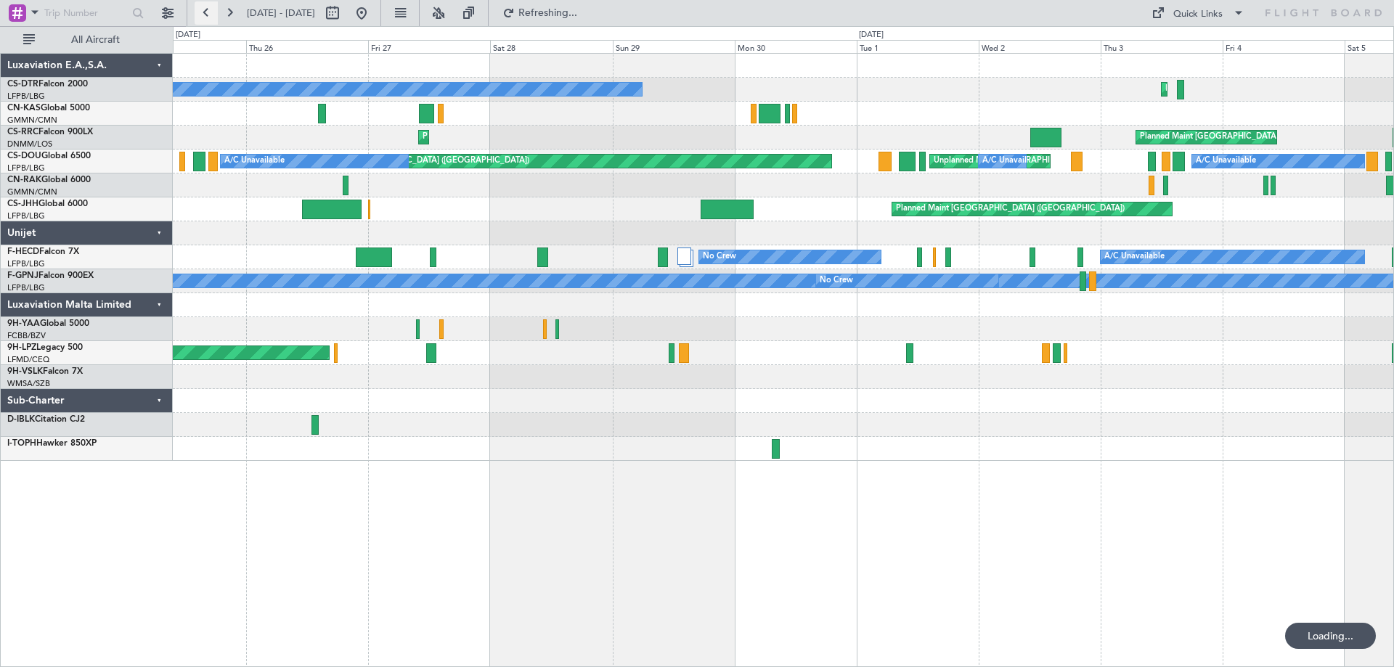
click at [210, 14] on button at bounding box center [206, 12] width 23 height 23
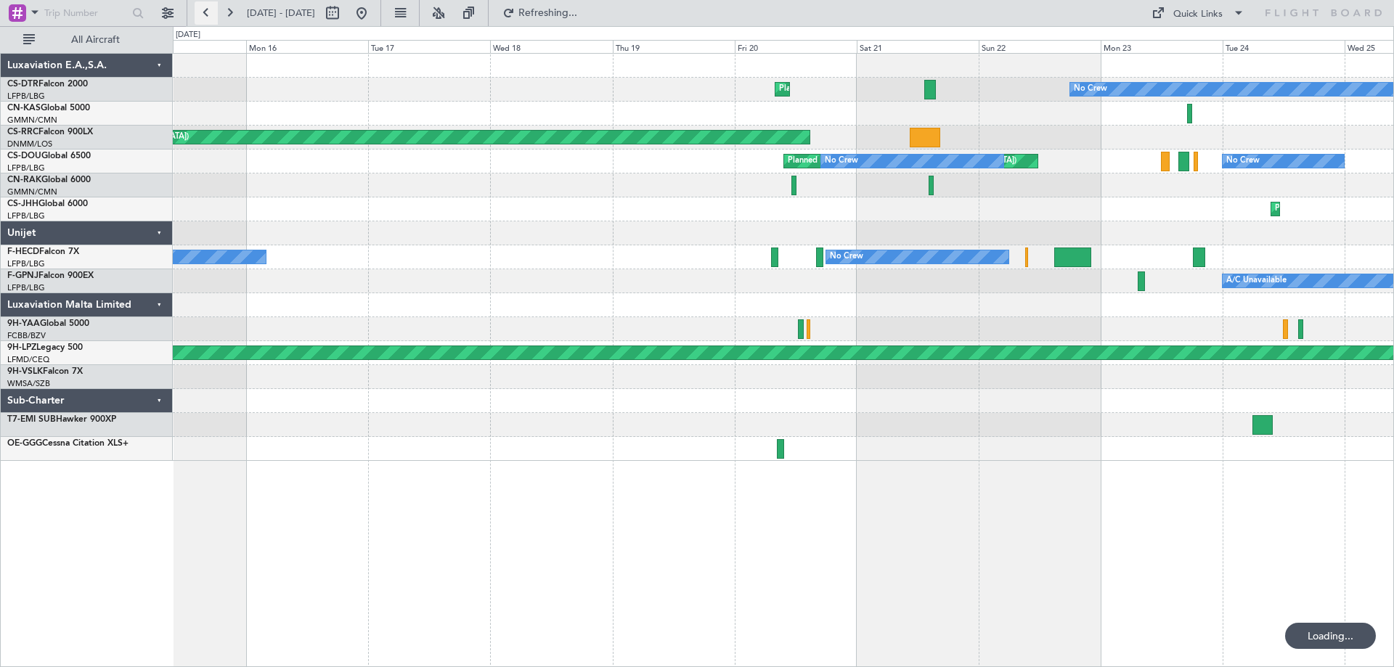
click at [210, 14] on button at bounding box center [206, 12] width 23 height 23
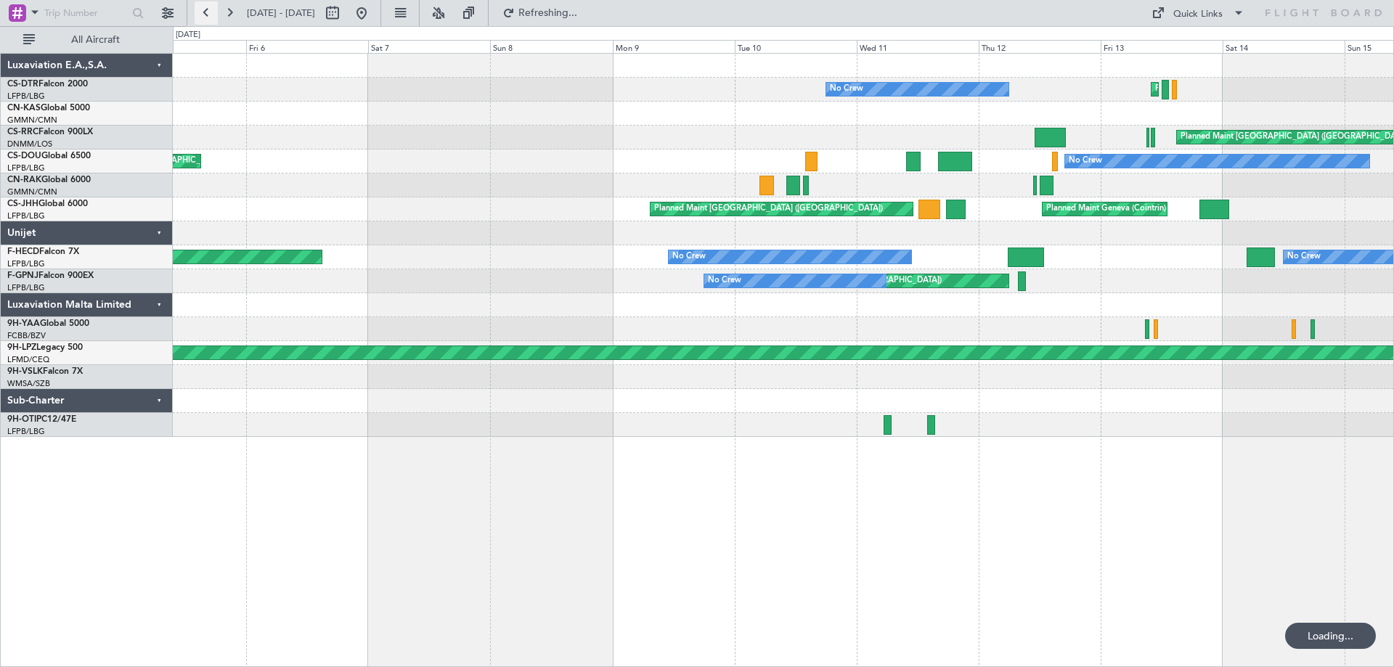
click at [210, 14] on button at bounding box center [206, 12] width 23 height 23
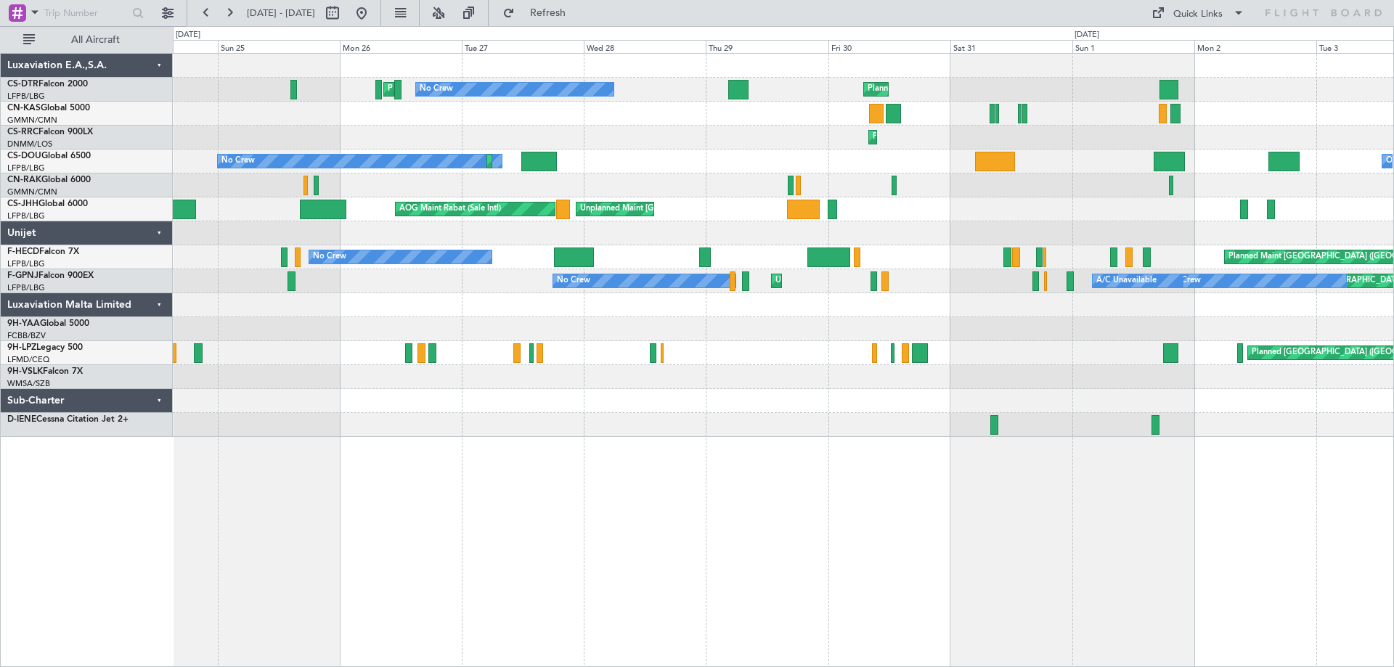
click at [558, 380] on div "Planned Maint [GEOGRAPHIC_DATA] (Ataturk) Planned Maint No Crew No Crew No Crew…" at bounding box center [783, 245] width 1221 height 383
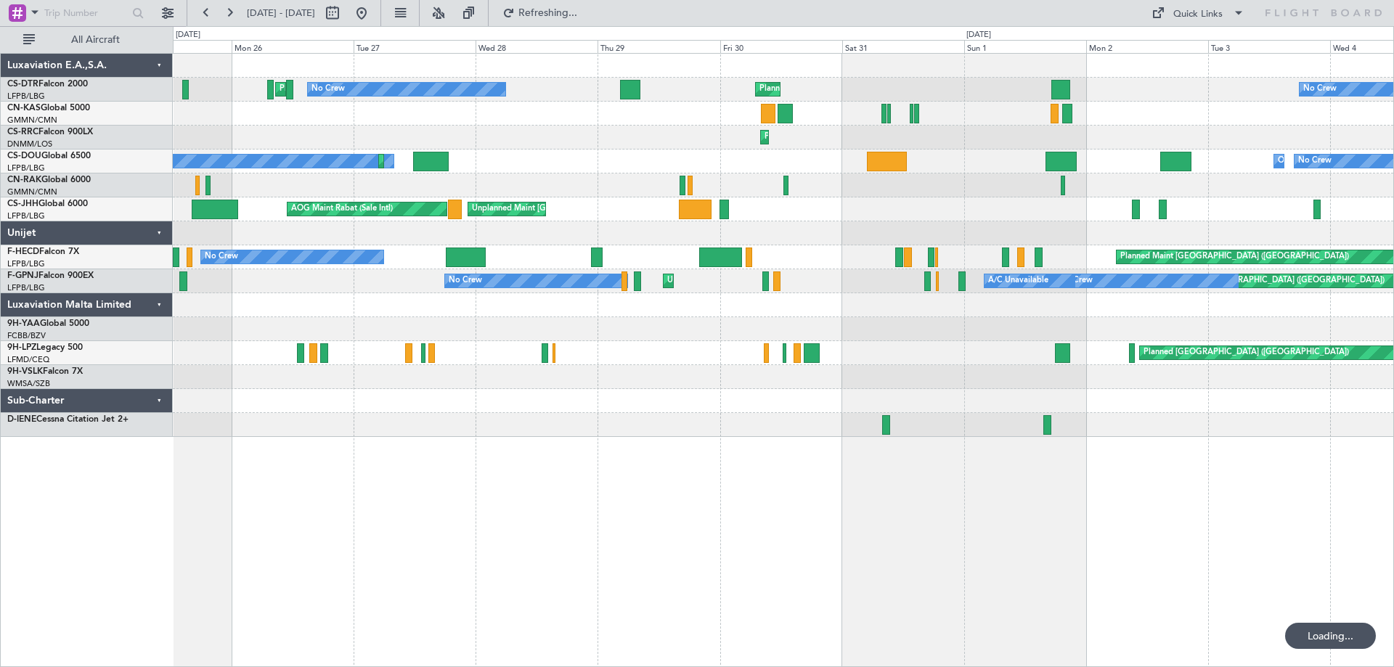
click at [517, 327] on div "Planned Maint [GEOGRAPHIC_DATA] (Ataturk) Planned Maint No Crew No Crew Planned…" at bounding box center [783, 245] width 1221 height 383
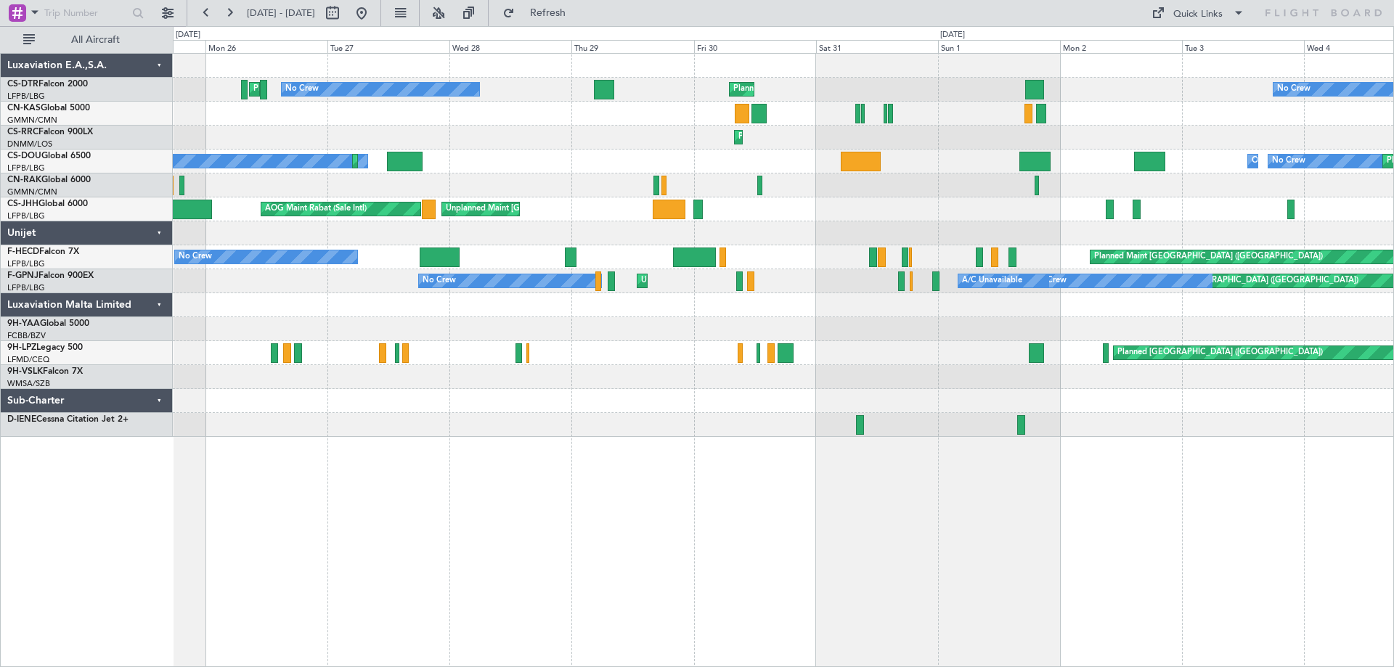
click at [680, 322] on div "No Crew Planned Maint [GEOGRAPHIC_DATA] ([GEOGRAPHIC_DATA]) Planned Maint No Cr…" at bounding box center [783, 245] width 1221 height 383
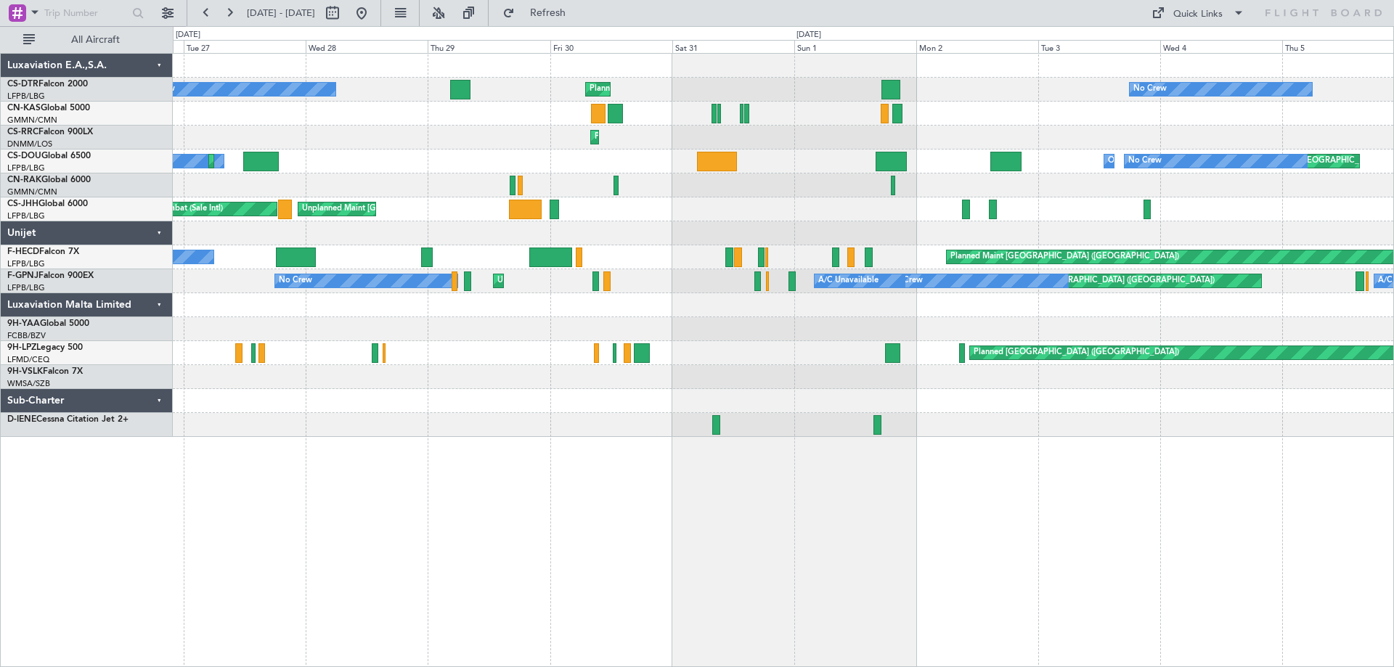
click at [781, 492] on div "No Crew No Crew Planned Maint Planned Maint [GEOGRAPHIC_DATA] ([GEOGRAPHIC_DATA…" at bounding box center [783, 360] width 1221 height 614
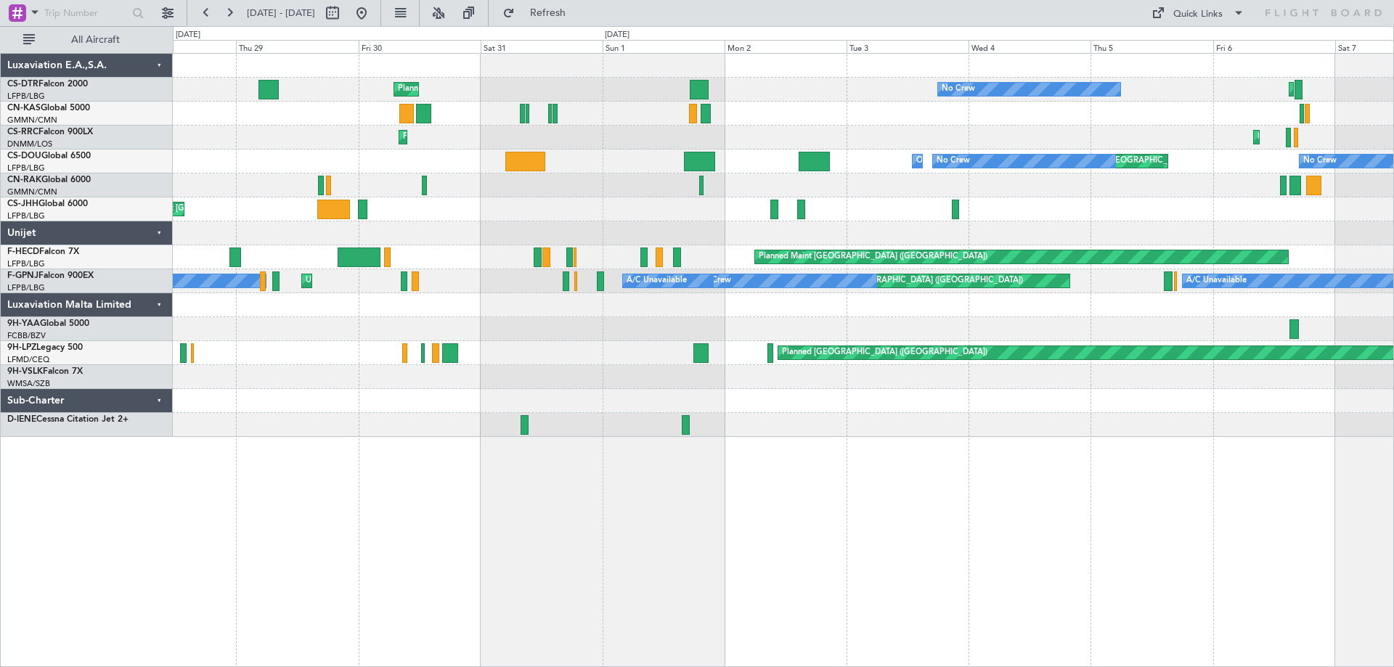
click at [603, 345] on div "No Crew Planned Maint Planned Maint Sofia No Crew Planned Maint [GEOGRAPHIC_DAT…" at bounding box center [783, 245] width 1221 height 383
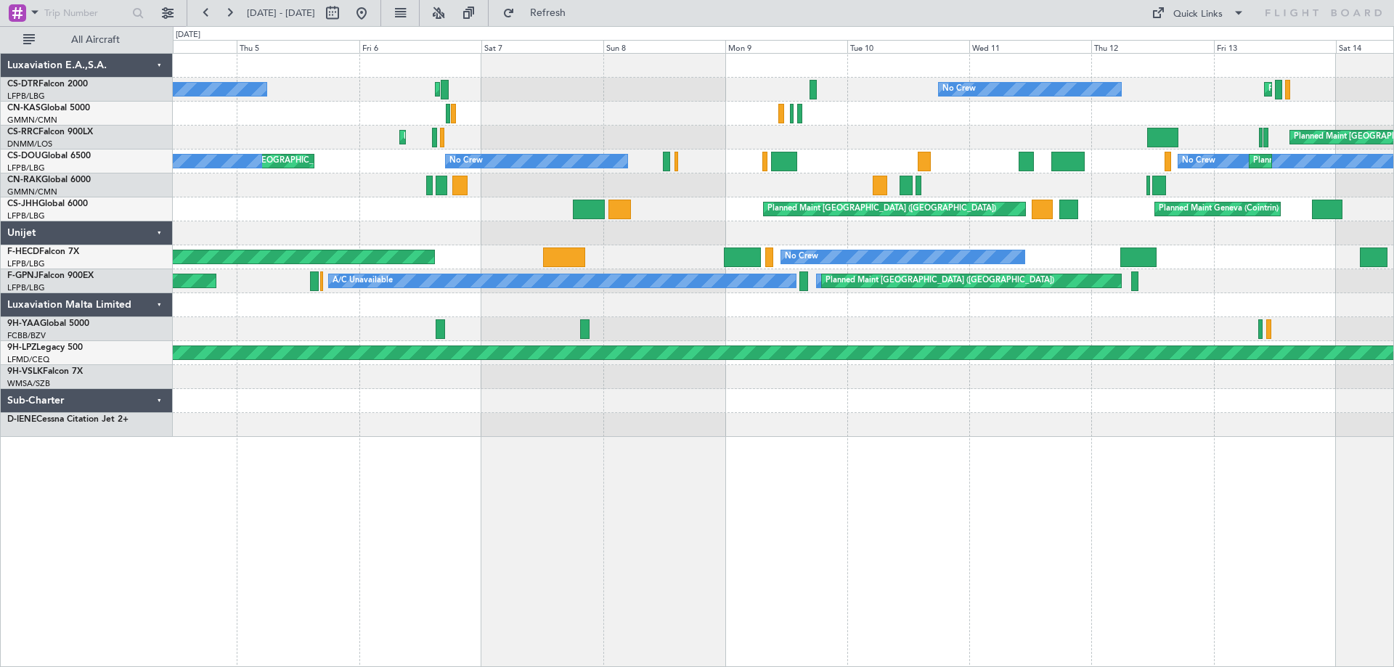
click at [348, 360] on div "No Crew Planned Maint Sofia No Crew Planned Maint Sofia No Crew Planned Maint […" at bounding box center [783, 360] width 1221 height 614
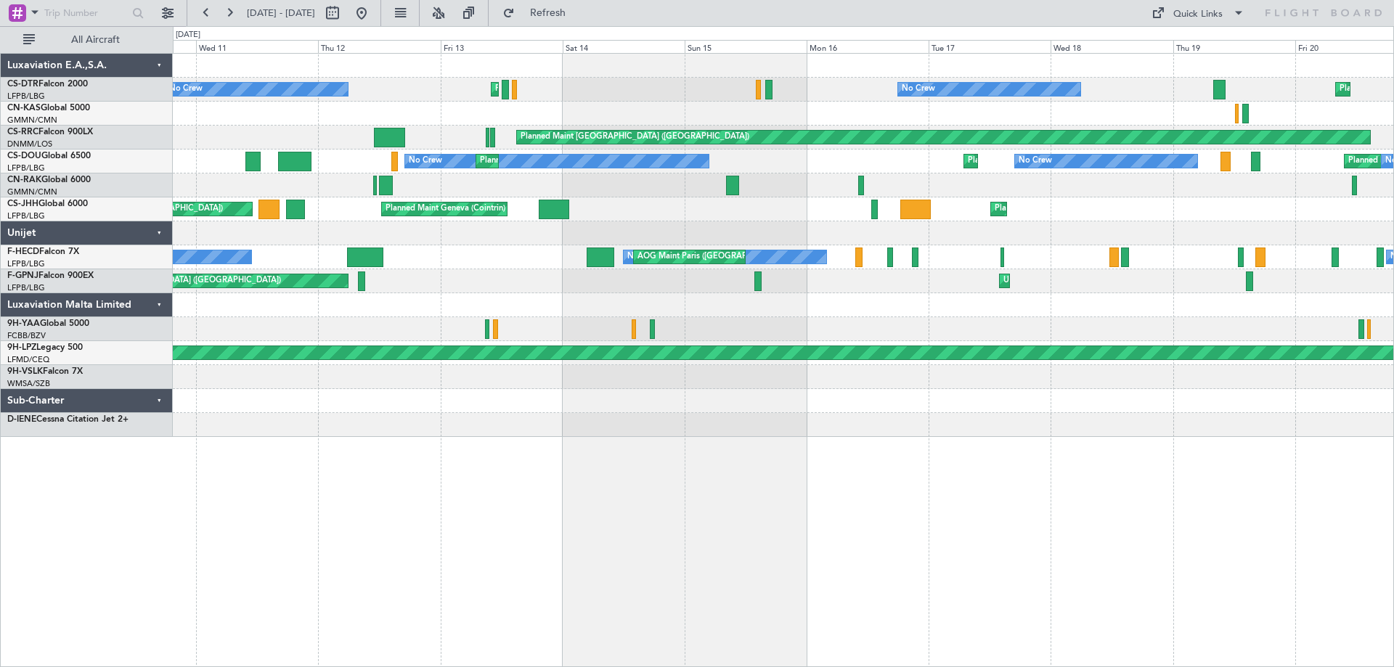
click at [43, 370] on div "No Crew Planned Maint Sofia No Crew Planned Maint [GEOGRAPHIC_DATA] No Crew Pla…" at bounding box center [697, 346] width 1394 height 641
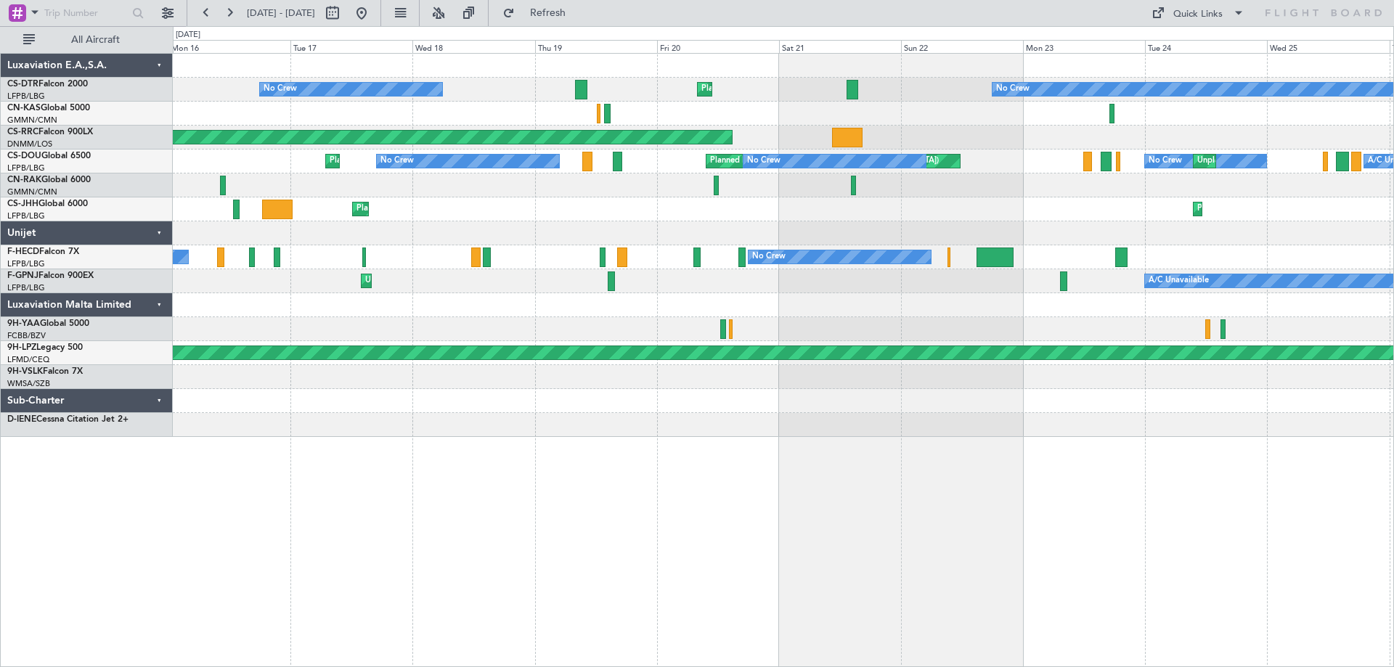
click at [0, 341] on div "No Crew Planned Maint [GEOGRAPHIC_DATA] No Crew Planned Maint [GEOGRAPHIC_DATA]…" at bounding box center [697, 346] width 1394 height 641
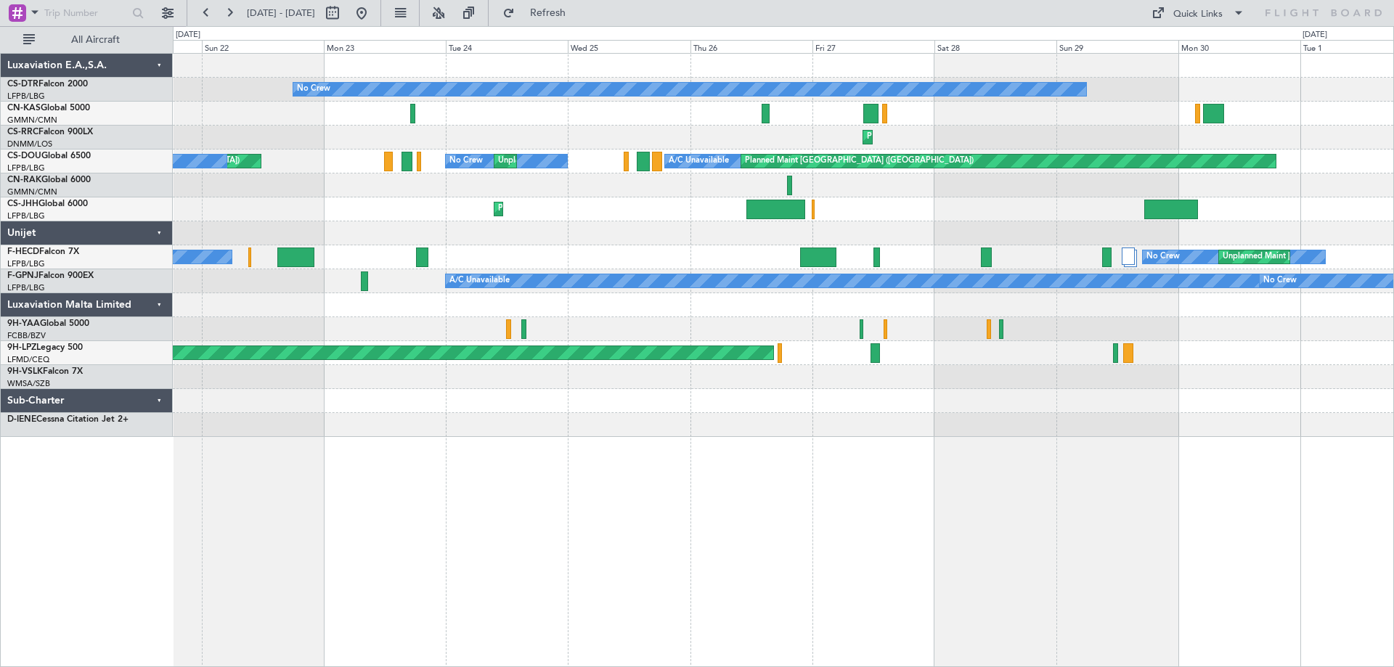
click at [19, 314] on div "No Crew Planned Maint [GEOGRAPHIC_DATA] Planned Maint [GEOGRAPHIC_DATA] ([GEOGR…" at bounding box center [697, 346] width 1394 height 641
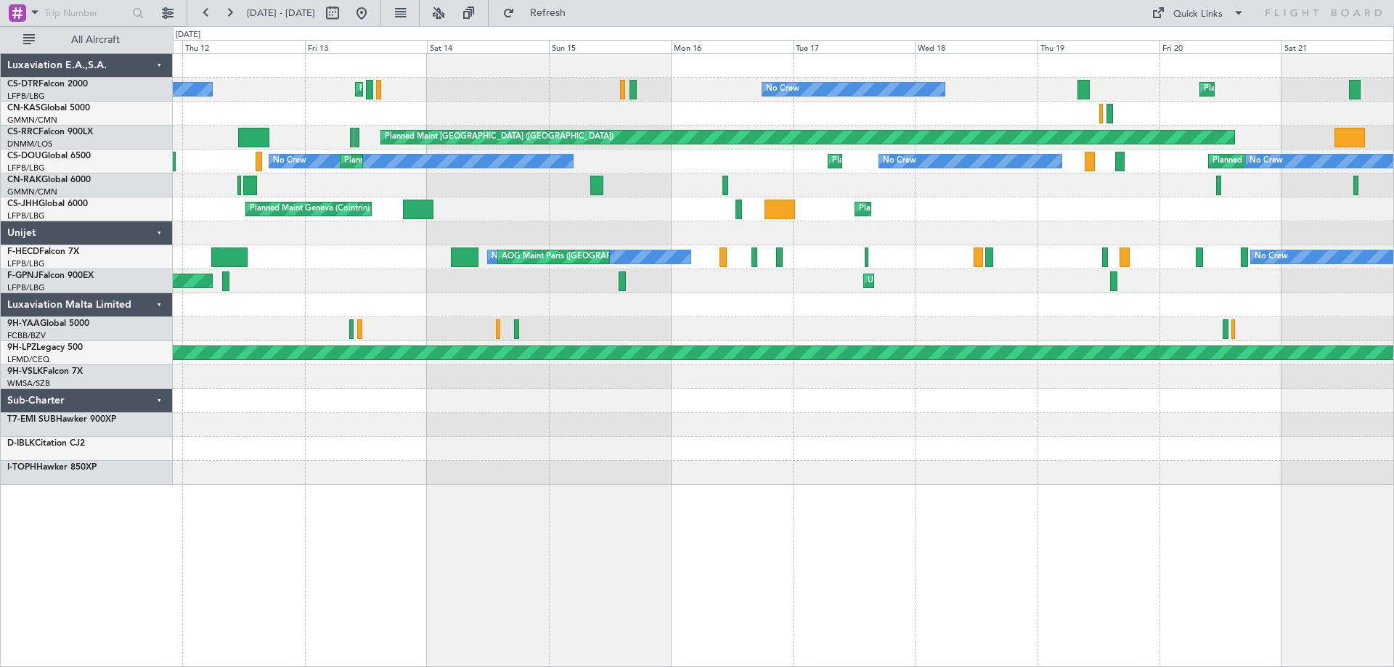
click at [1393, 494] on div "Planned Maint Sion No Crew Planned Maint Sofia No Crew No Crew Planned Maint [G…" at bounding box center [697, 346] width 1394 height 641
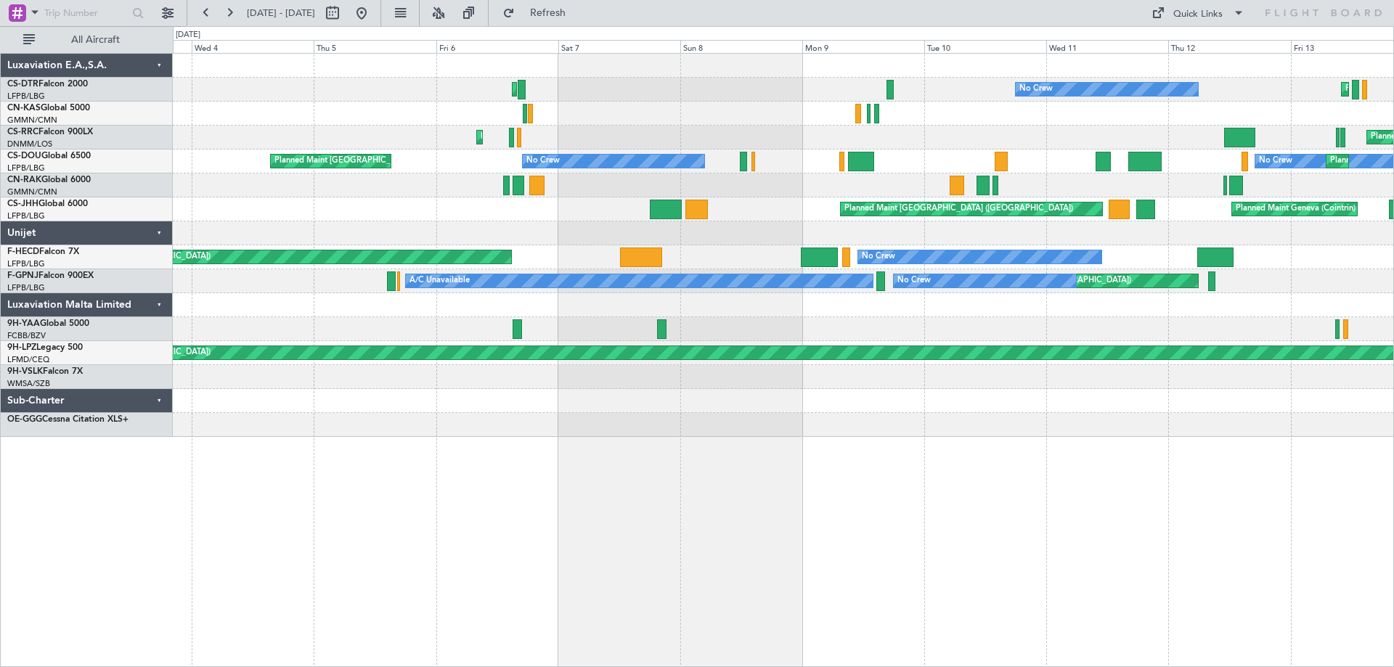
click at [1320, 481] on div "Planned Maint Sofia No Crew Planned Maint Sofia Planned Maint [GEOGRAPHIC_DATA]…" at bounding box center [783, 360] width 1221 height 614
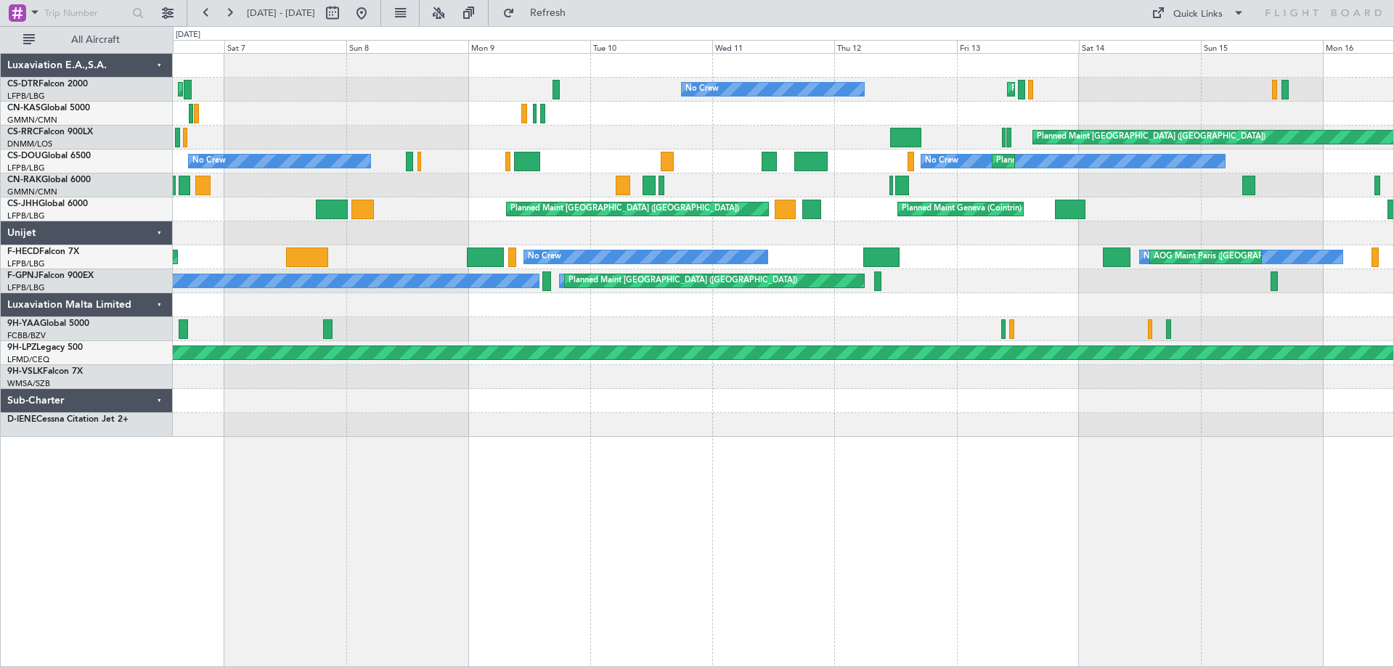
click at [484, 405] on div at bounding box center [783, 401] width 1221 height 24
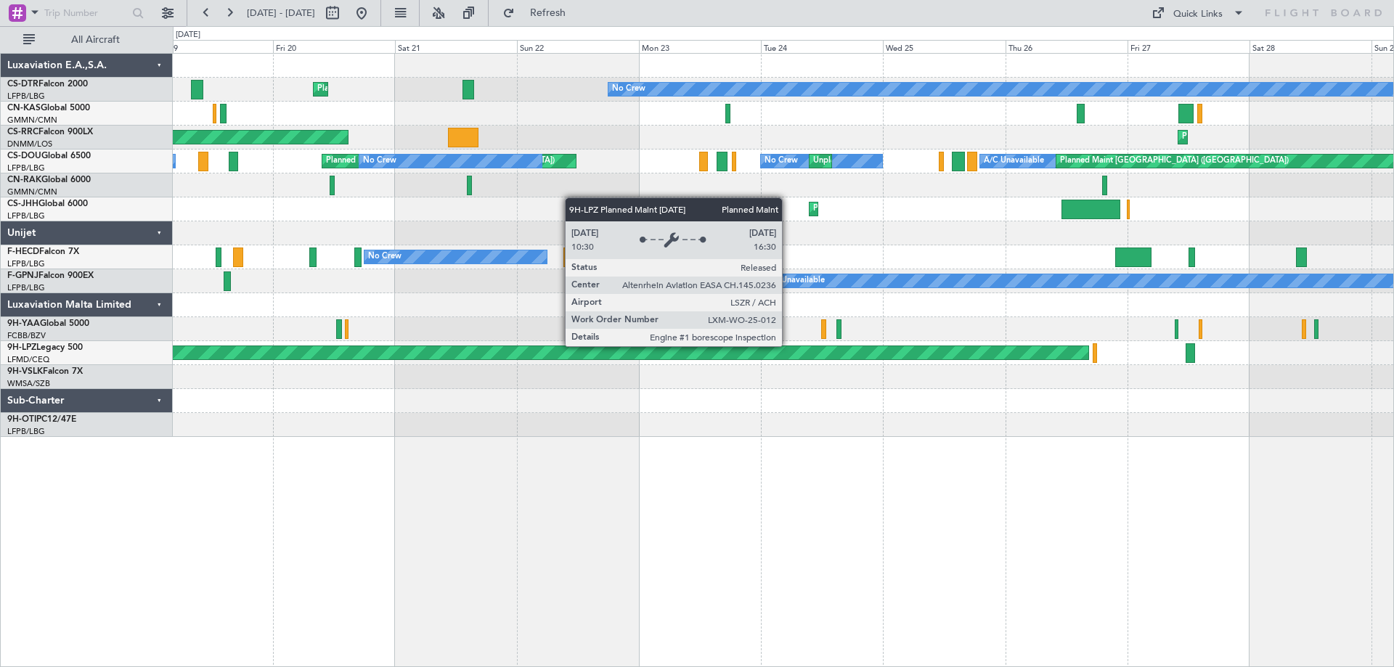
click at [158, 337] on div "Planned Maint Sion No Crew No Crew Planned Maint [GEOGRAPHIC_DATA] ([GEOGRAPHIC…" at bounding box center [697, 346] width 1394 height 641
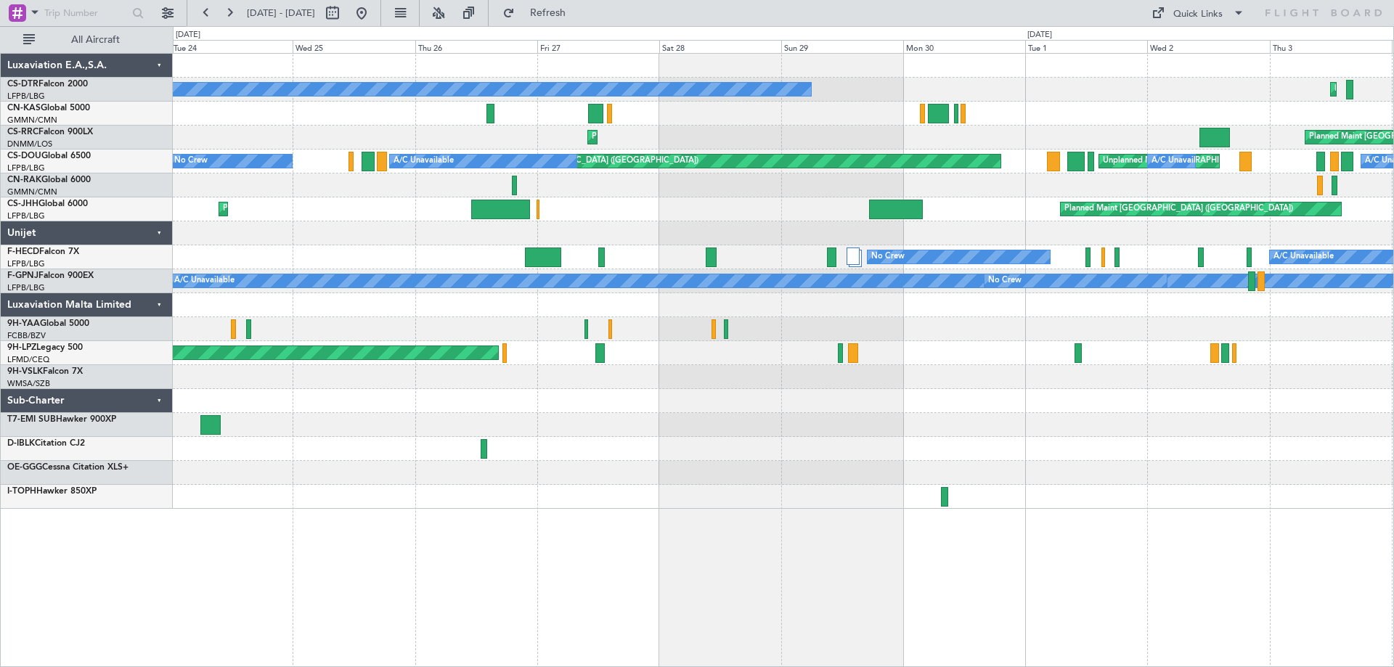
click at [543, 383] on div "No Crew Planned Maint Sofia Planned Maint [GEOGRAPHIC_DATA] ([GEOGRAPHIC_DATA])…" at bounding box center [783, 281] width 1221 height 455
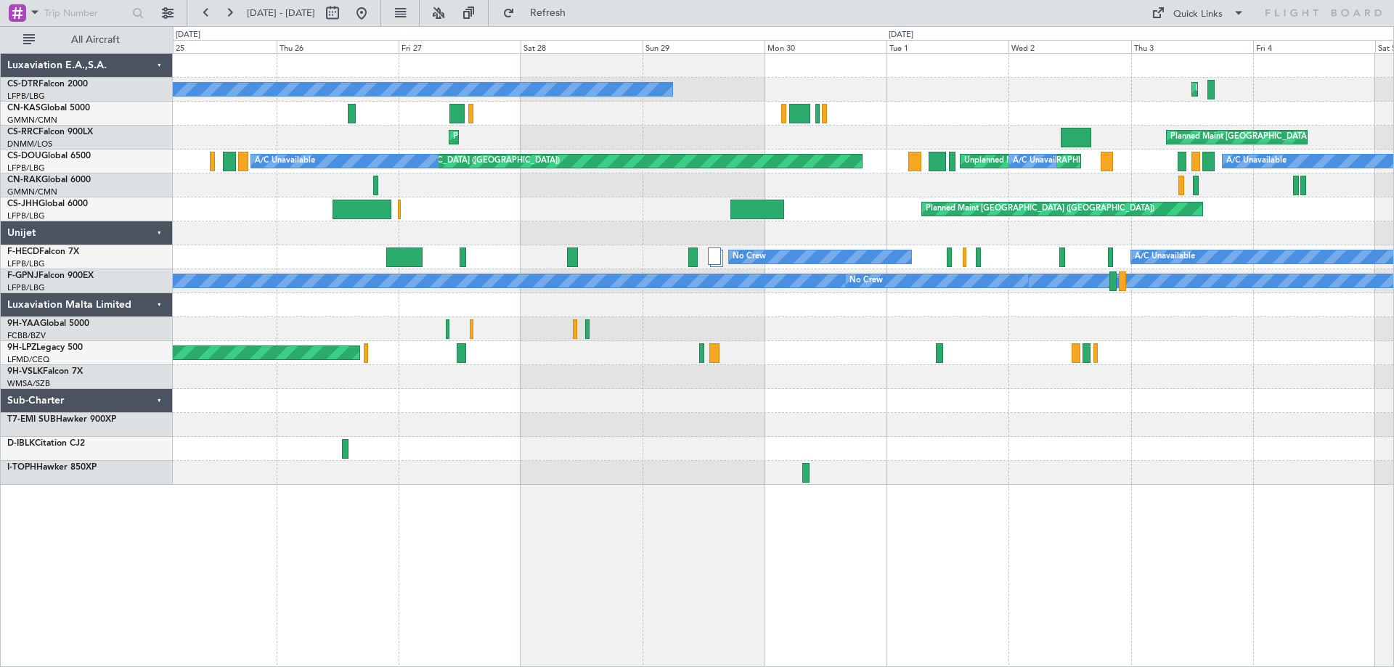
click at [477, 393] on div "No Crew Planned Maint Sofia Planned Maint [GEOGRAPHIC_DATA] ([GEOGRAPHIC_DATA])…" at bounding box center [783, 269] width 1221 height 431
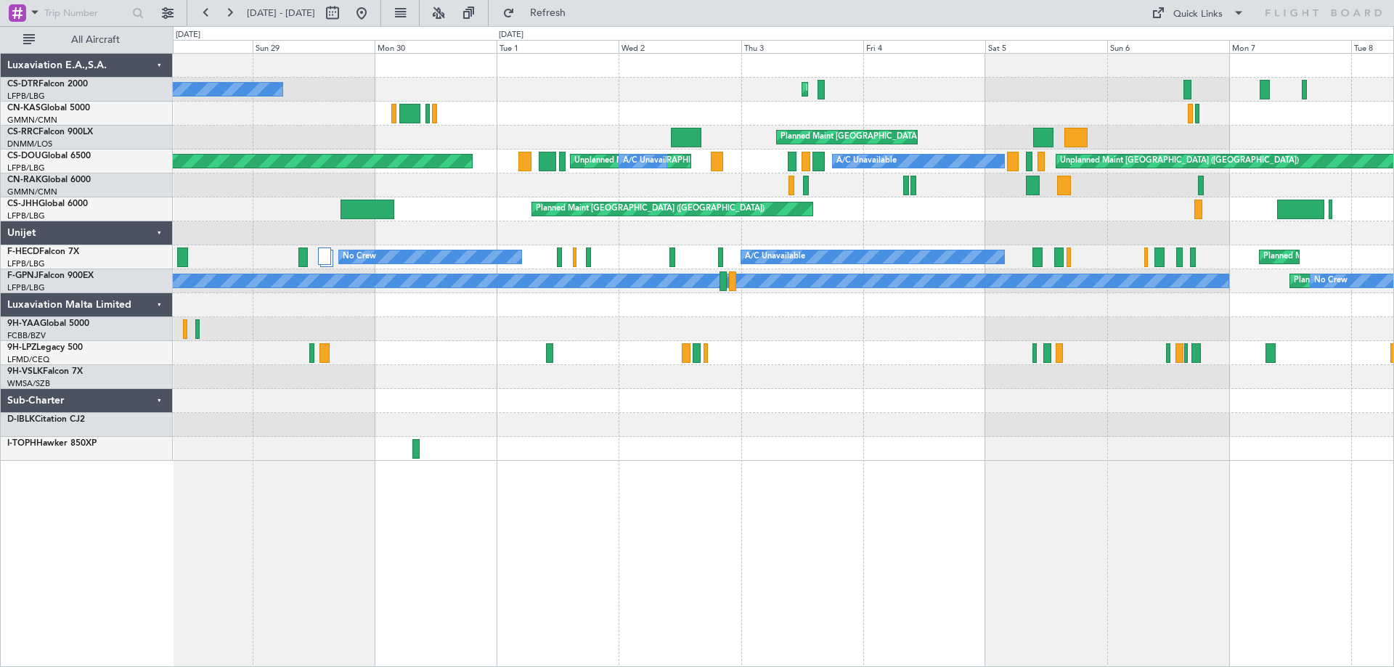
click at [450, 362] on div "Planned [GEOGRAPHIC_DATA] ([GEOGRAPHIC_DATA])" at bounding box center [783, 353] width 1221 height 24
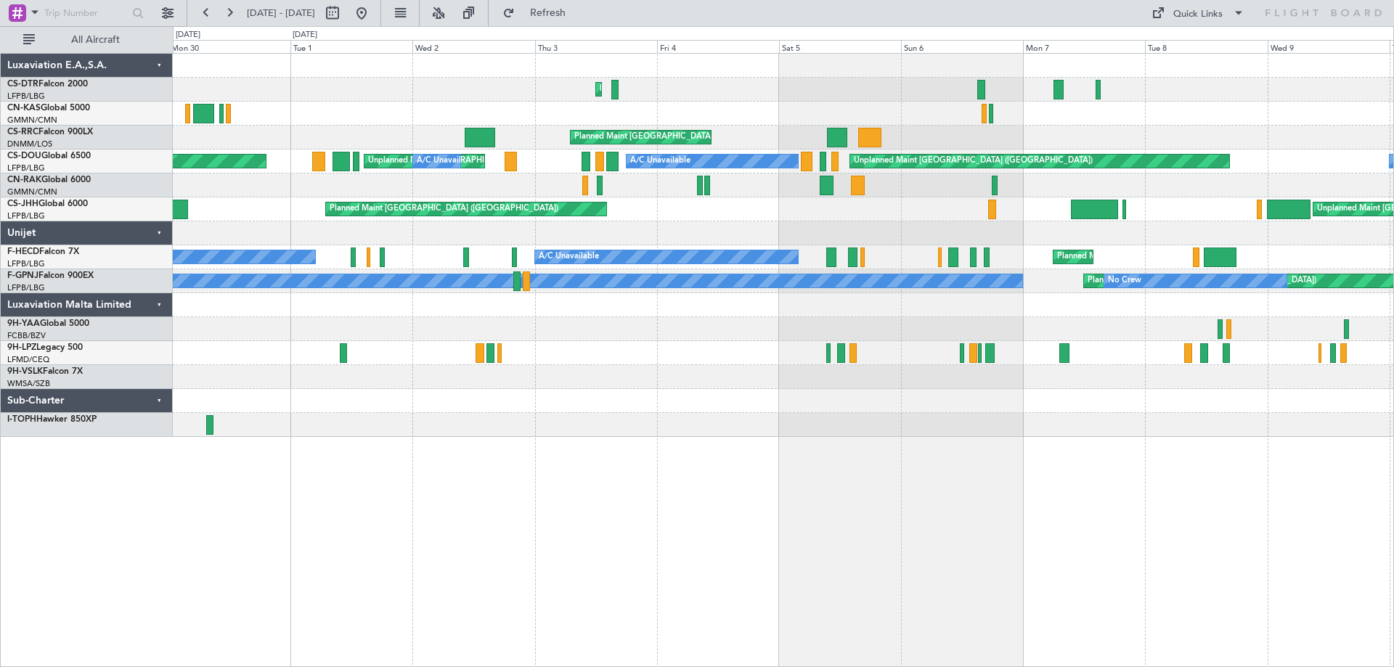
click at [927, 394] on div "Planned Maint Sofia [GEOGRAPHIC_DATA] ([GEOGRAPHIC_DATA]) No Crew Planned Maint…" at bounding box center [783, 245] width 1221 height 383
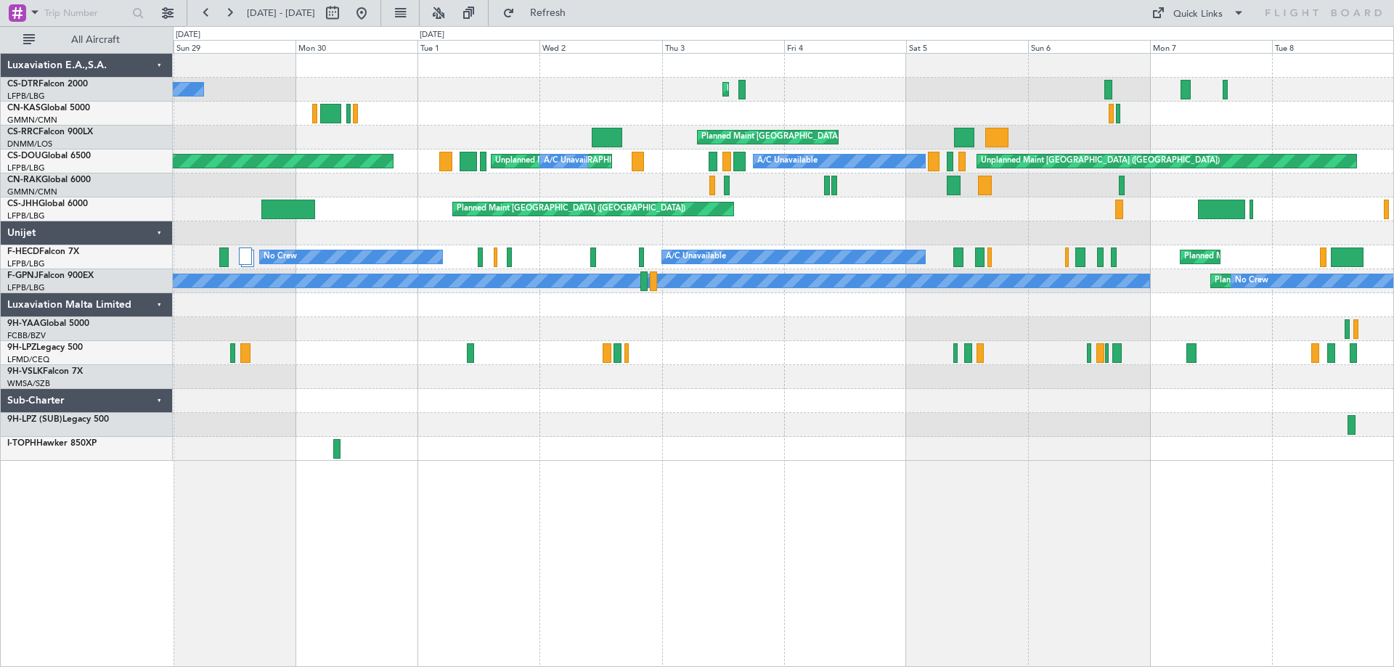
click at [436, 429] on div "Planned Maint Sofia No Crew [GEOGRAPHIC_DATA] ([GEOGRAPHIC_DATA]) Planned Maint…" at bounding box center [783, 257] width 1221 height 407
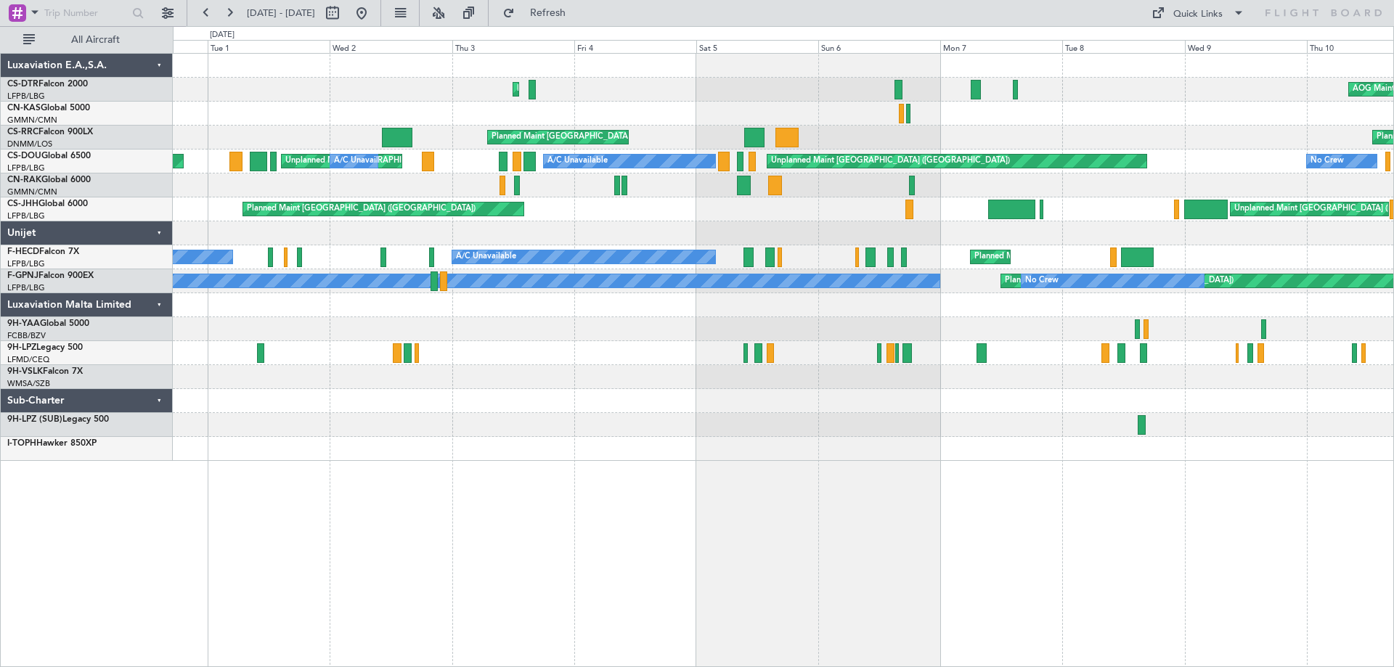
click at [789, 440] on div "Planned Maint Sofia [GEOGRAPHIC_DATA] ([GEOGRAPHIC_DATA]) No Crew Planned Maint…" at bounding box center [783, 257] width 1221 height 407
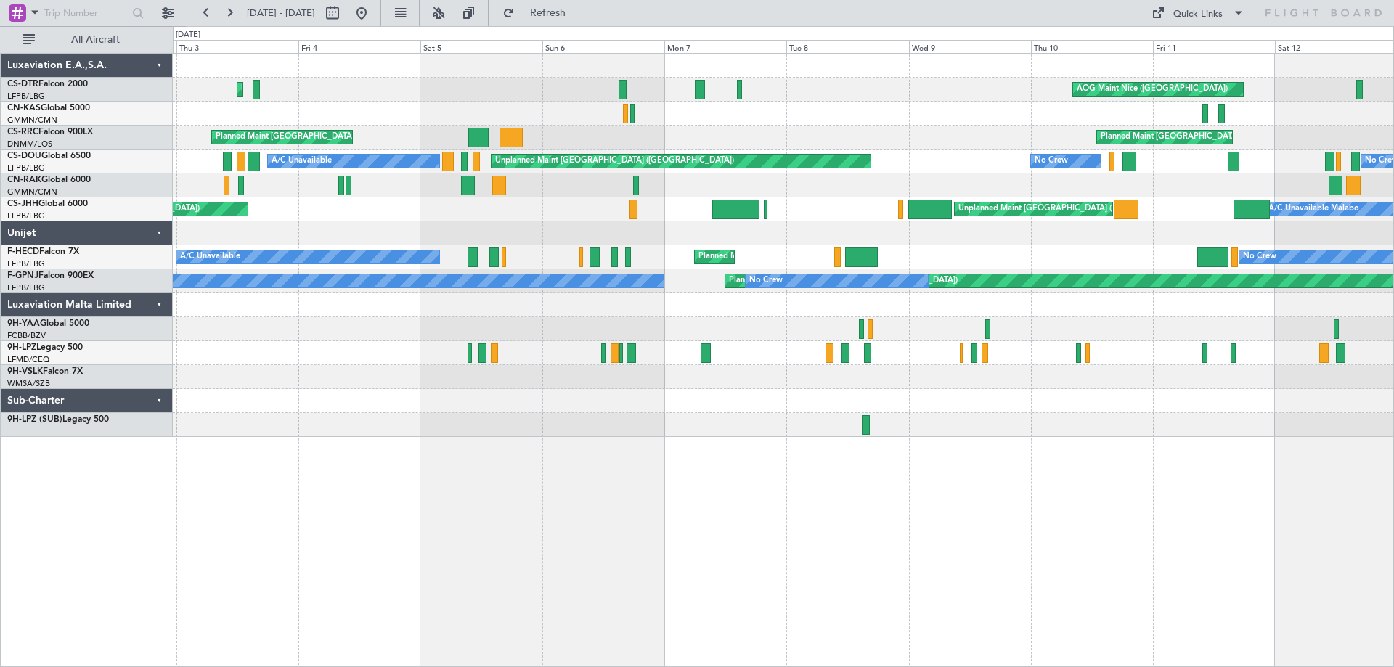
click at [692, 419] on div at bounding box center [783, 425] width 1221 height 24
click at [910, 430] on div "Planned Maint Sofia [GEOGRAPHIC_DATA] ([GEOGRAPHIC_DATA]) AOG Maint [GEOGRAPHIC…" at bounding box center [783, 257] width 1221 height 407
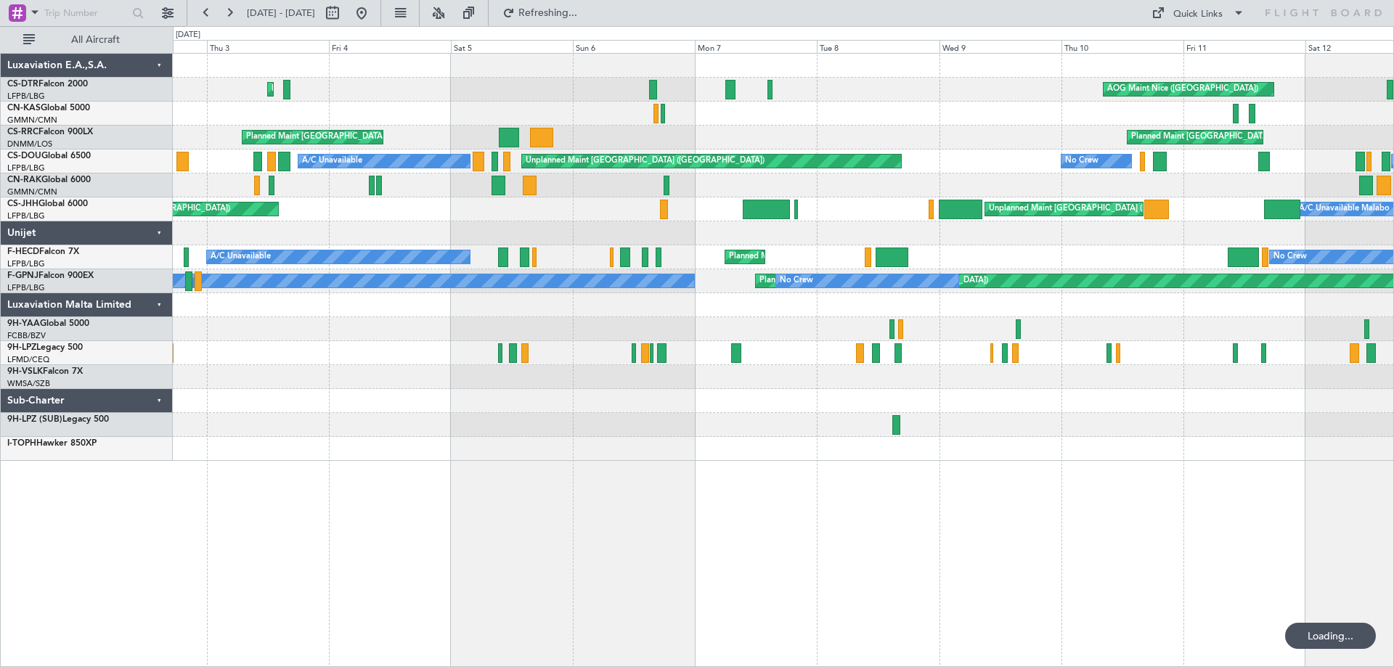
click at [509, 372] on div "Planned Maint Sofia AOG Maint Nice (Côte d'Azur Airport) AOG Maint Basel-Mulhou…" at bounding box center [783, 257] width 1221 height 407
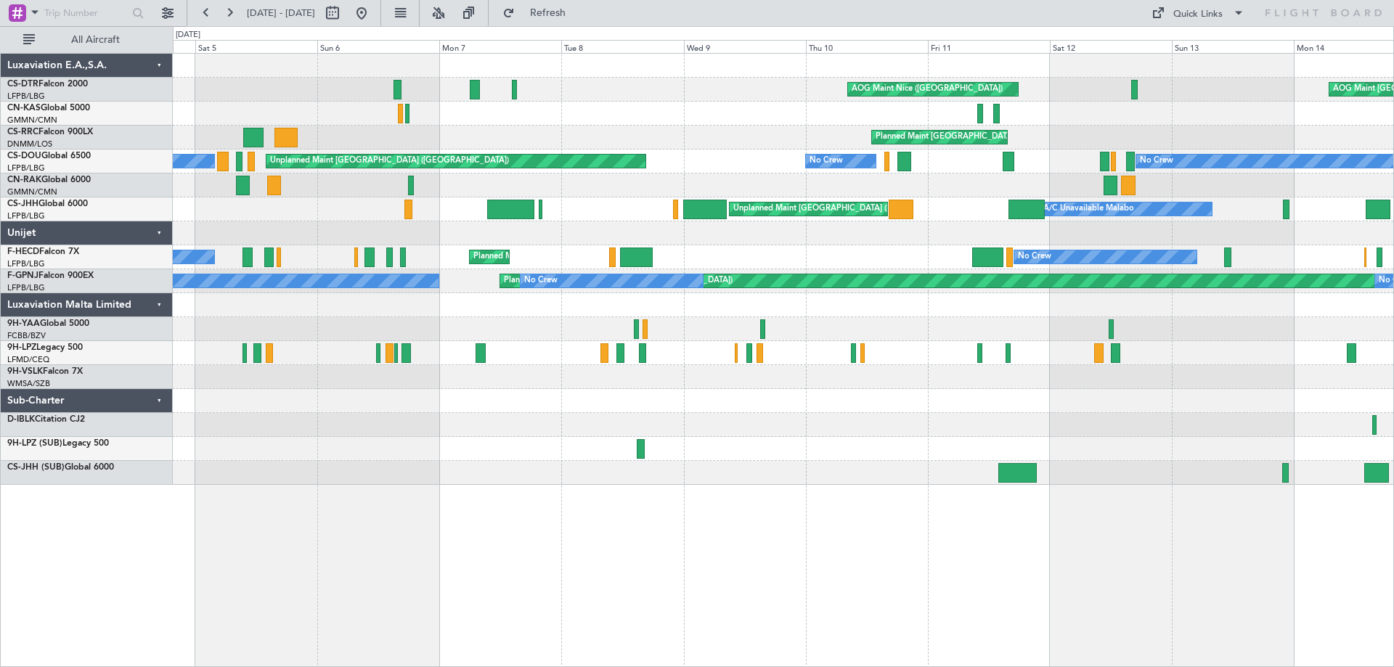
click at [571, 406] on div at bounding box center [783, 401] width 1221 height 24
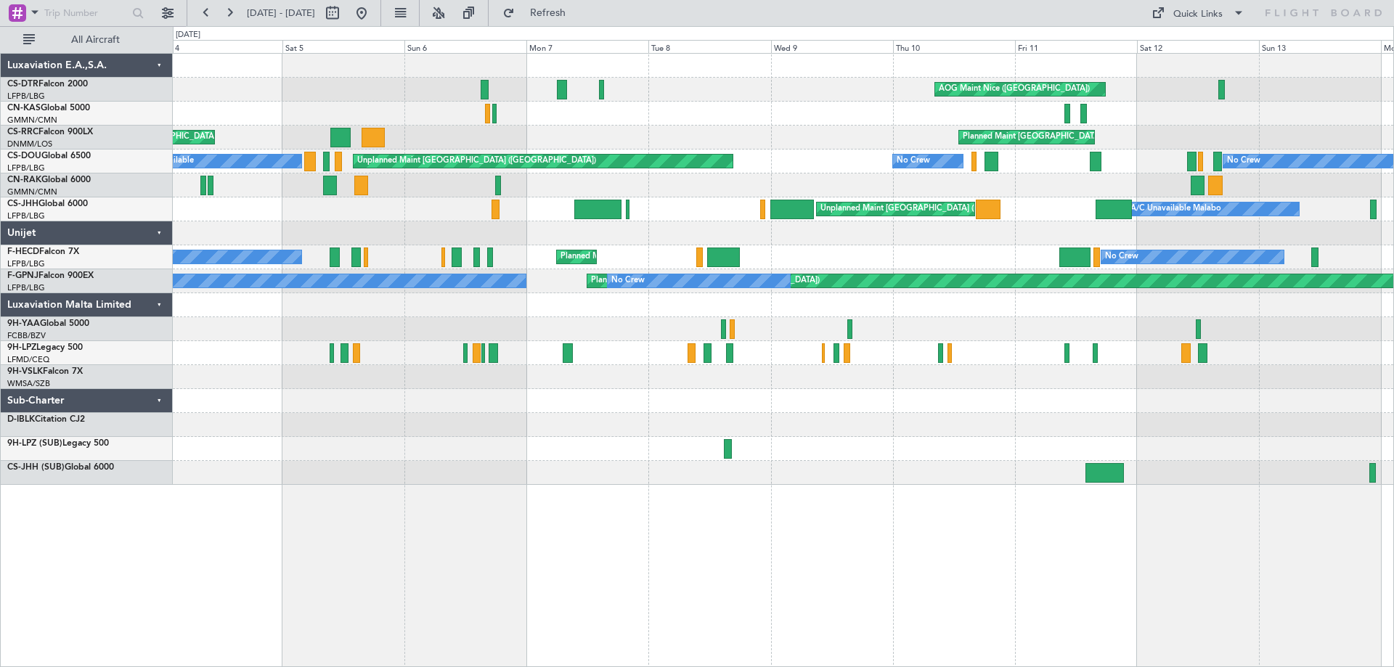
click at [1014, 435] on div "AOG Maint Nice (Côte d'Azur Airport) Planned Maint Sofia AOG Maint Basel-Mulhou…" at bounding box center [783, 269] width 1221 height 431
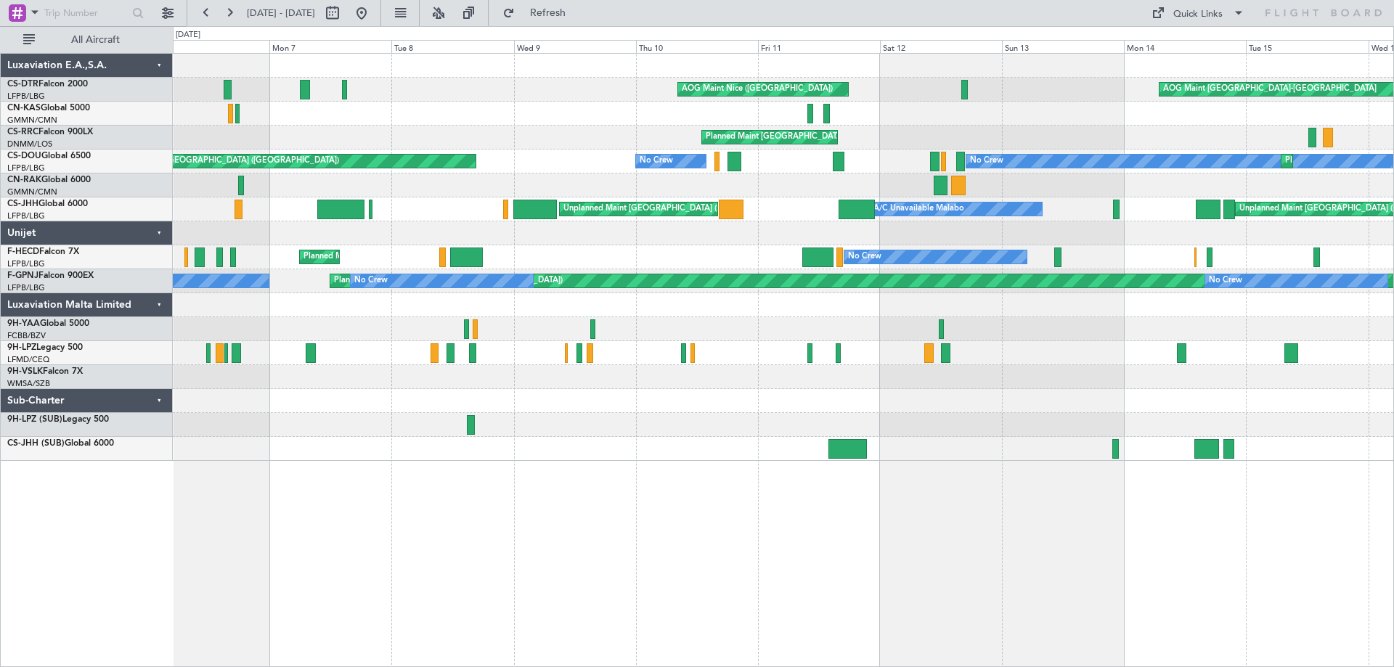
click at [569, 397] on div at bounding box center [783, 401] width 1221 height 24
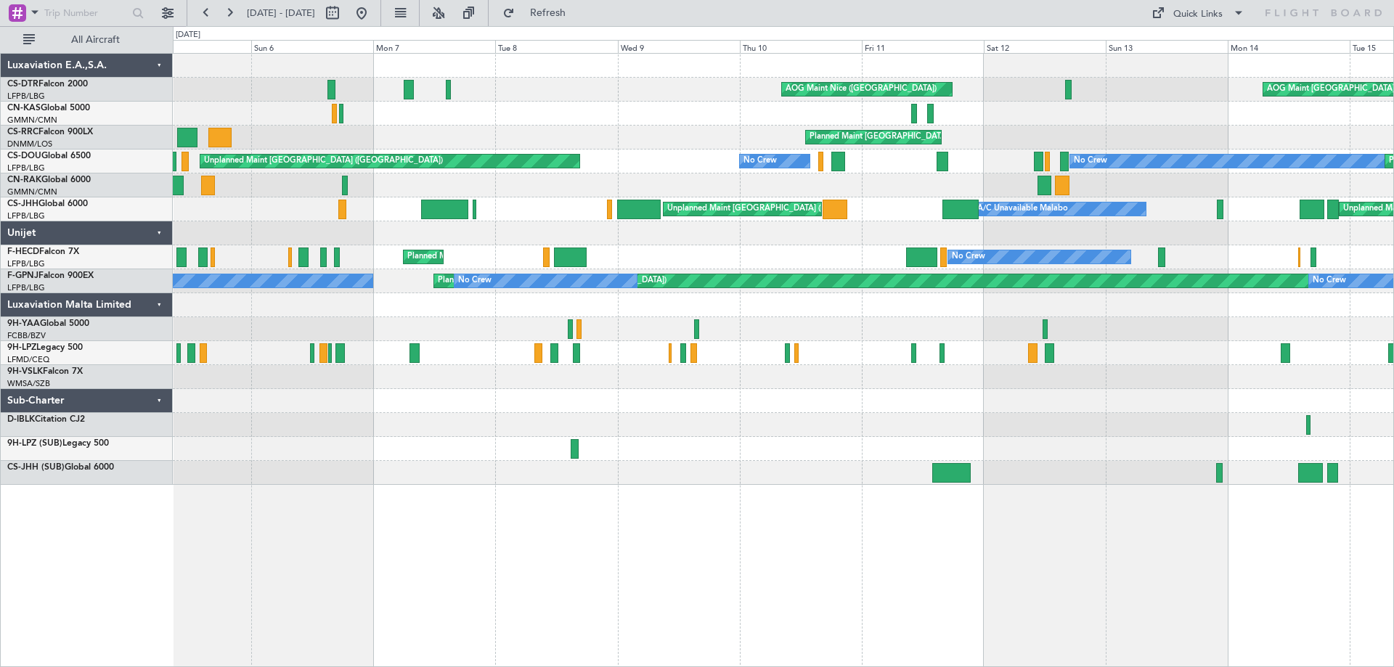
click at [463, 414] on div "AOG Maint Nice (Côte d'Azur Airport) AOG Maint Basel-Mulhouse Planned Maint Sof…" at bounding box center [783, 269] width 1221 height 431
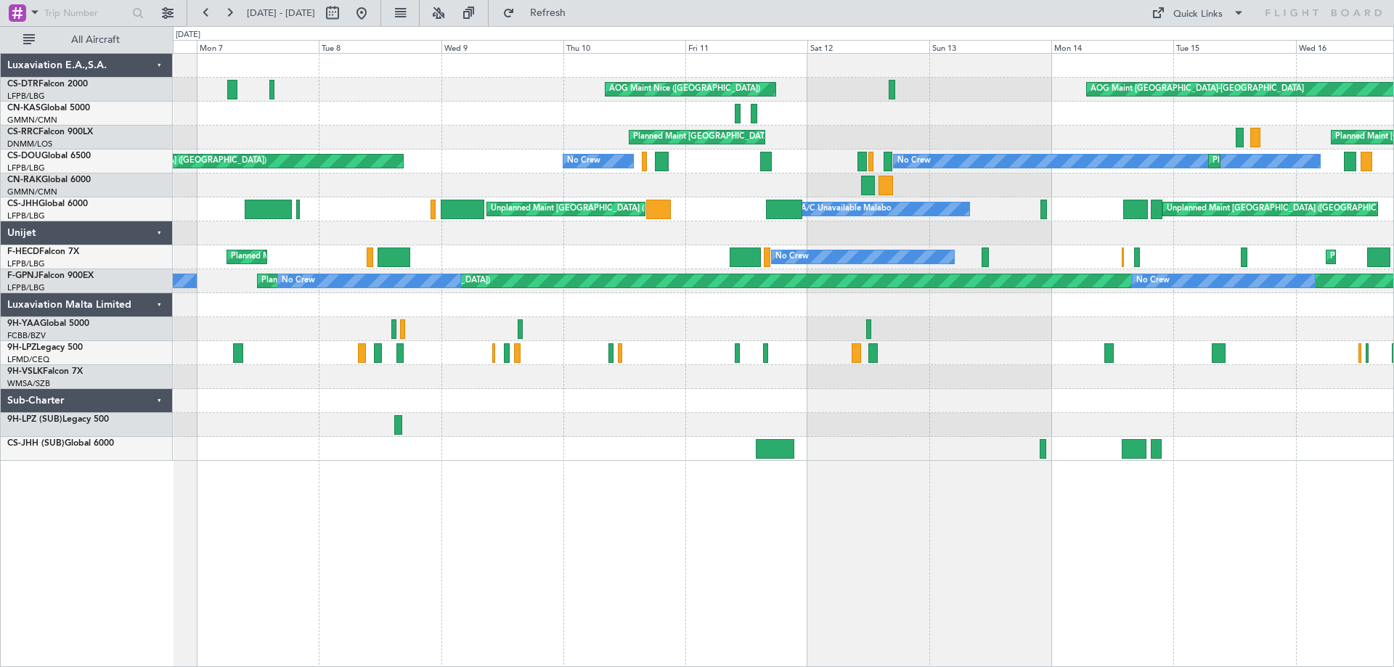
click at [503, 346] on div "AOG Maint Nice (Côte d'Azur Airport) AOG Maint Basel-Mulhouse Planned Maint Par…" at bounding box center [783, 257] width 1221 height 407
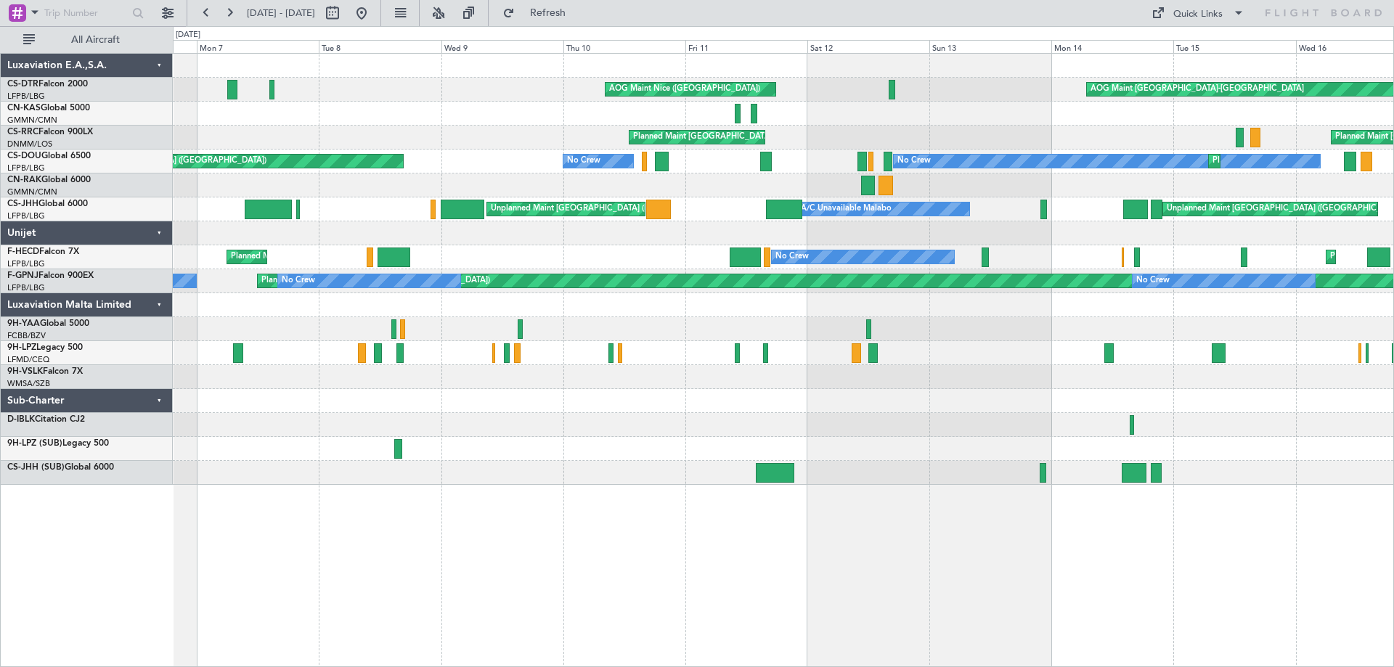
click at [399, 382] on div at bounding box center [783, 377] width 1221 height 24
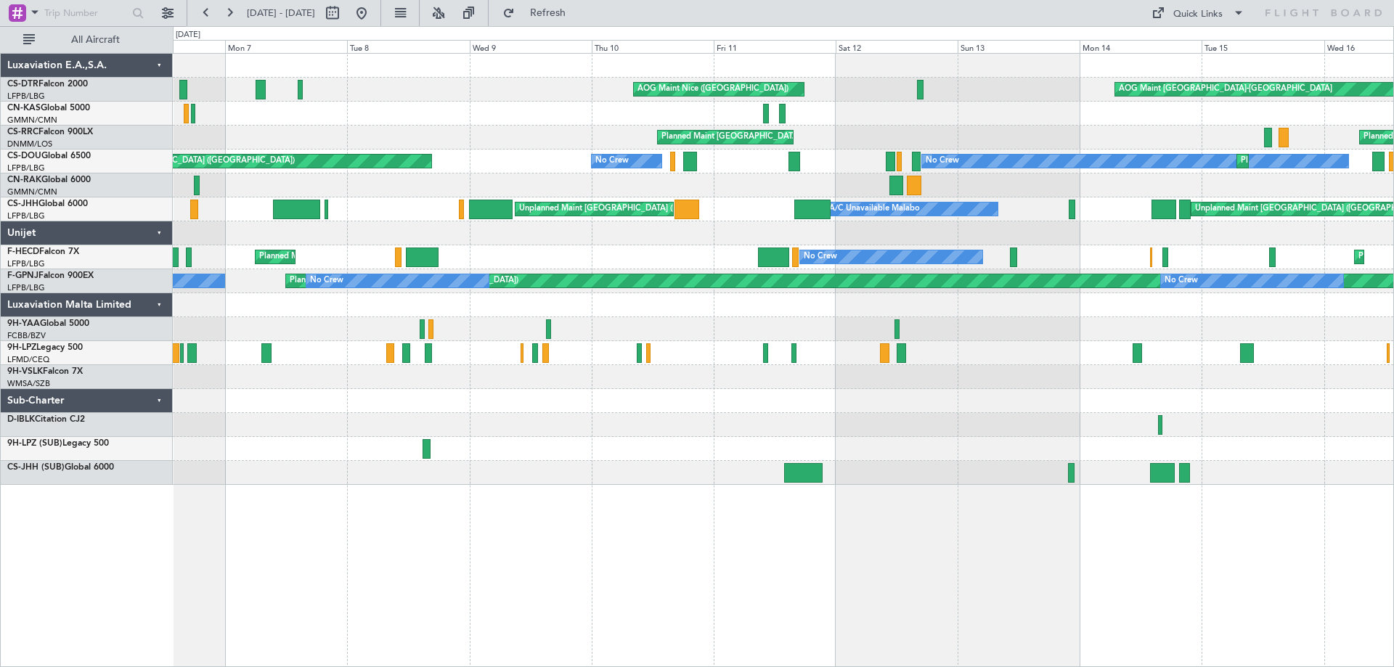
click at [575, 407] on div at bounding box center [783, 401] width 1221 height 24
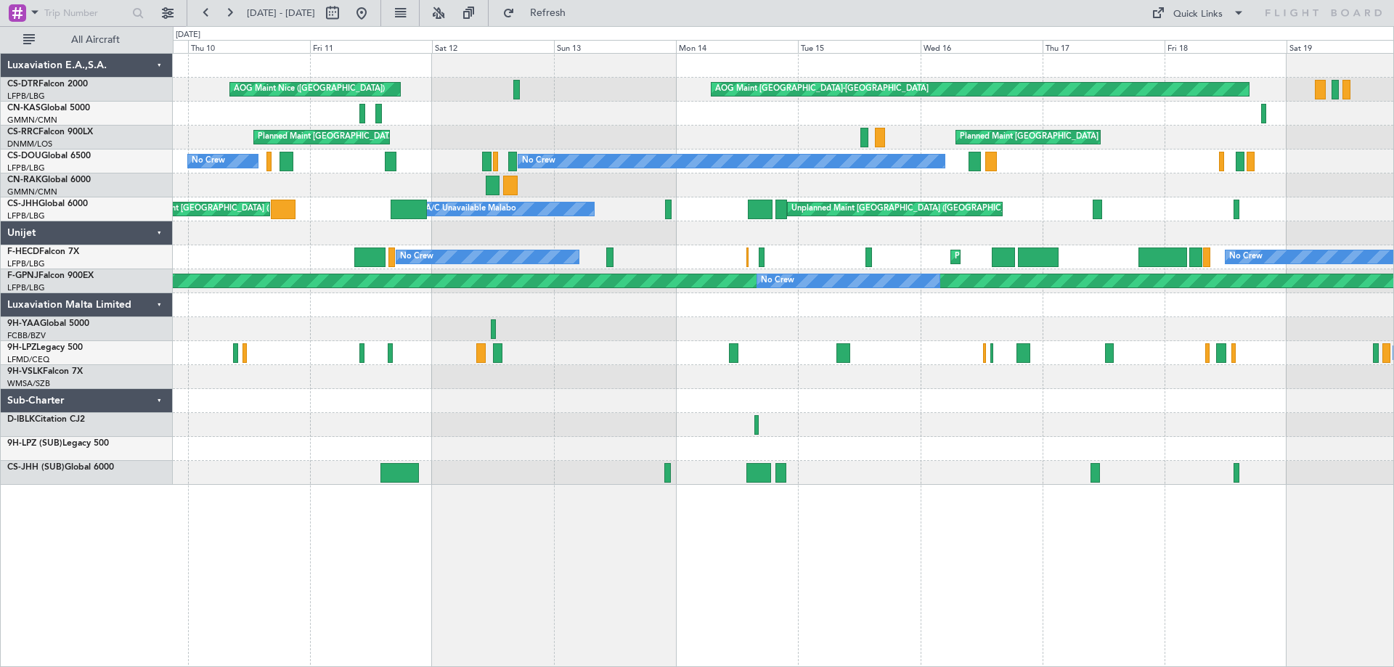
click at [209, 422] on div at bounding box center [783, 425] width 1221 height 24
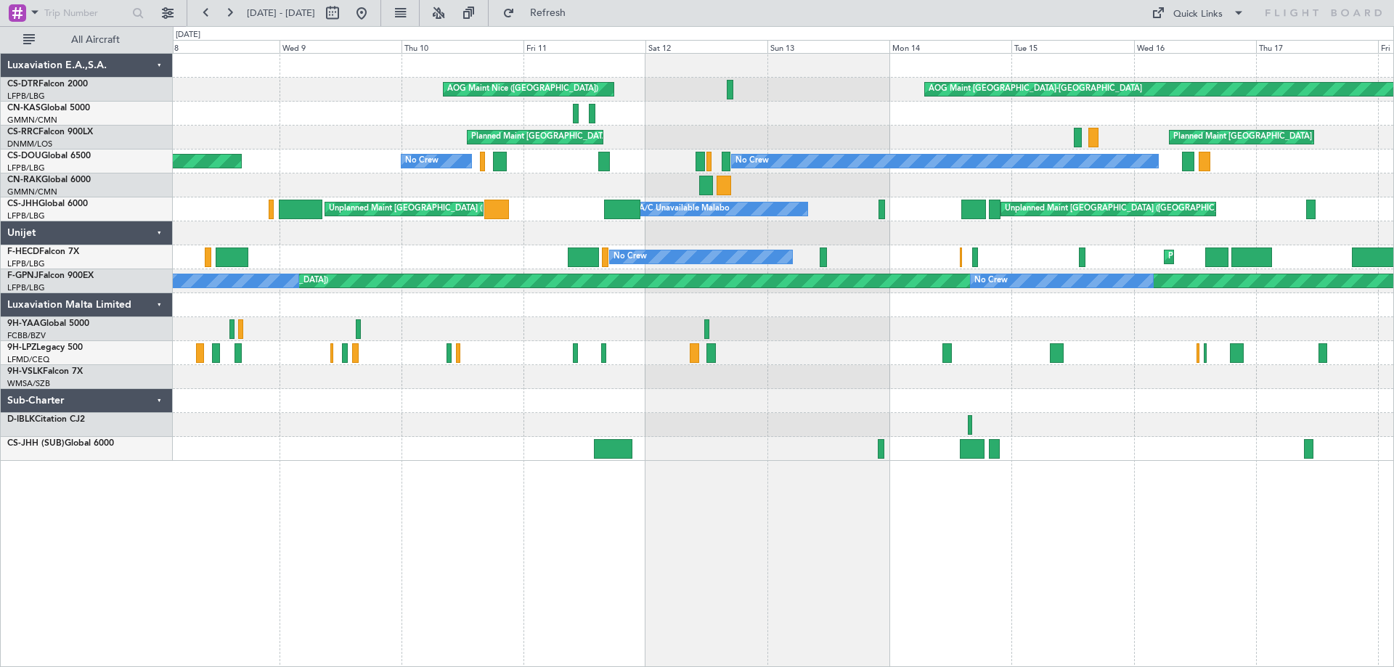
click at [505, 440] on div "AOG Maint Basel-Mulhouse AOG Maint Nice (Côte d'Azur Airport) Planned Maint Par…" at bounding box center [783, 257] width 1221 height 407
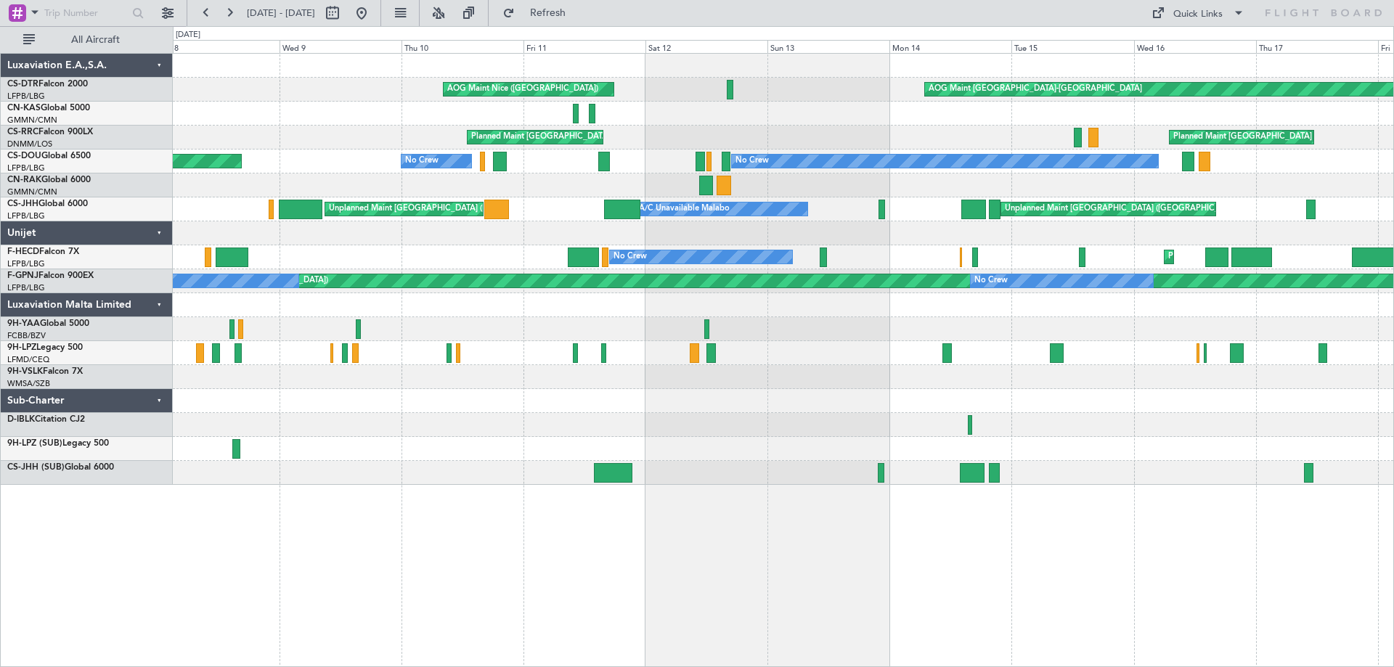
click at [799, 418] on div at bounding box center [783, 425] width 1221 height 24
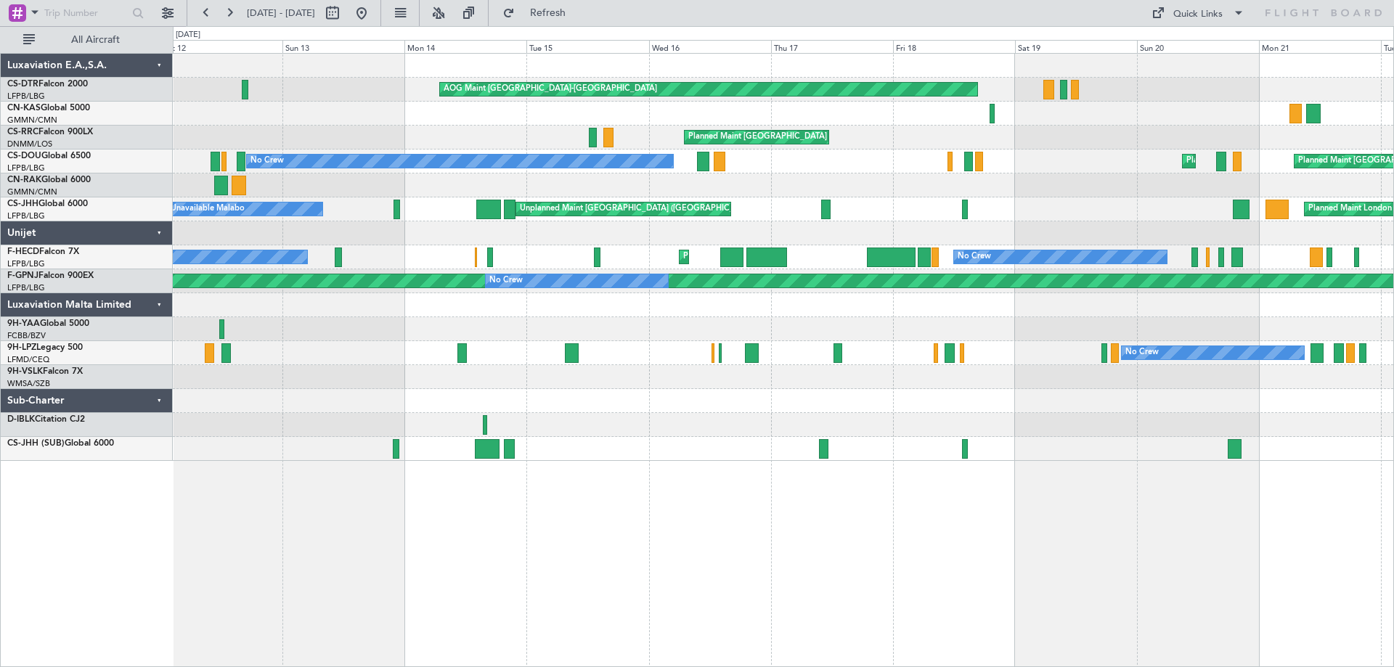
click at [629, 410] on div "AOG Maint Basel-Mulhouse AOG Maint Nice (Côte d'Azur Airport) Planned Maint Par…" at bounding box center [783, 257] width 1221 height 407
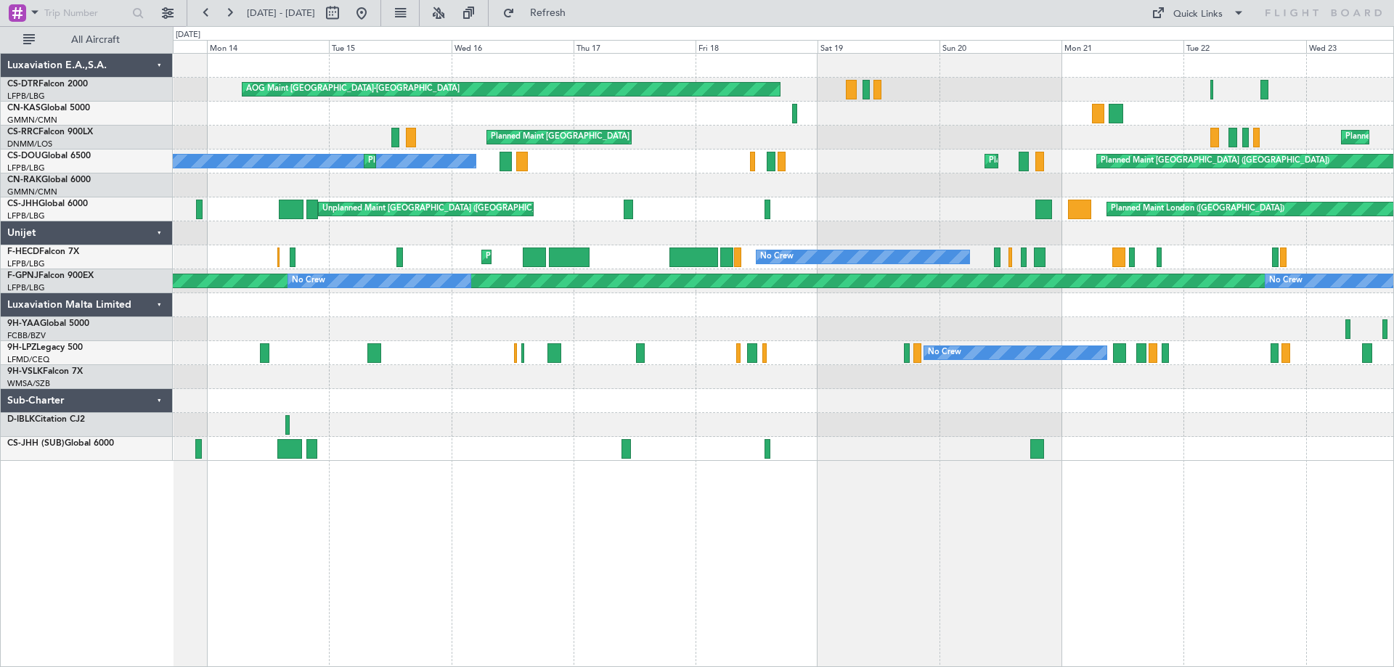
click at [542, 457] on div "AOG Maint Basel-Mulhouse Planned Maint Milas (Bodrum) AOG Maint Nice (Côte d'Az…" at bounding box center [783, 257] width 1221 height 407
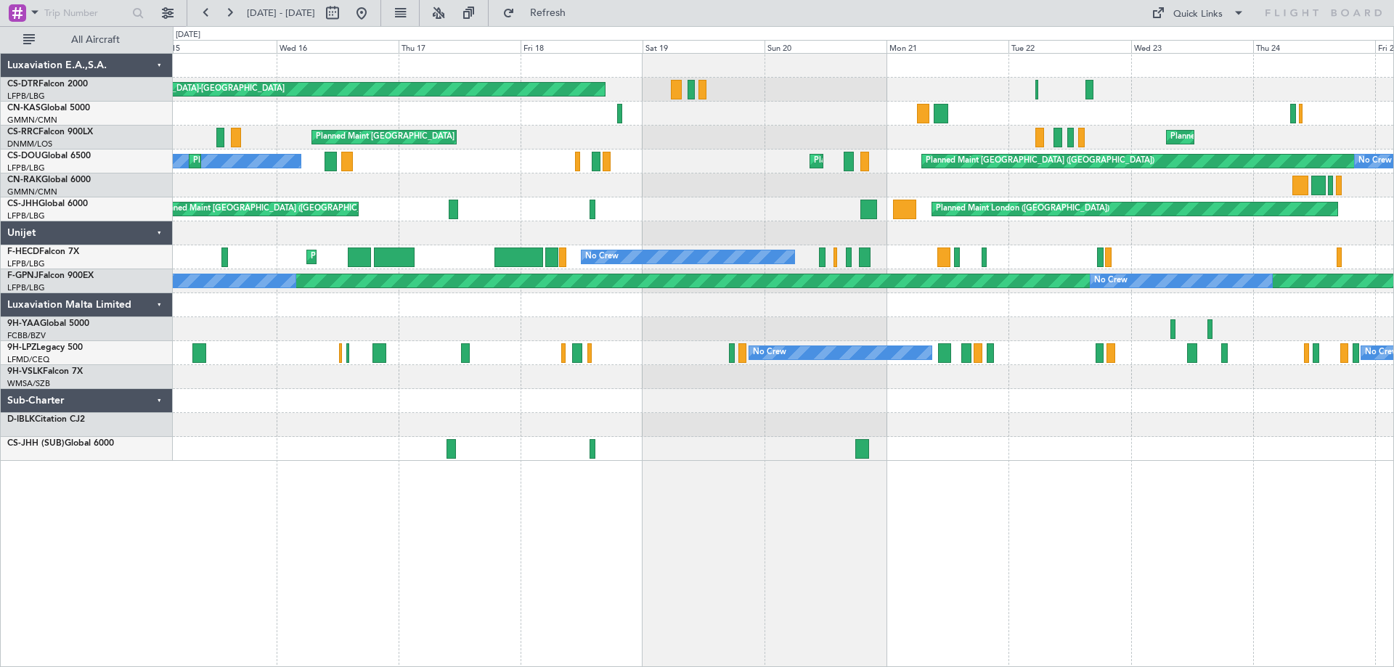
click at [486, 429] on div at bounding box center [783, 425] width 1221 height 24
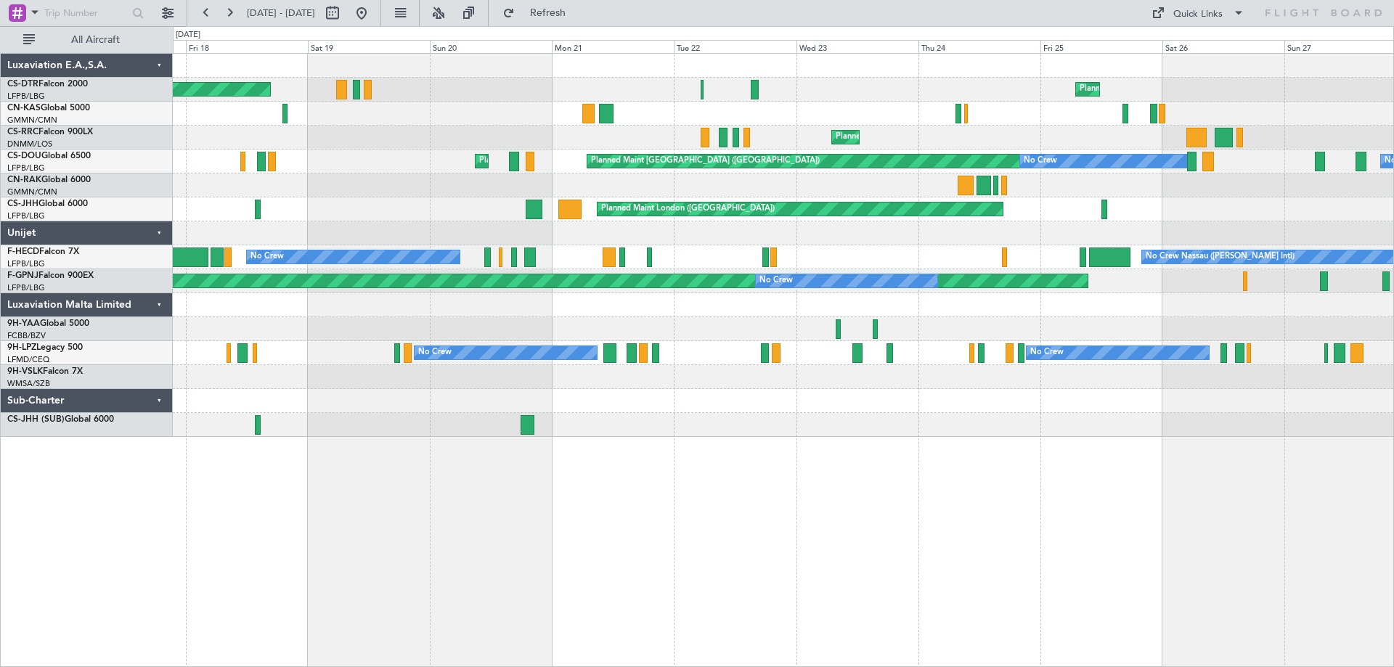
click at [819, 375] on div "AOG Maint Basel-Mulhouse Planned Maint Milas (Bodrum) Planned Maint Paris (Le B…" at bounding box center [783, 245] width 1221 height 383
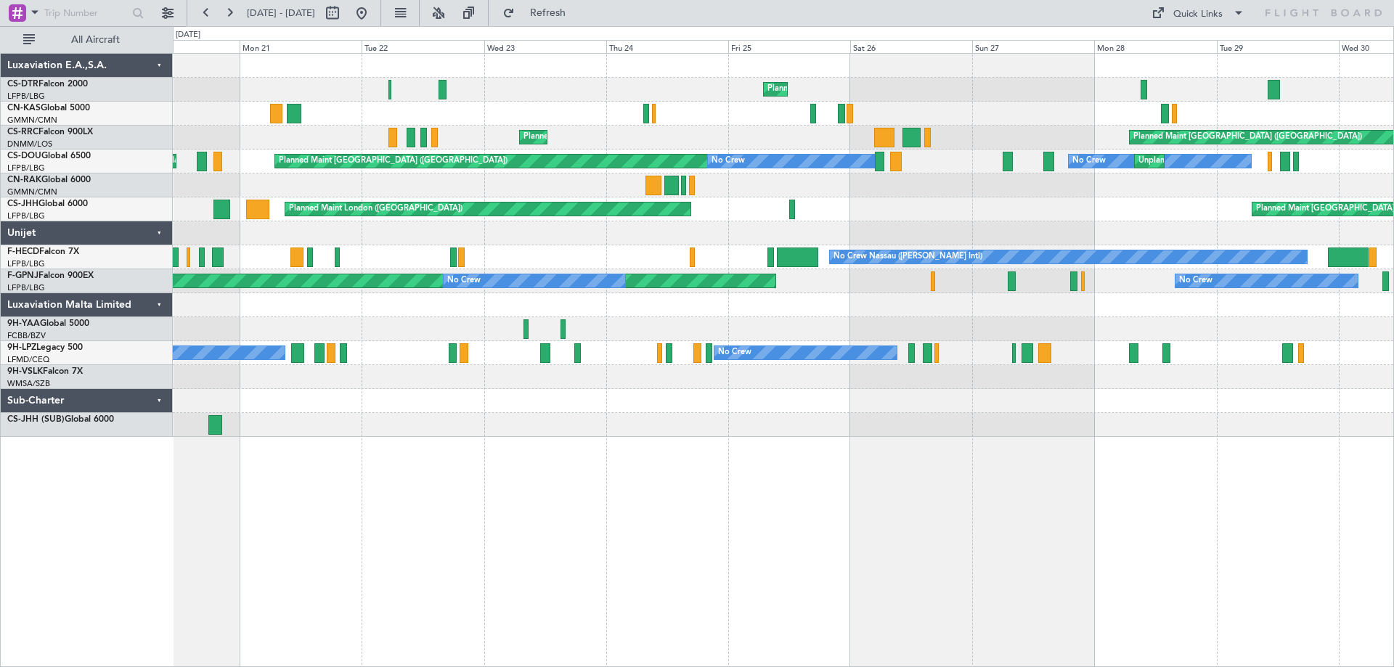
click at [741, 427] on div at bounding box center [783, 425] width 1221 height 24
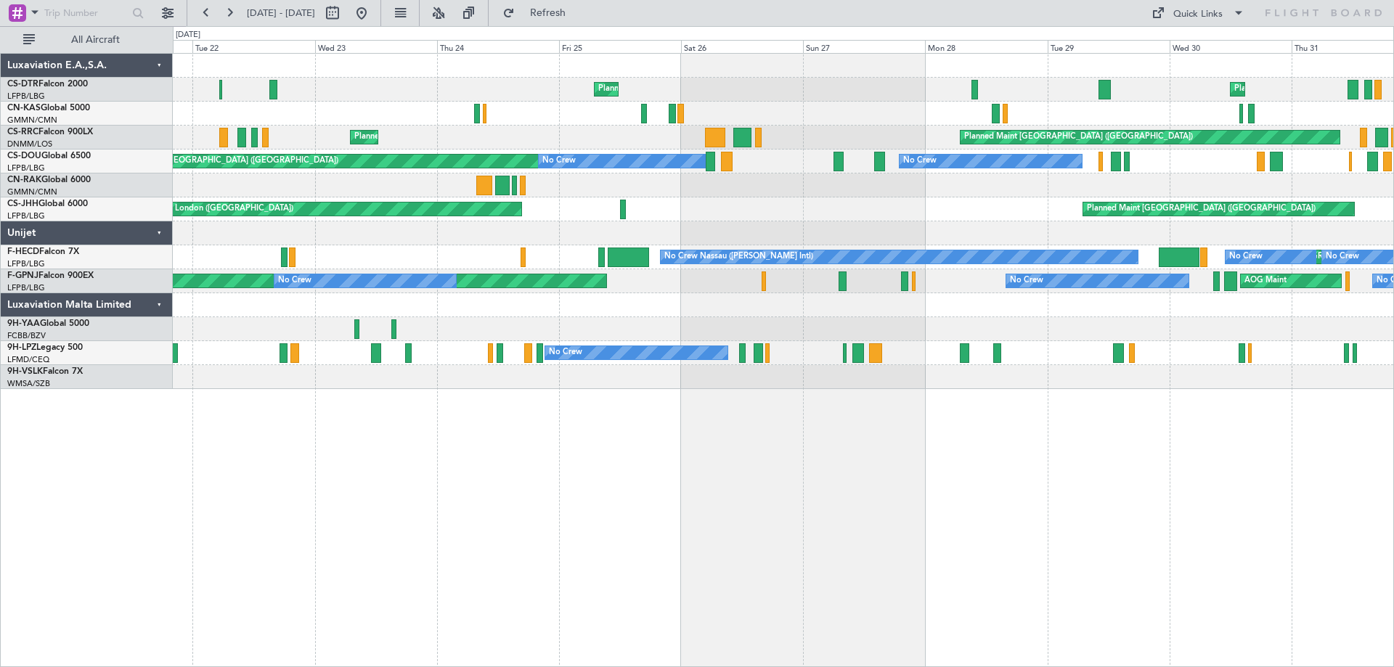
click at [345, 543] on div "Planned Maint Milas (Bodrum) Planned Maint Nice (Côte d'Azur Airport) Planned M…" at bounding box center [783, 360] width 1221 height 614
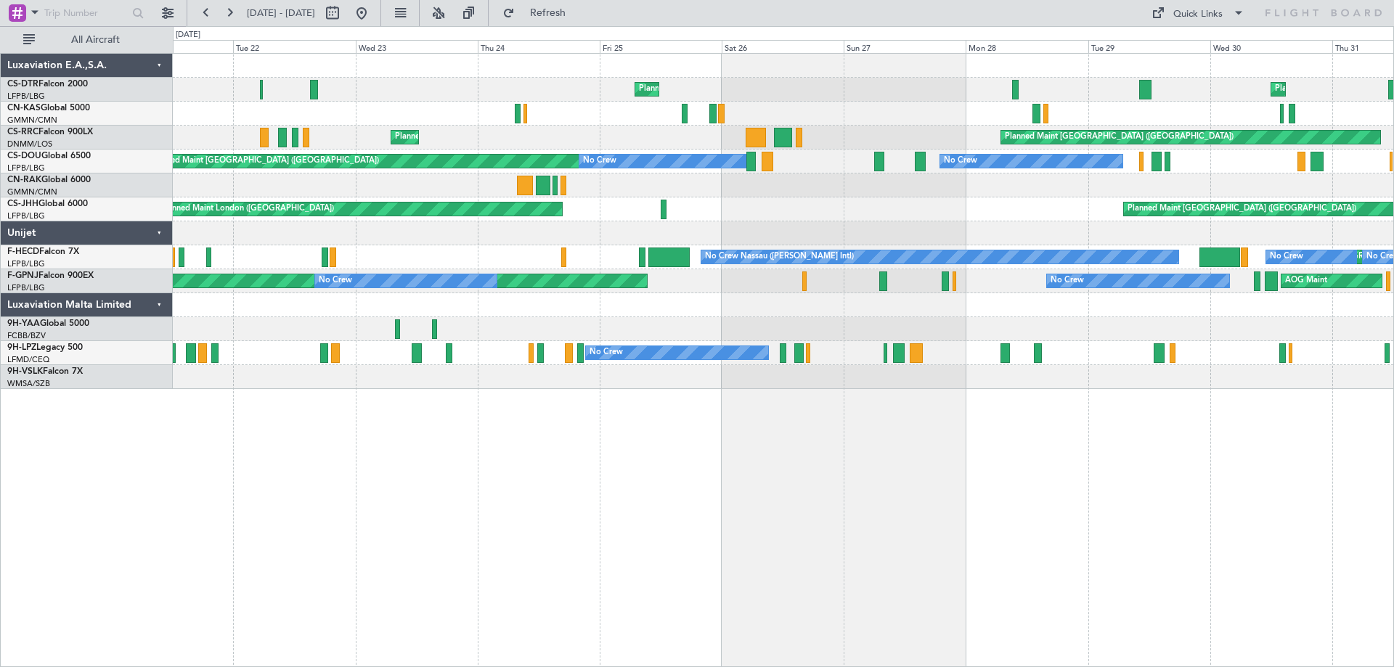
click at [668, 437] on div "Planned Maint Milas (Bodrum) Planned Maint Nice (Côte d'Azur Airport) Planned M…" at bounding box center [783, 360] width 1221 height 614
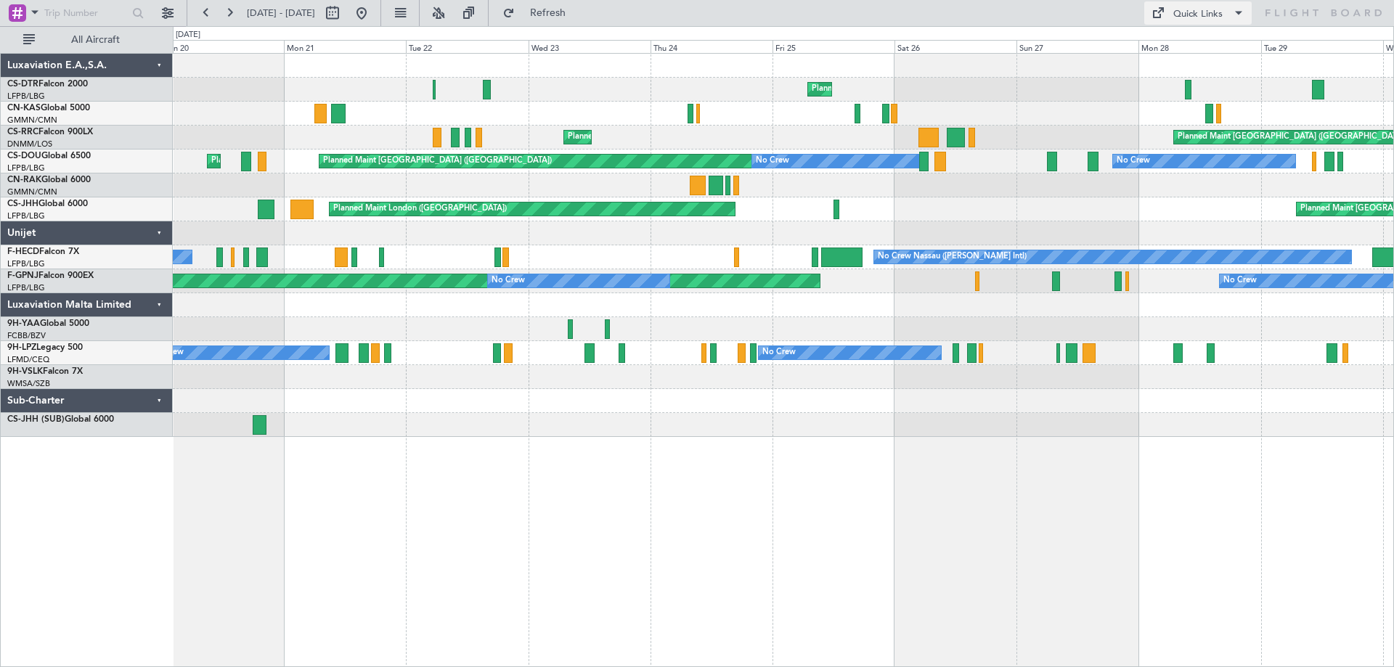
click at [1241, 13] on span at bounding box center [1238, 12] width 17 height 17
click at [1183, 46] on button "Trip Builder" at bounding box center [1198, 47] width 109 height 35
